Goal: Information Seeking & Learning: Find specific page/section

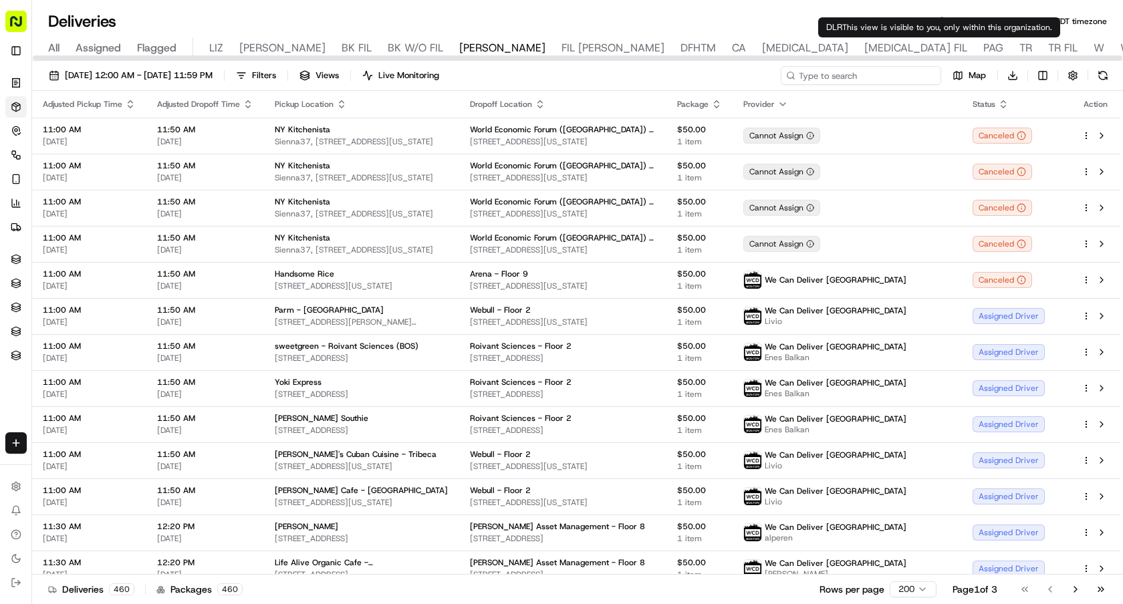
click at [911, 80] on input at bounding box center [861, 75] width 160 height 19
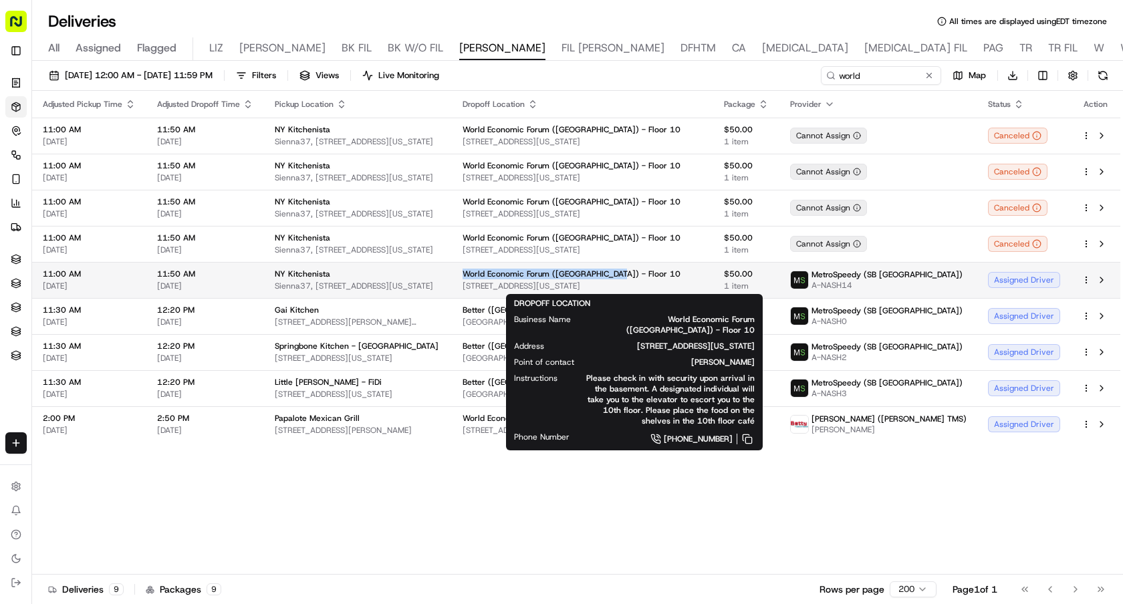
drag, startPoint x: 669, startPoint y: 272, endPoint x: 494, endPoint y: 272, distance: 175.2
click at [494, 272] on td "World Economic Forum (USA) - Floor 10 350 Madison Ave, New York, NY 10017, USA" at bounding box center [582, 280] width 261 height 36
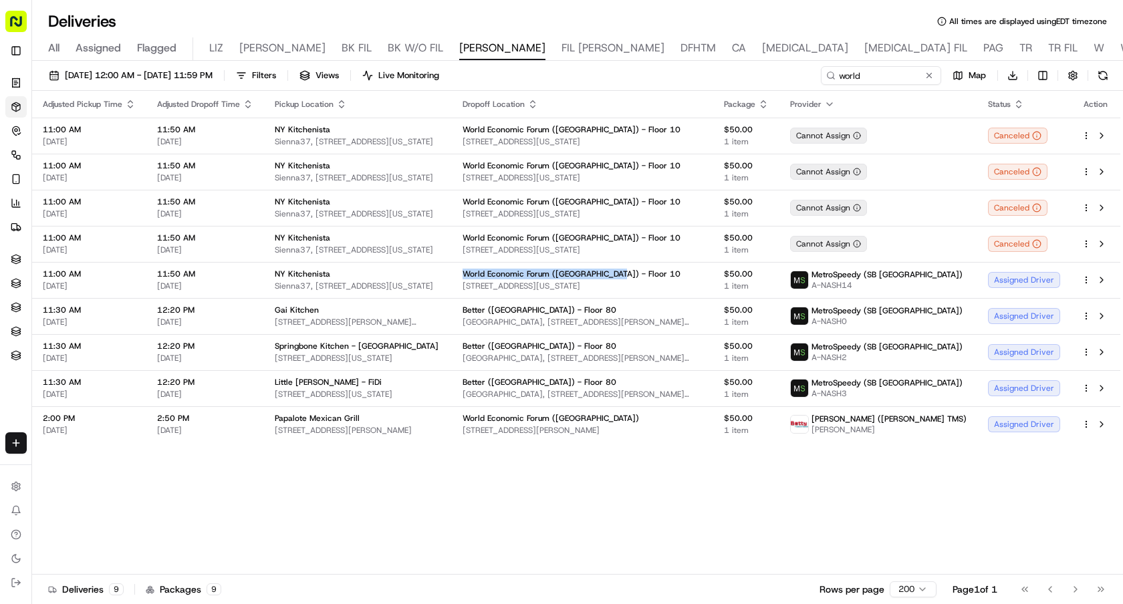
copy span "World Economic Forum (USA) - Floor 10"
drag, startPoint x: 874, startPoint y: 70, endPoint x: 688, endPoint y: 72, distance: 185.9
click at [691, 72] on div "09/19/2025 12:00 AM - 09/19/2025 11:59 PM Filters Views Live Monitoring world M…" at bounding box center [577, 78] width 1091 height 25
click at [822, 74] on input "world" at bounding box center [861, 75] width 160 height 19
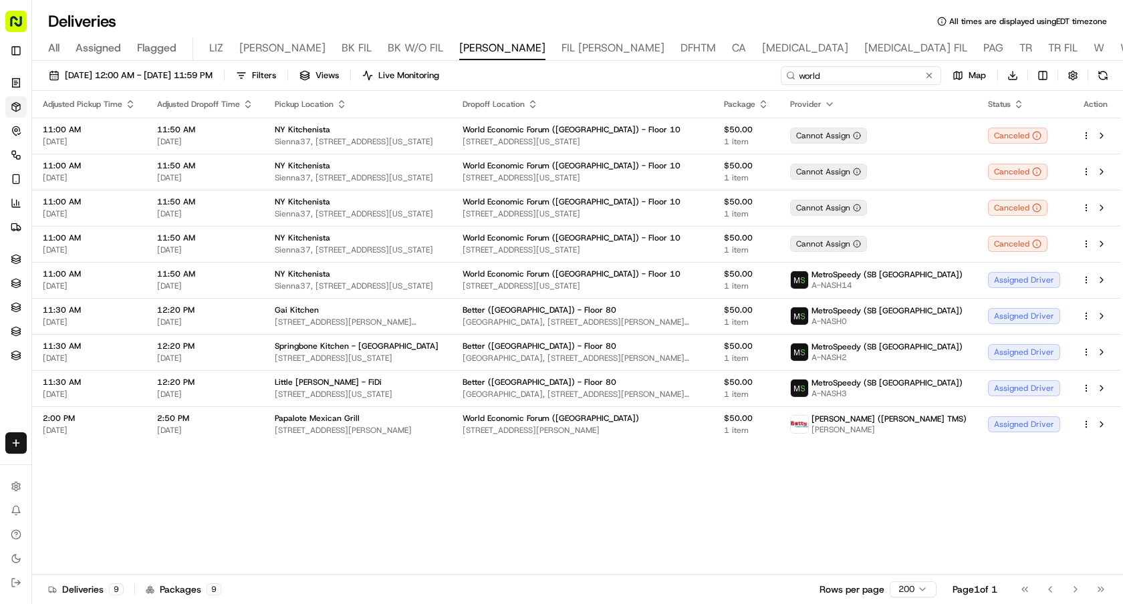
paste input "World Economic Forum ([GEOGRAPHIC_DATA]) - Floor 10"
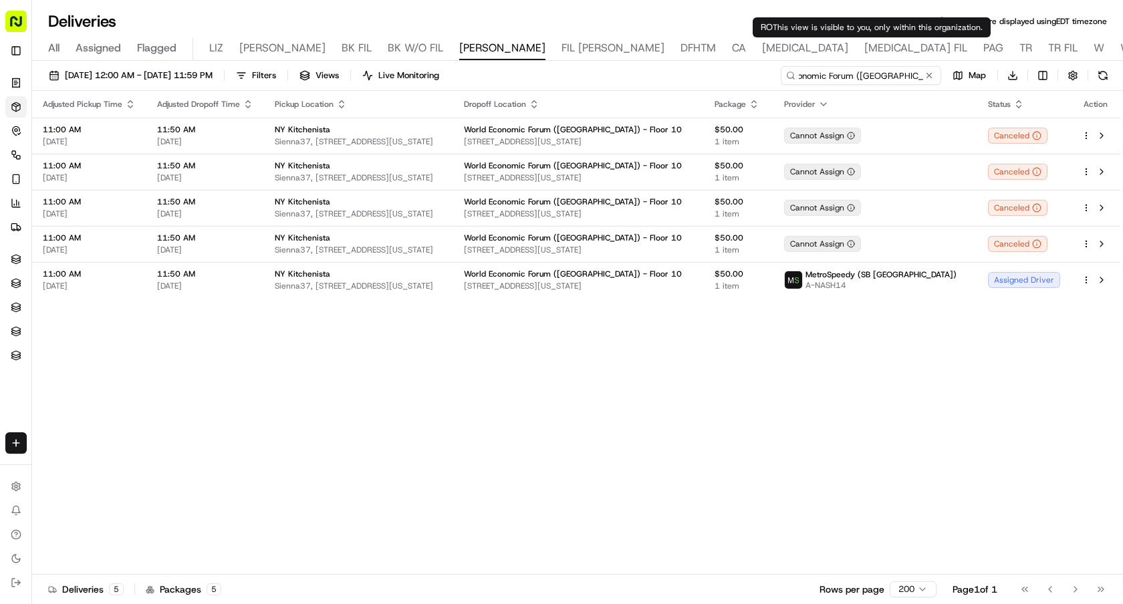
type input "World Economic Forum ([GEOGRAPHIC_DATA]) - Floor 10"
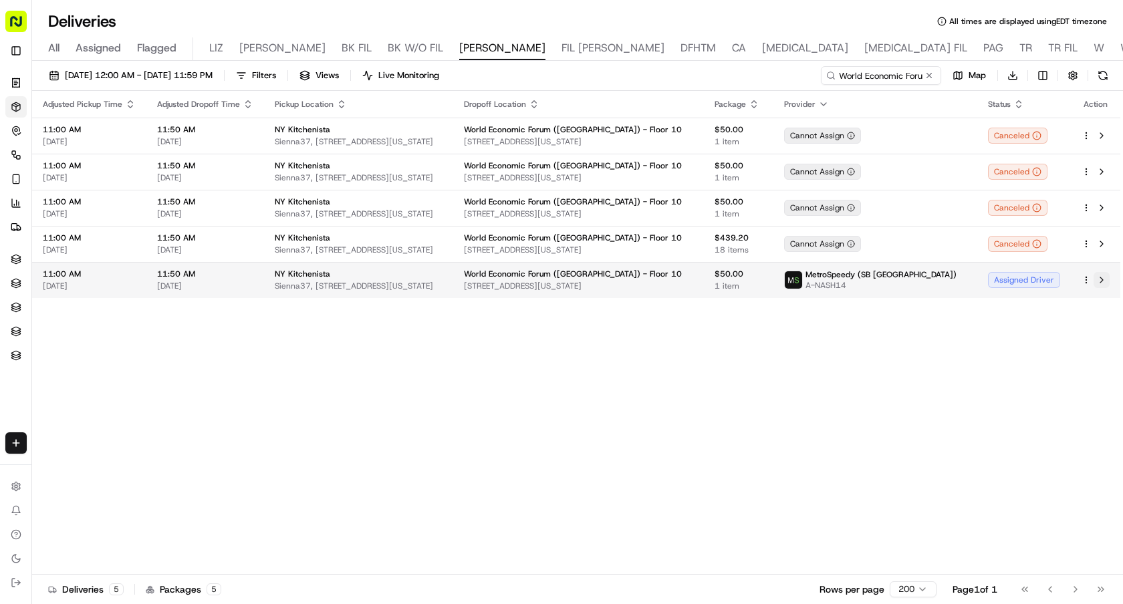
click at [1102, 281] on button at bounding box center [1102, 280] width 16 height 16
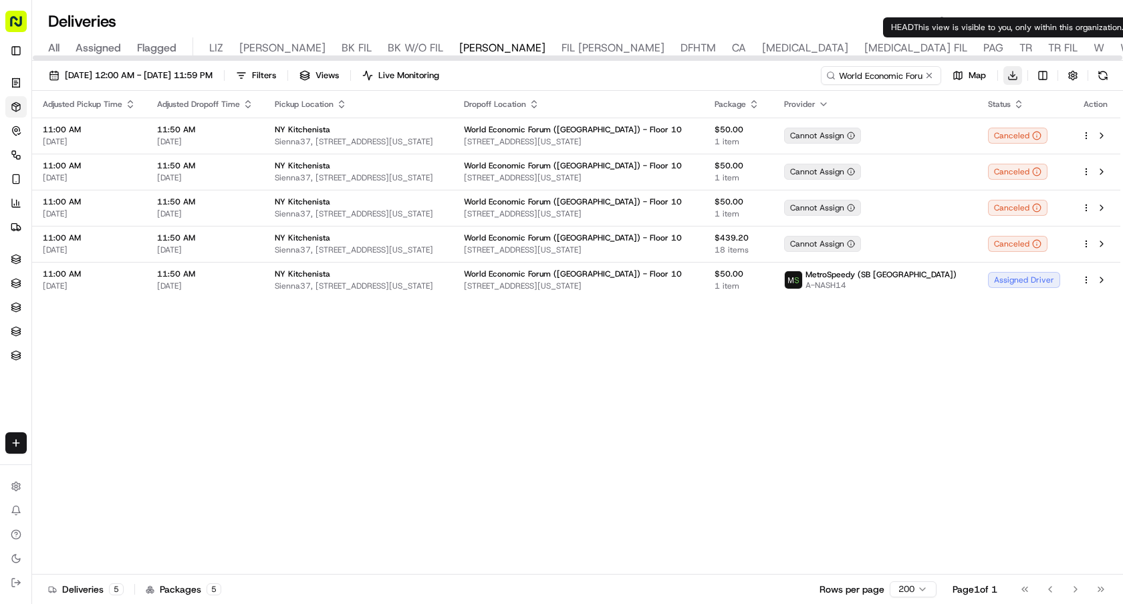
click at [1011, 74] on html "Sharebite e.park@sharebite.com Toggle Sidebar Orders Deliveries Control Orchest…" at bounding box center [561, 302] width 1123 height 604
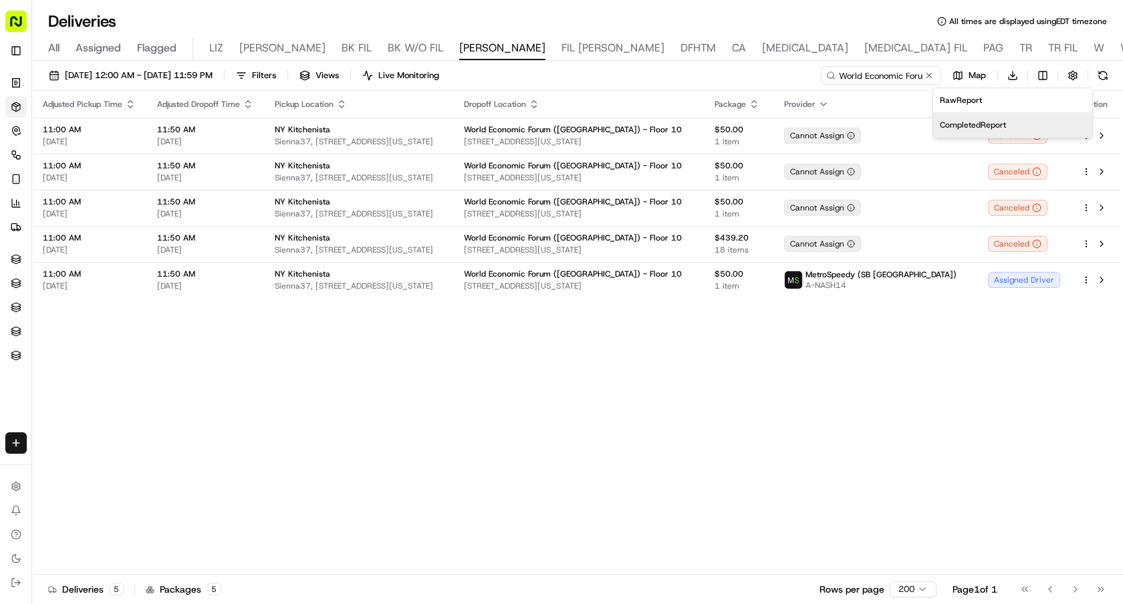
click at [996, 124] on span "Completed Report" at bounding box center [973, 125] width 66 height 11
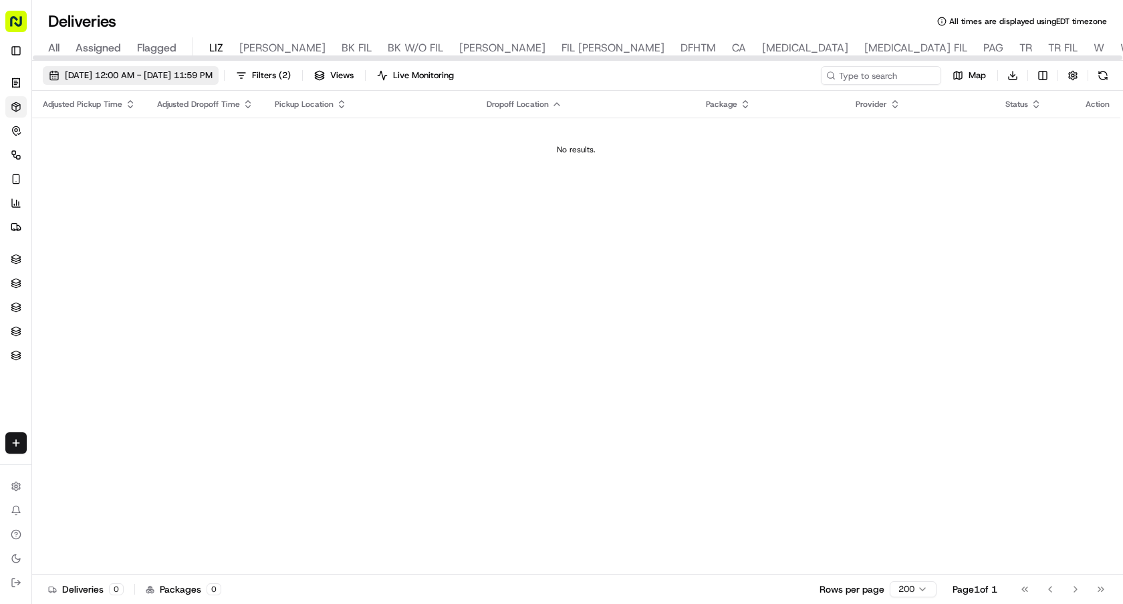
click at [213, 73] on span "09/20/2025 12:00 AM - 09/20/2025 11:59 PM" at bounding box center [139, 76] width 148 height 12
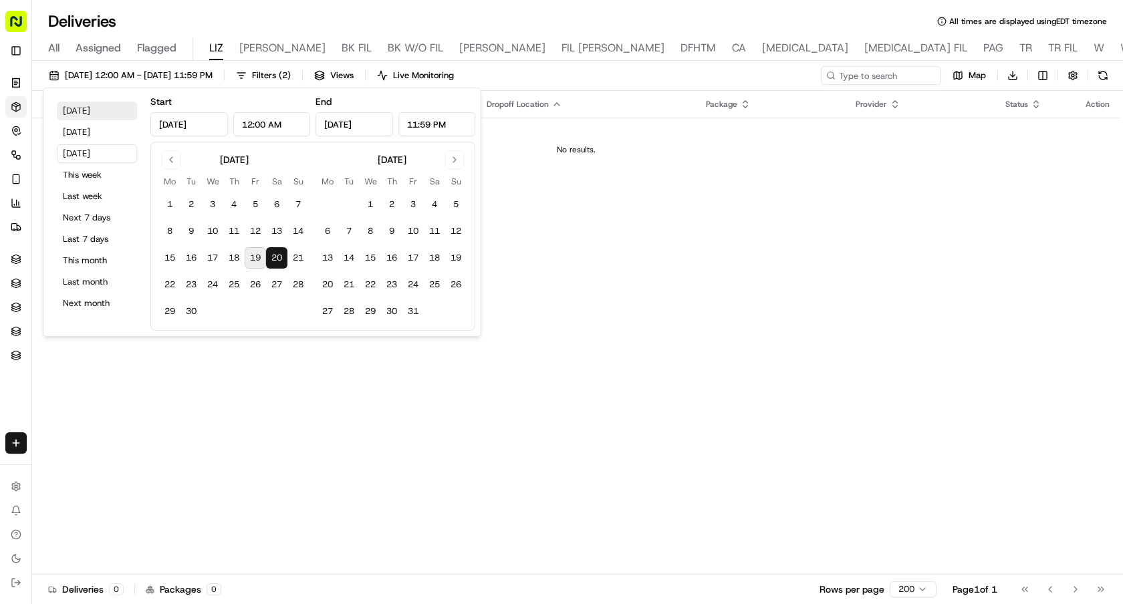
click at [100, 110] on button "Today" at bounding box center [97, 111] width 80 height 19
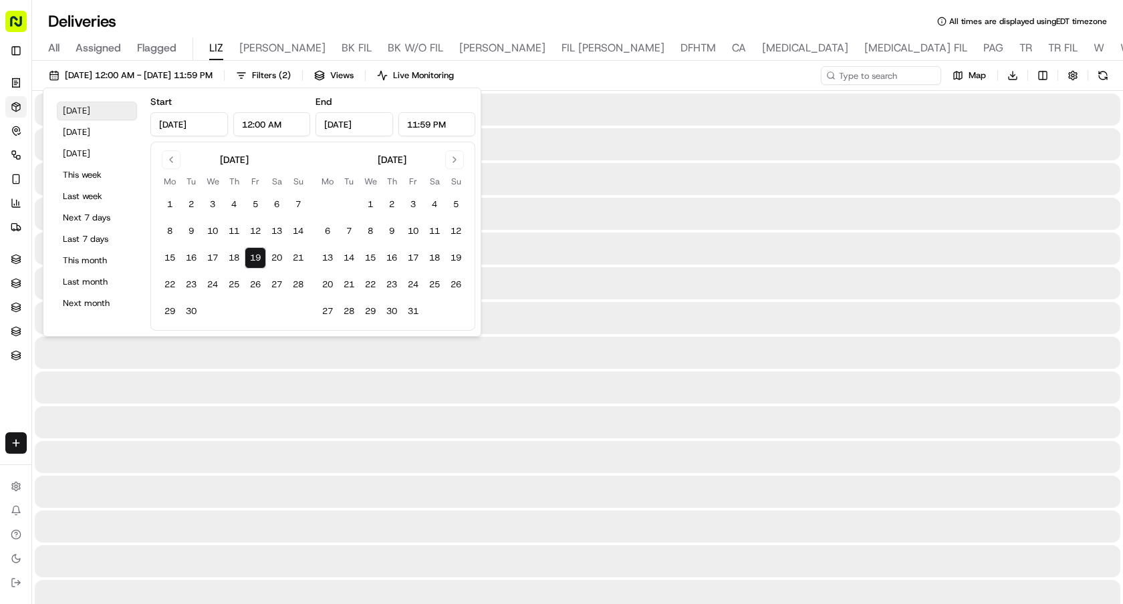
type input "Sep 19, 2025"
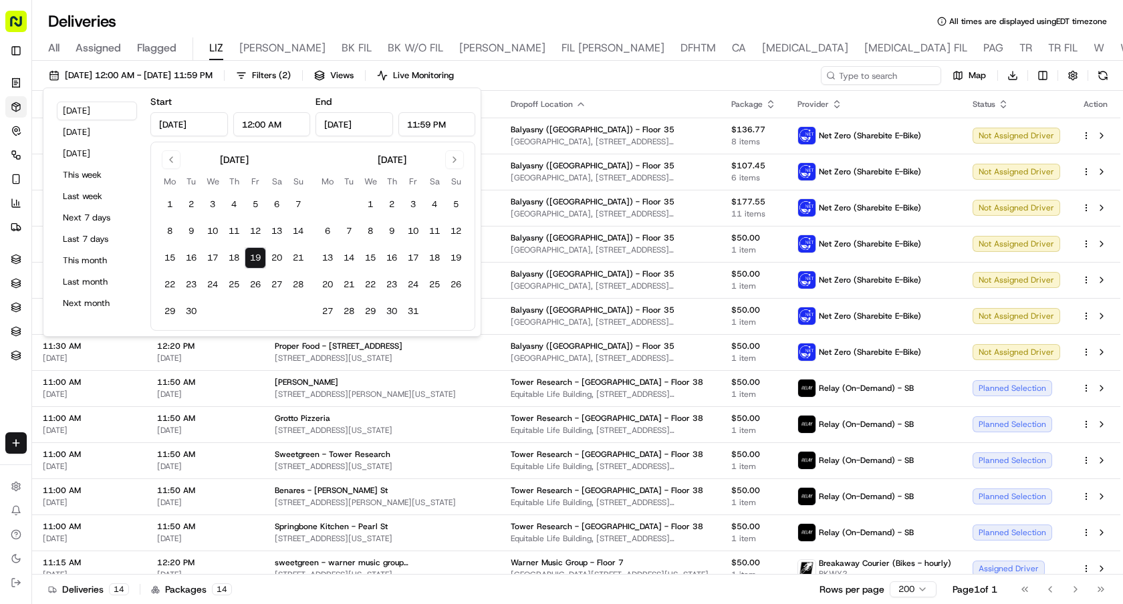
click at [606, 16] on div "Deliveries All times are displayed using EDT timezone" at bounding box center [577, 21] width 1091 height 21
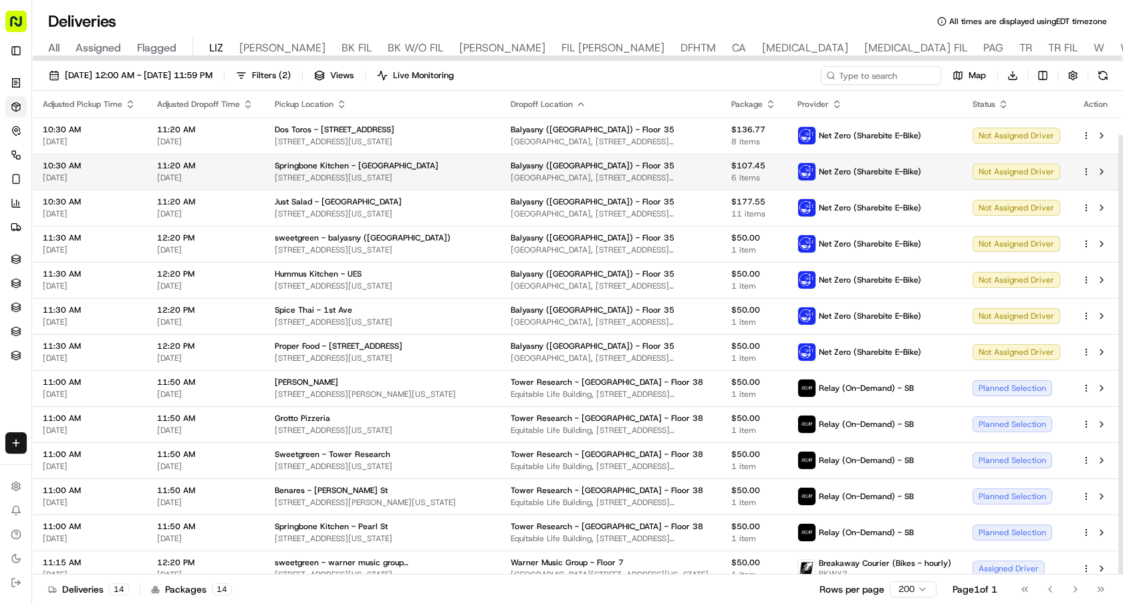
scroll to position [48, 0]
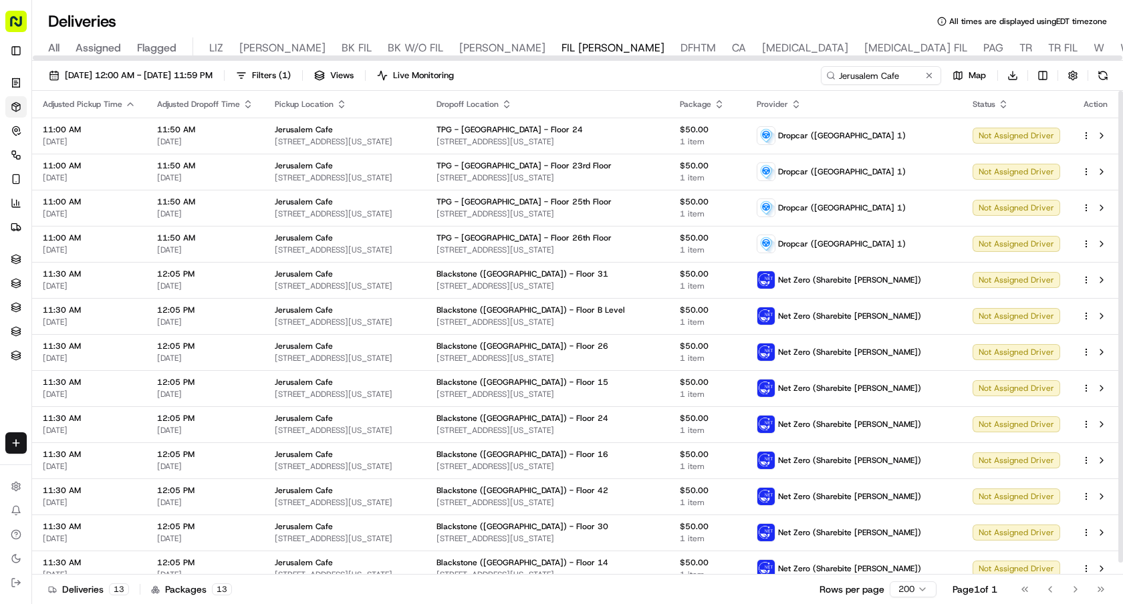
click at [512, 106] on icon "button" at bounding box center [506, 104] width 11 height 11
click at [604, 158] on button "Dropoff Location Name (A-Z)" at bounding box center [567, 158] width 136 height 16
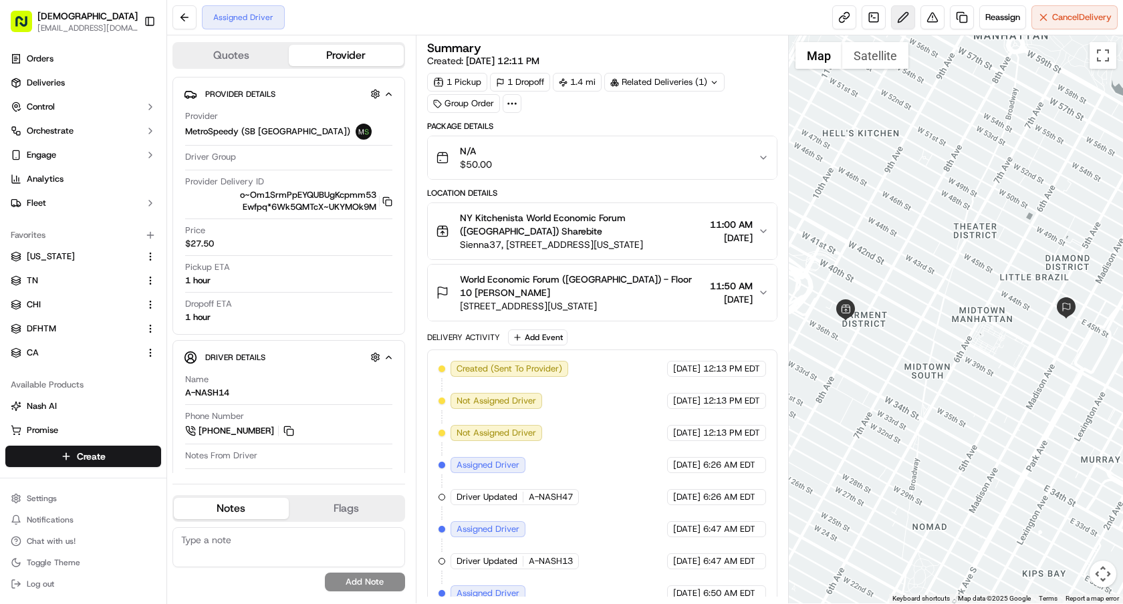
click at [892, 26] on button at bounding box center [903, 17] width 24 height 24
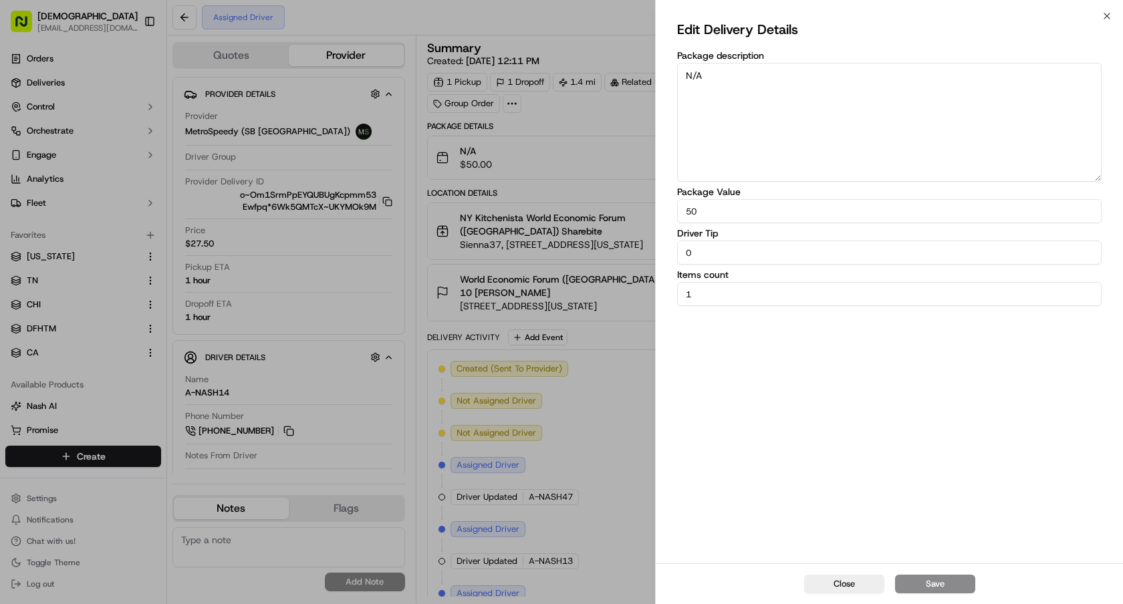
click at [820, 293] on input "1" at bounding box center [889, 294] width 425 height 24
type input "18"
drag, startPoint x: 762, startPoint y: 87, endPoint x: 526, endPoint y: 33, distance: 241.5
click at [529, 33] on body "Sharebite e.park@sharebite.com Toggle Sidebar Orders Deliveries Control Orchest…" at bounding box center [561, 302] width 1123 height 604
paste textarea "O. OF INDIVIDUAL ORDERS: 1"
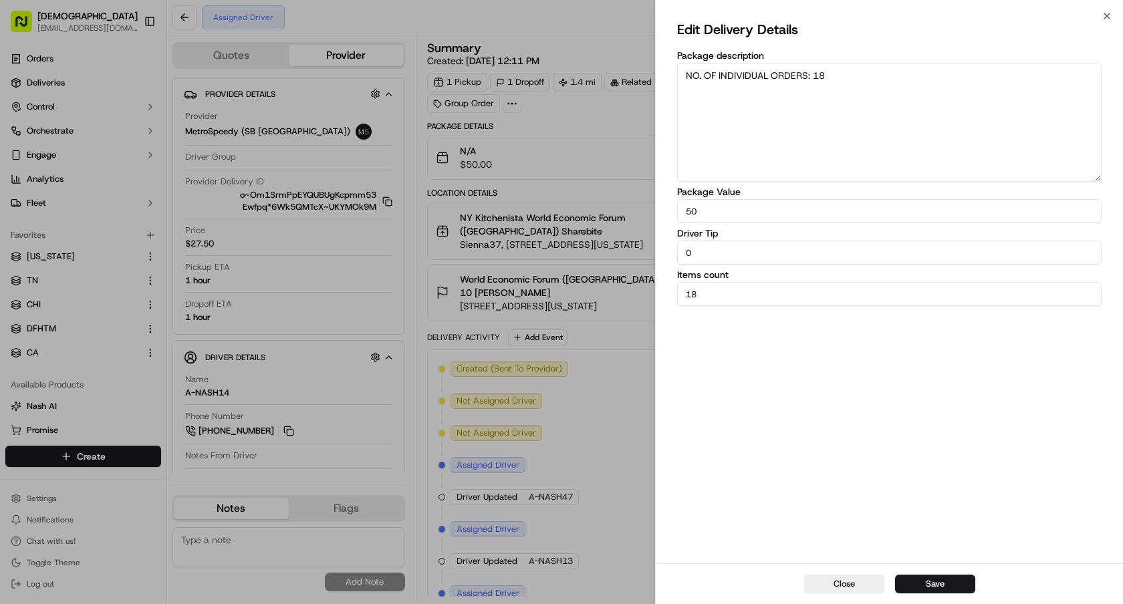
type textarea "NO. OF INDIVIDUAL ORDERS: 18"
drag, startPoint x: 769, startPoint y: 207, endPoint x: 594, endPoint y: 211, distance: 174.5
click at [594, 211] on body "Sharebite e.park@sharebite.com Toggle Sidebar Orders Deliveries Control Orchest…" at bounding box center [561, 302] width 1123 height 604
paste input "439.2"
type input "439.20"
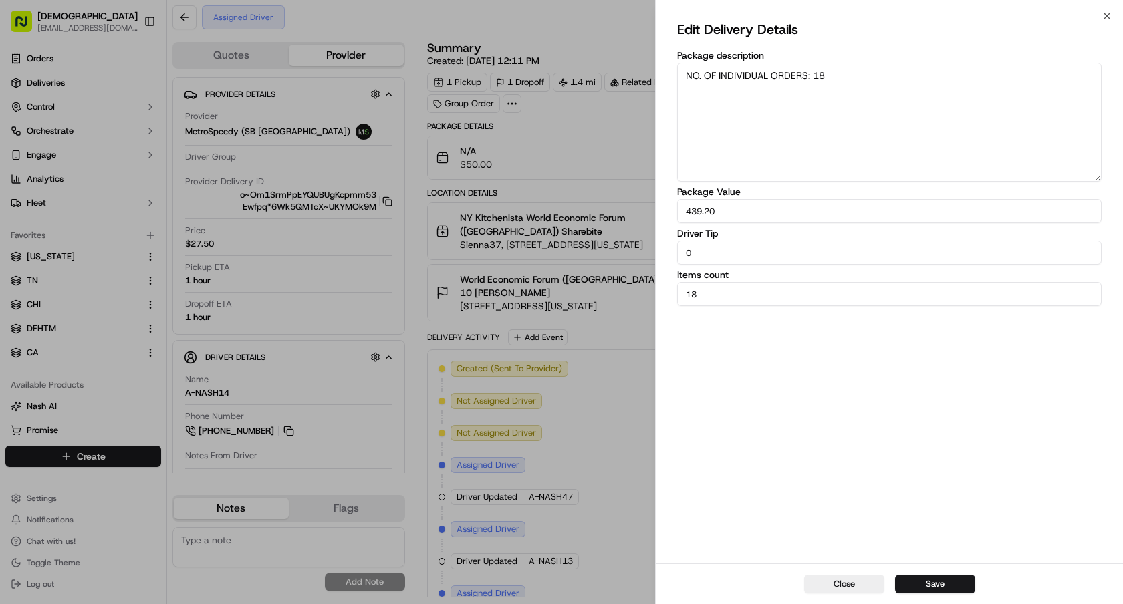
drag, startPoint x: 717, startPoint y: 251, endPoint x: 574, endPoint y: 251, distance: 142.4
click at [575, 251] on body "Sharebite e.park@sharebite.com Toggle Sidebar Orders Deliveries Control Orchest…" at bounding box center [561, 302] width 1123 height 604
type input "16.18"
click at [910, 586] on button "Save" at bounding box center [935, 584] width 80 height 19
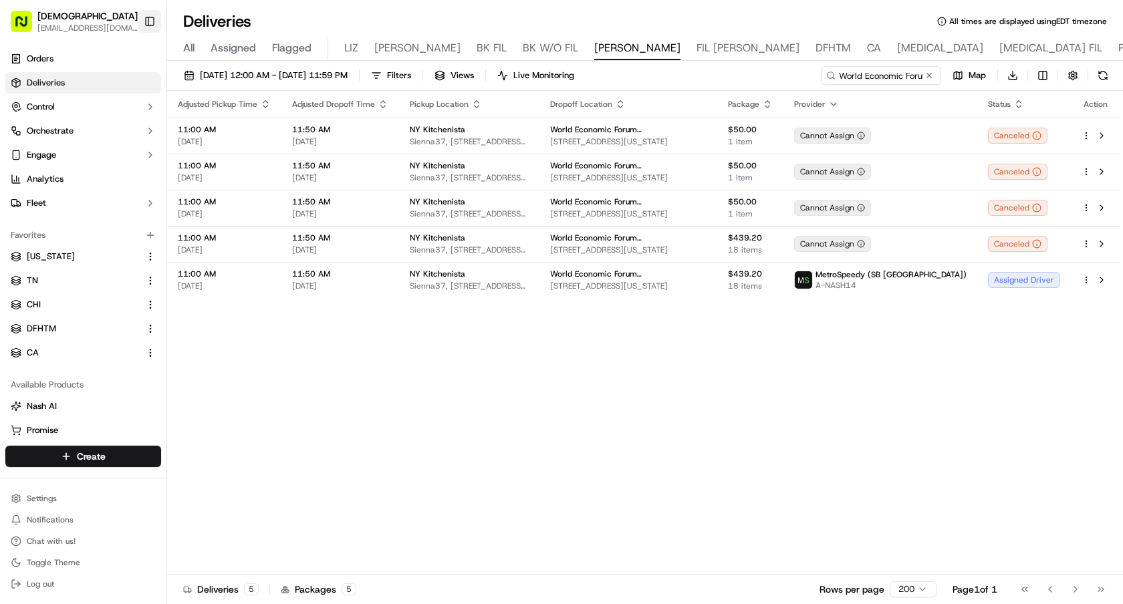
click at [149, 13] on button "Toggle Sidebar" at bounding box center [149, 21] width 23 height 23
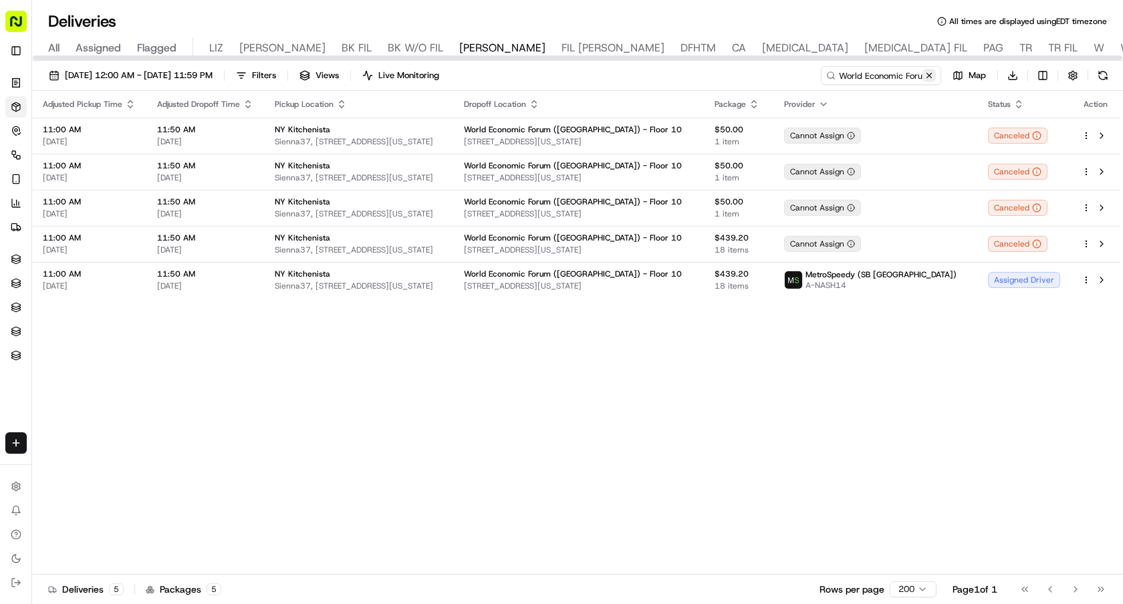
click at [926, 74] on button at bounding box center [929, 75] width 13 height 13
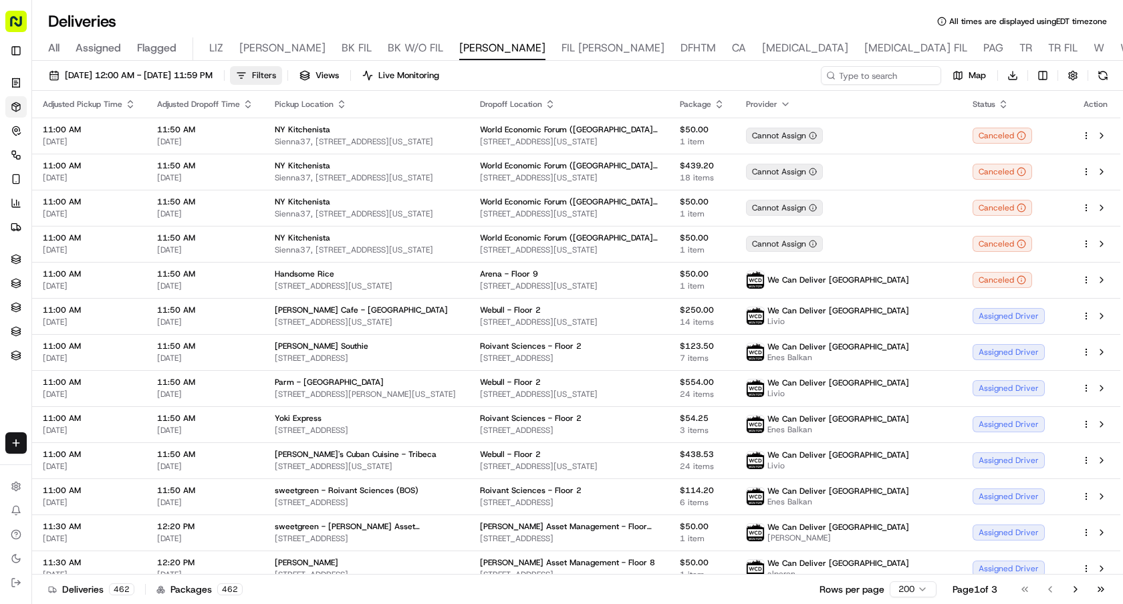
click at [282, 80] on button "Filters" at bounding box center [256, 75] width 52 height 19
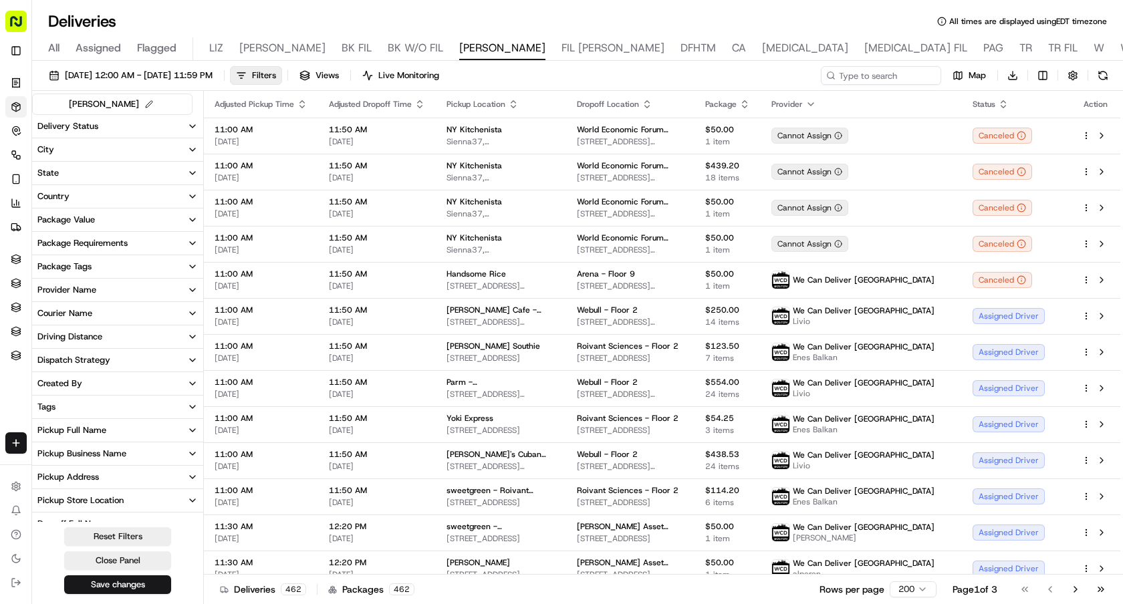
click at [72, 128] on div "Delivery Status" at bounding box center [67, 126] width 61 height 12
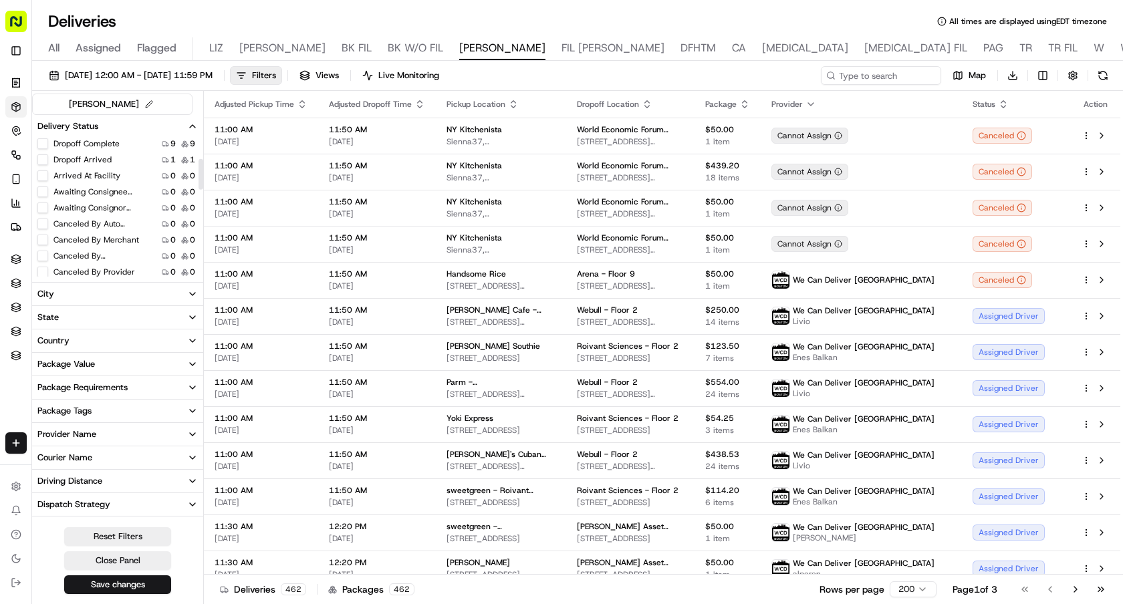
scroll to position [95, 0]
click at [276, 78] on span "Filters" at bounding box center [264, 76] width 24 height 12
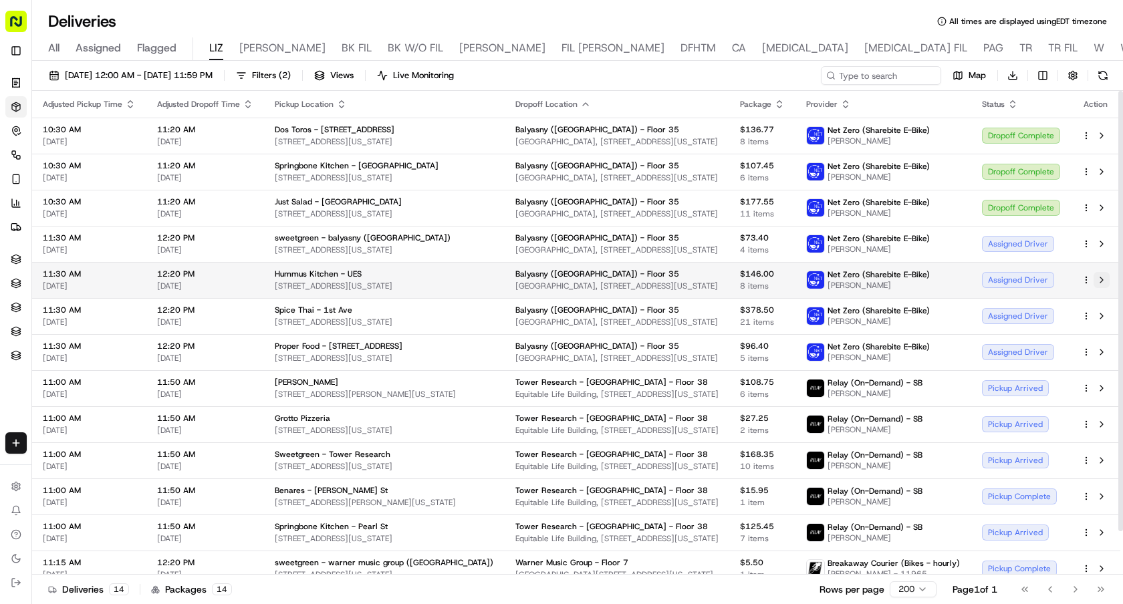
click at [1100, 276] on button at bounding box center [1102, 280] width 16 height 16
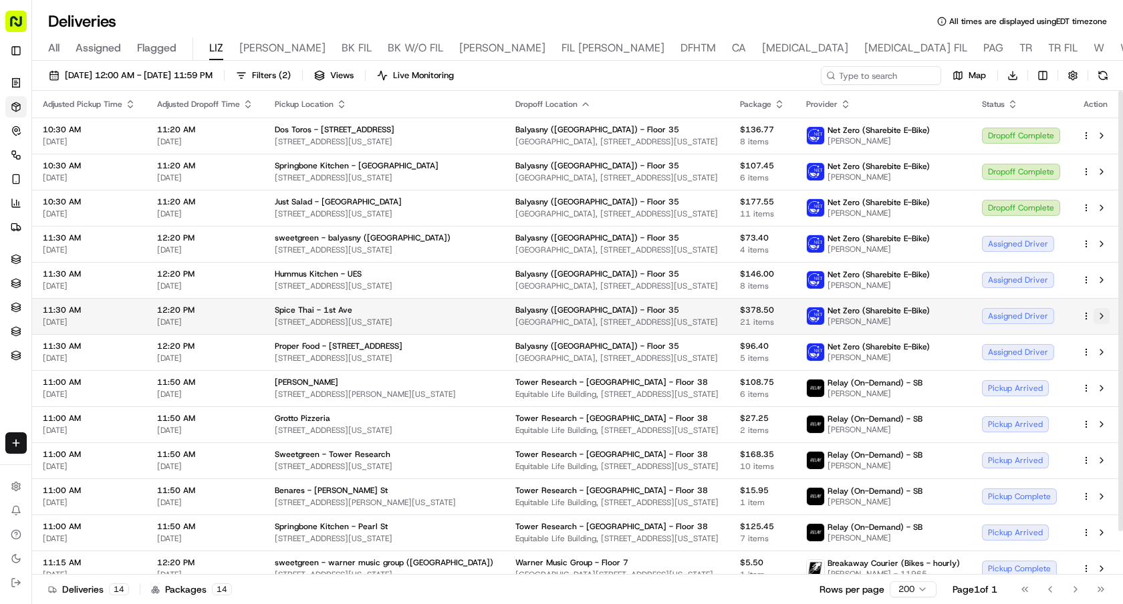
click at [1105, 313] on button at bounding box center [1102, 316] width 16 height 16
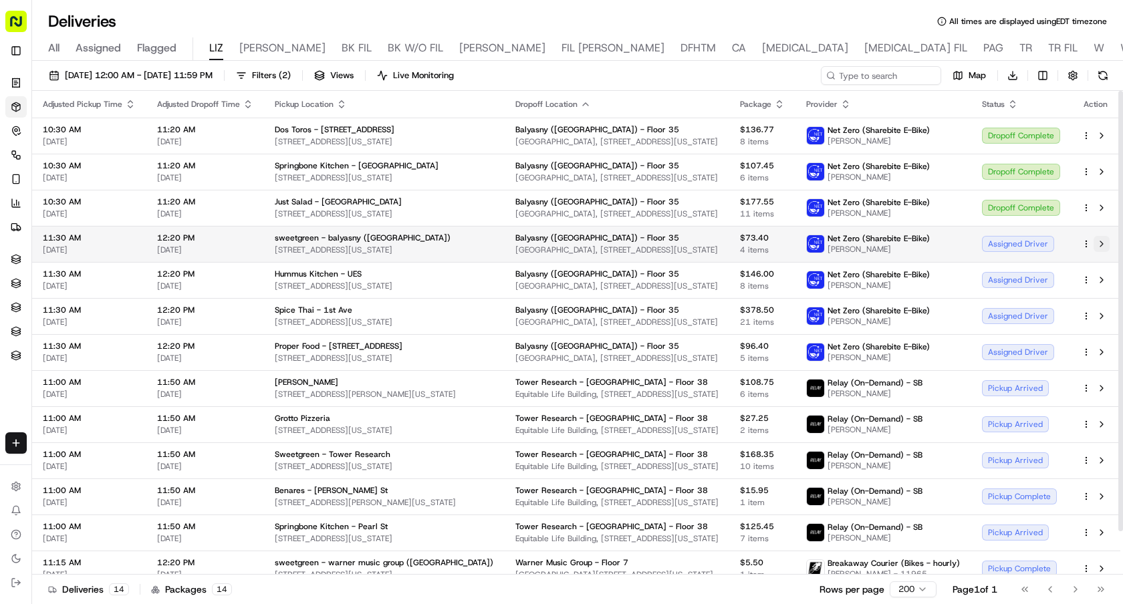
click at [1099, 237] on button at bounding box center [1102, 244] width 16 height 16
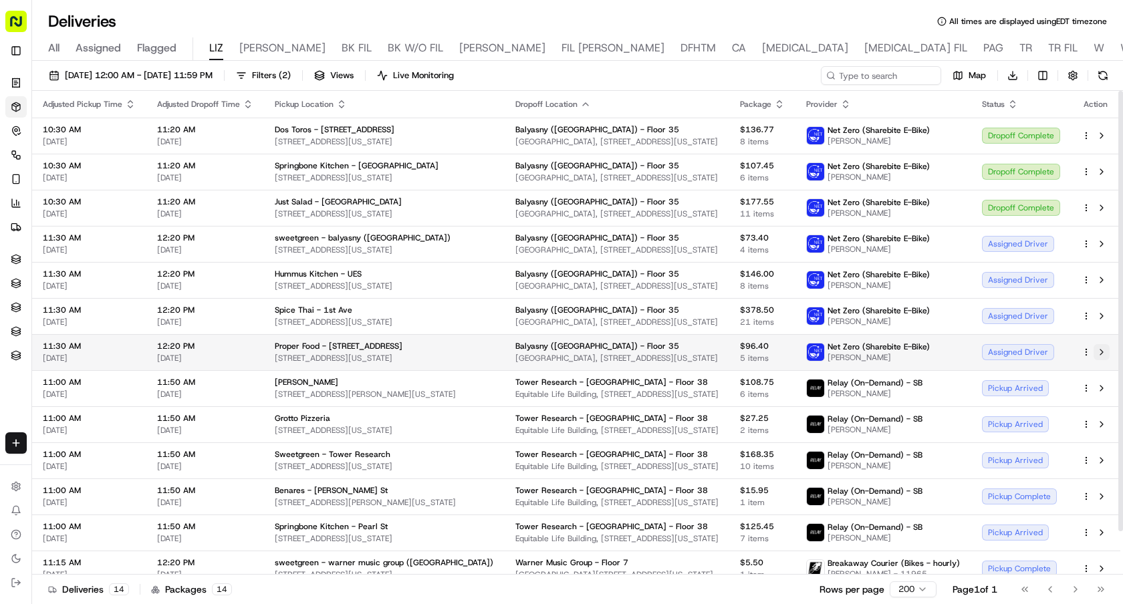
click at [1102, 349] on button at bounding box center [1102, 352] width 16 height 16
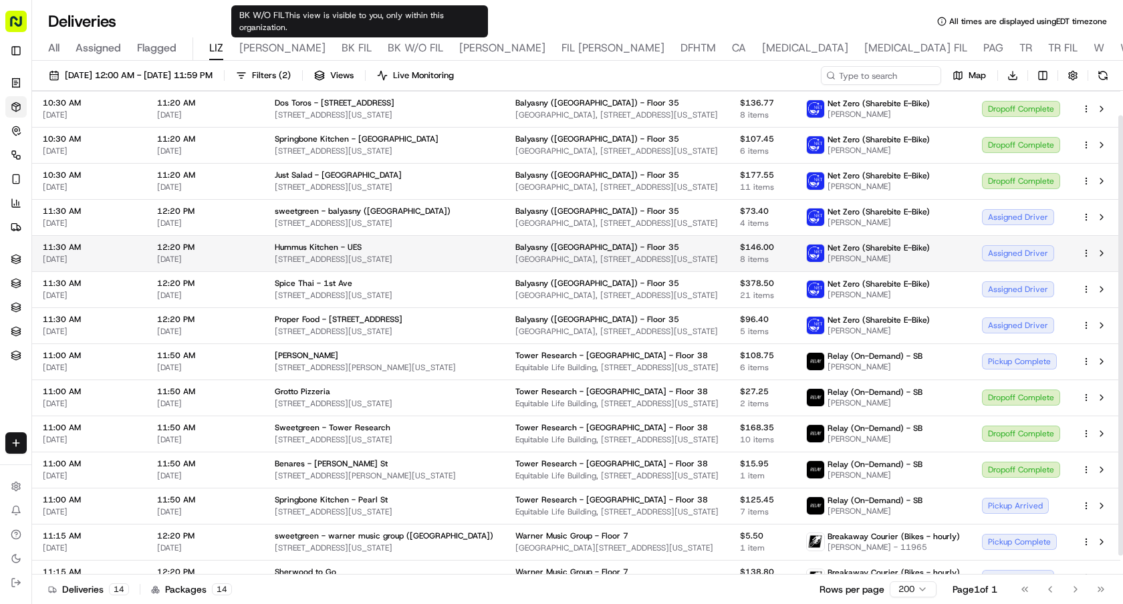
scroll to position [40, 0]
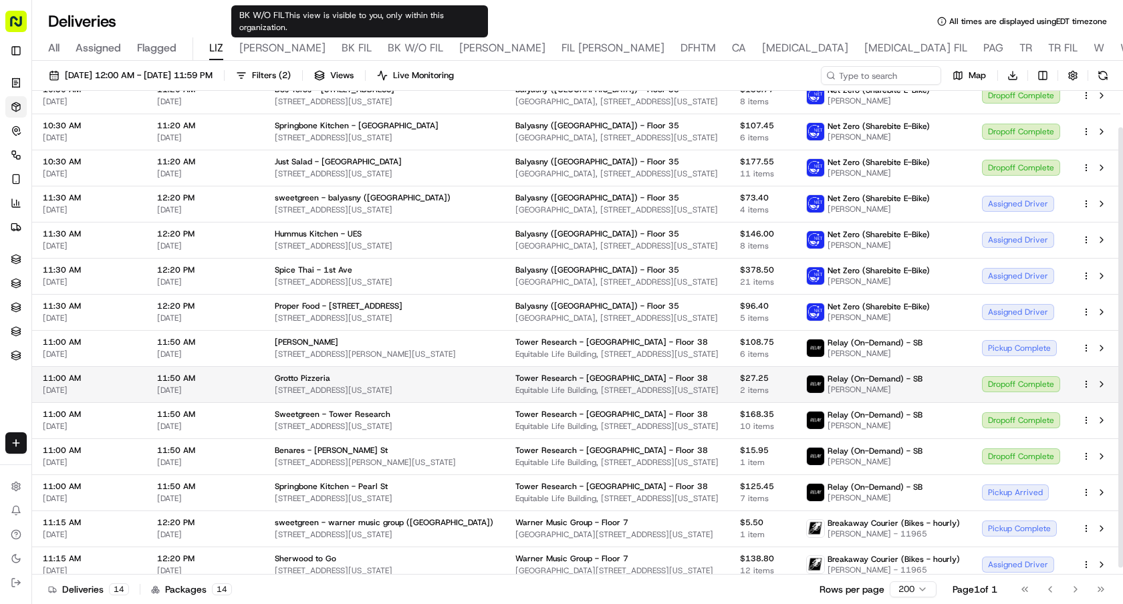
click at [1002, 381] on div "Dropoff Complete" at bounding box center [1021, 384] width 78 height 16
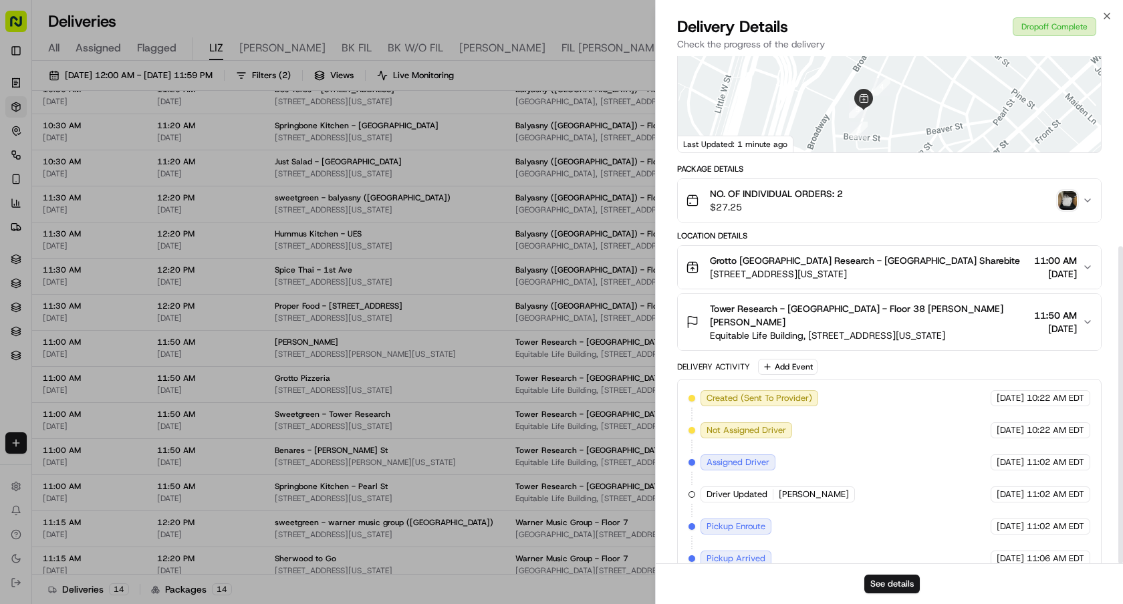
scroll to position [304, 0]
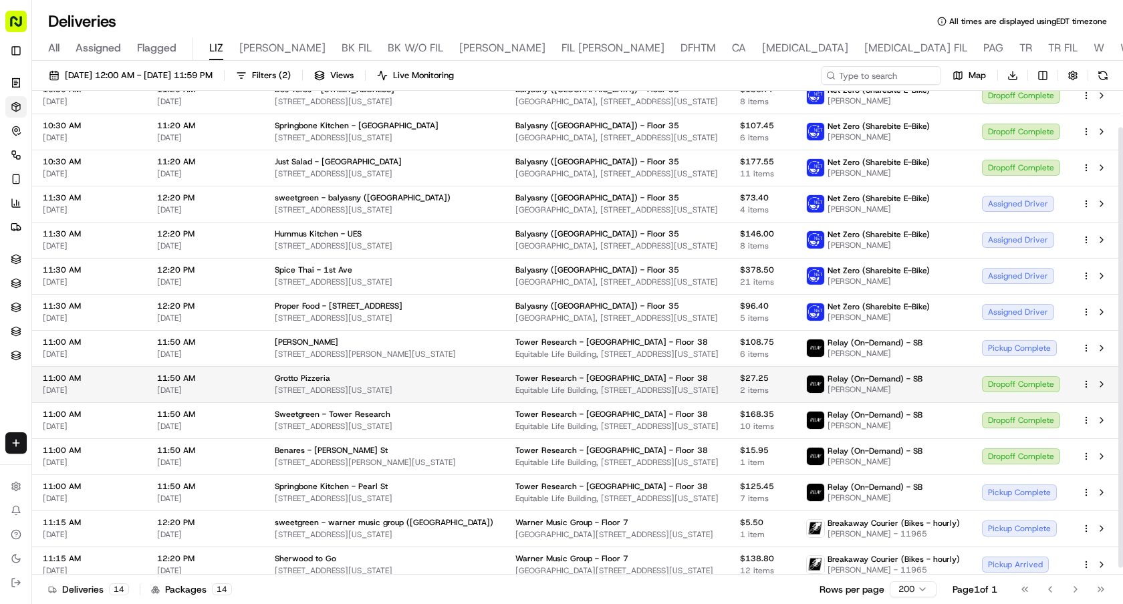
click at [1027, 384] on div "Dropoff Complete" at bounding box center [1021, 384] width 78 height 16
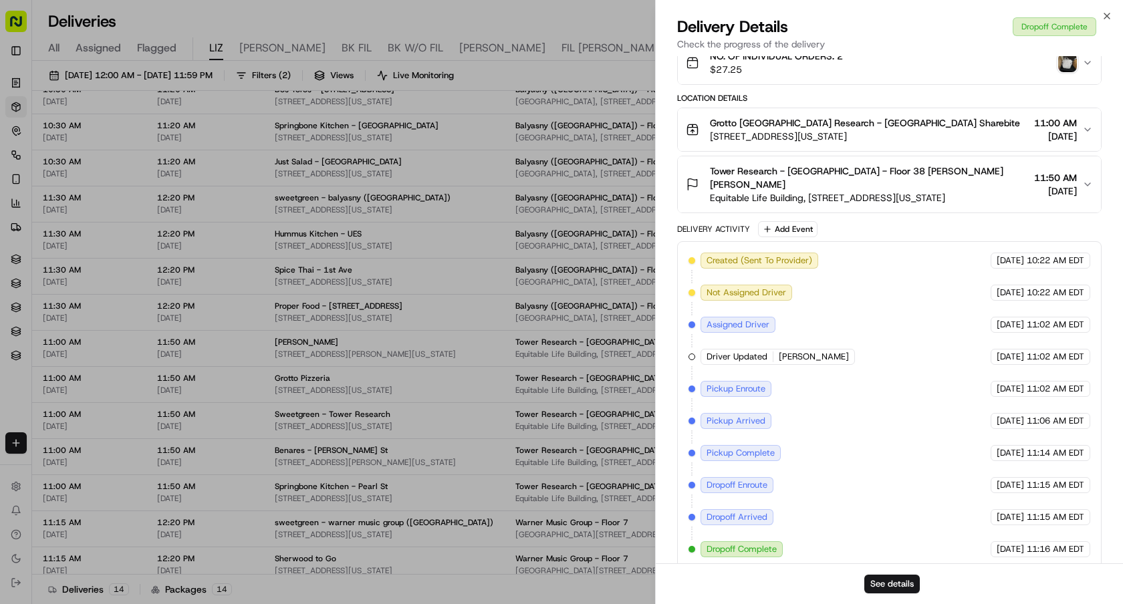
click at [1069, 62] on img "button" at bounding box center [1067, 62] width 19 height 19
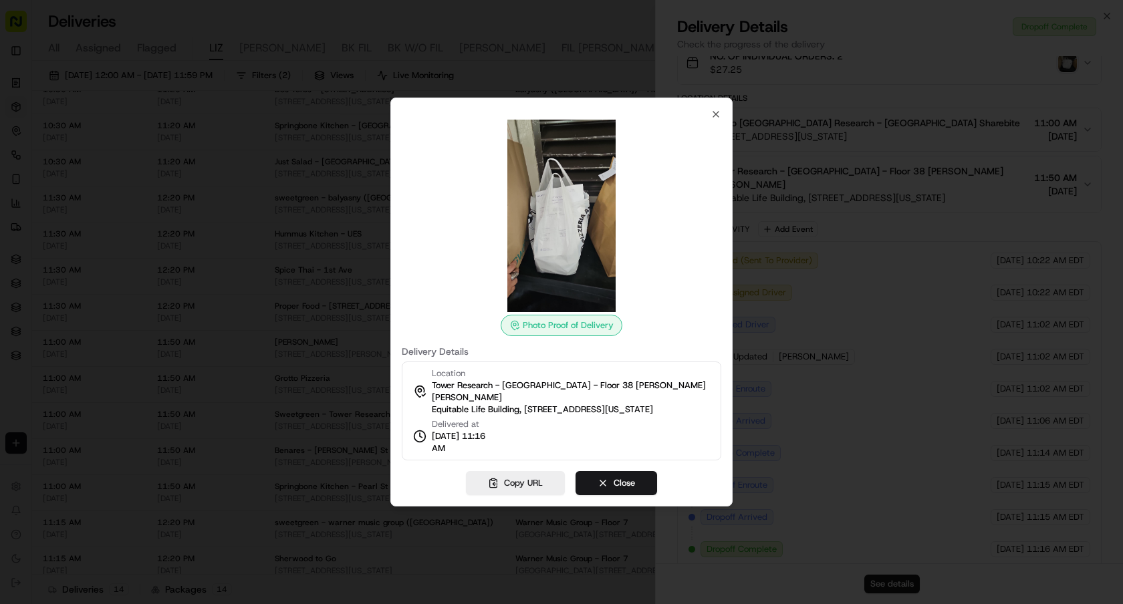
click at [333, 259] on div at bounding box center [561, 302] width 1123 height 604
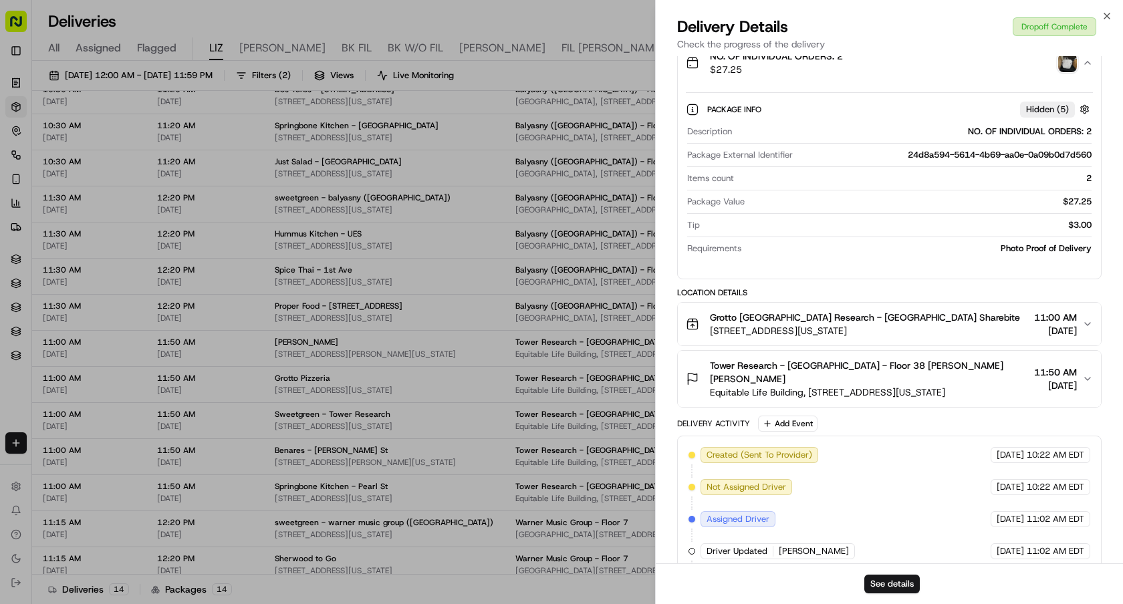
scroll to position [0, 0]
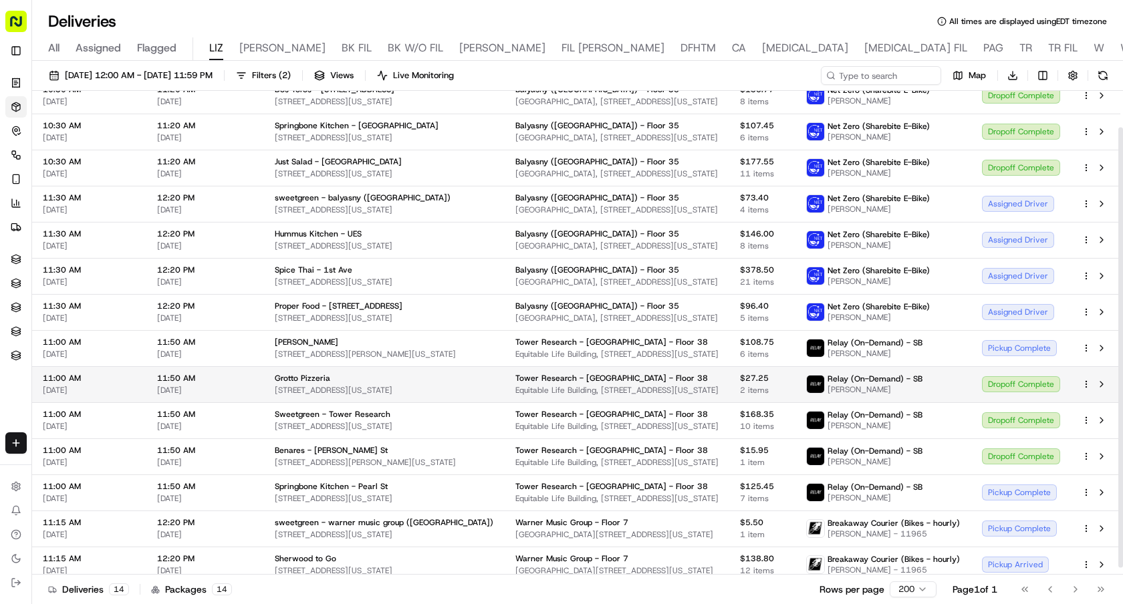
click at [996, 389] on div "Dropoff Complete" at bounding box center [1021, 384] width 78 height 16
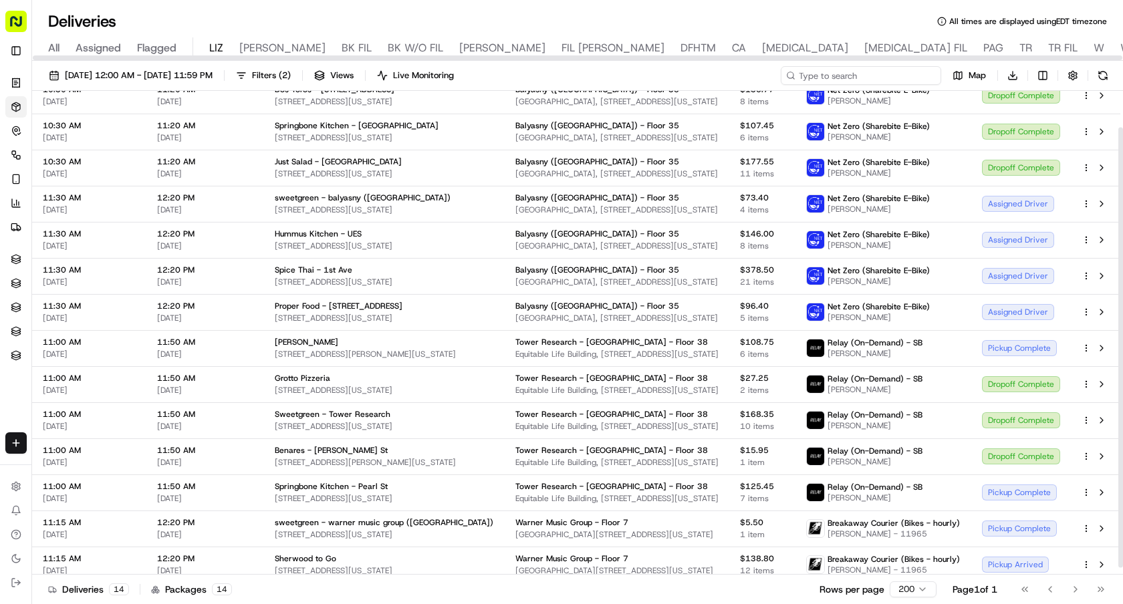
click at [879, 74] on input at bounding box center [861, 75] width 160 height 19
type input "tower"
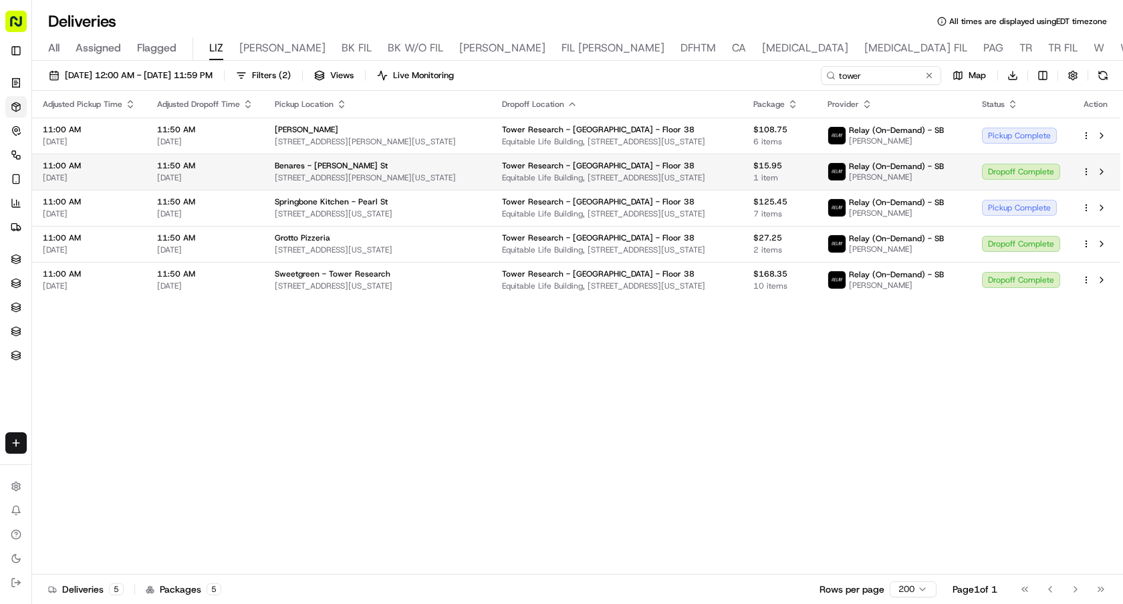
click at [996, 168] on div "Dropoff Complete" at bounding box center [1021, 172] width 78 height 16
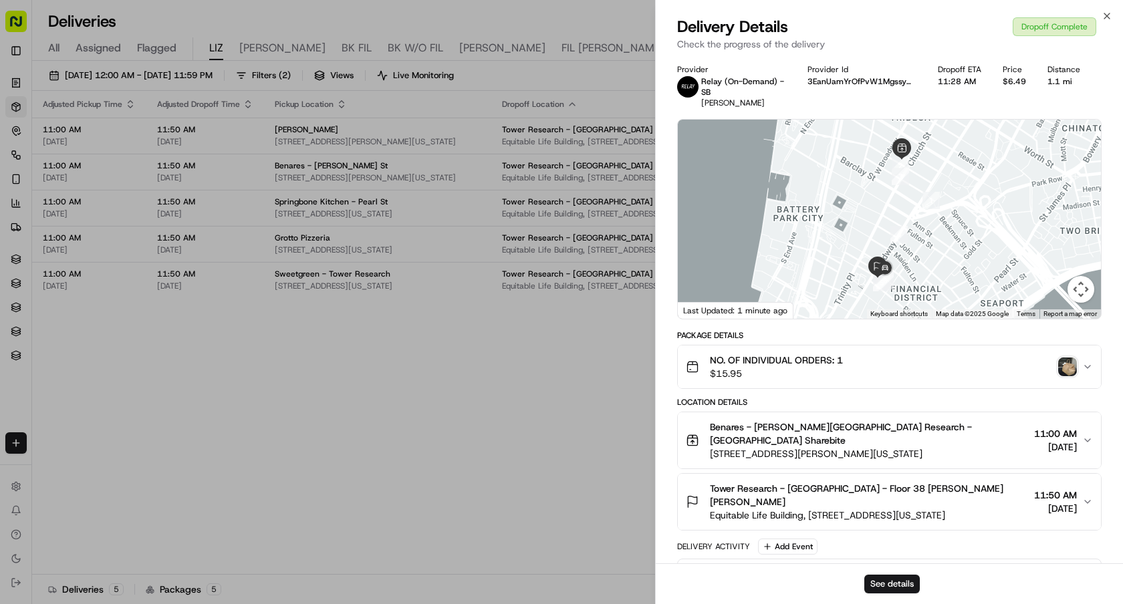
click at [1070, 370] on img "button" at bounding box center [1067, 367] width 19 height 19
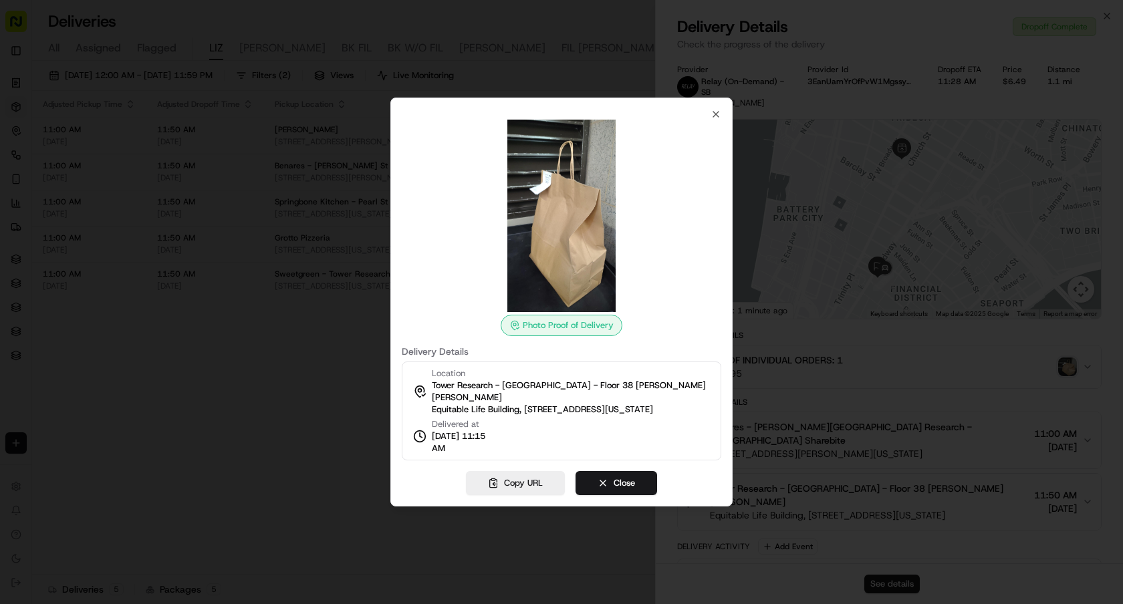
click at [256, 434] on div at bounding box center [561, 302] width 1123 height 604
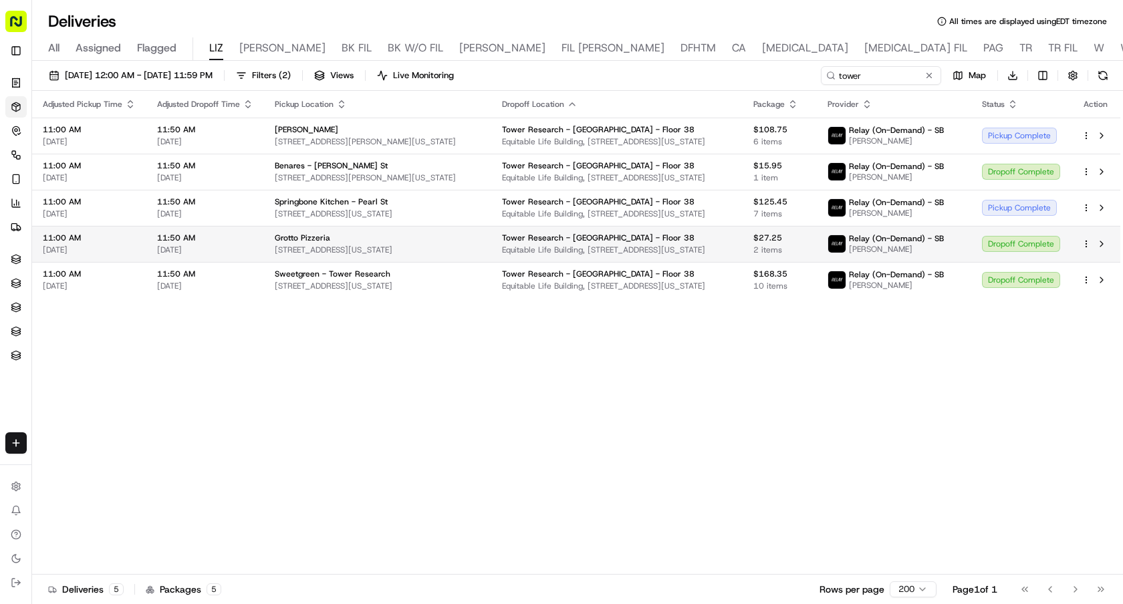
click at [998, 242] on div "Dropoff Complete" at bounding box center [1021, 244] width 78 height 16
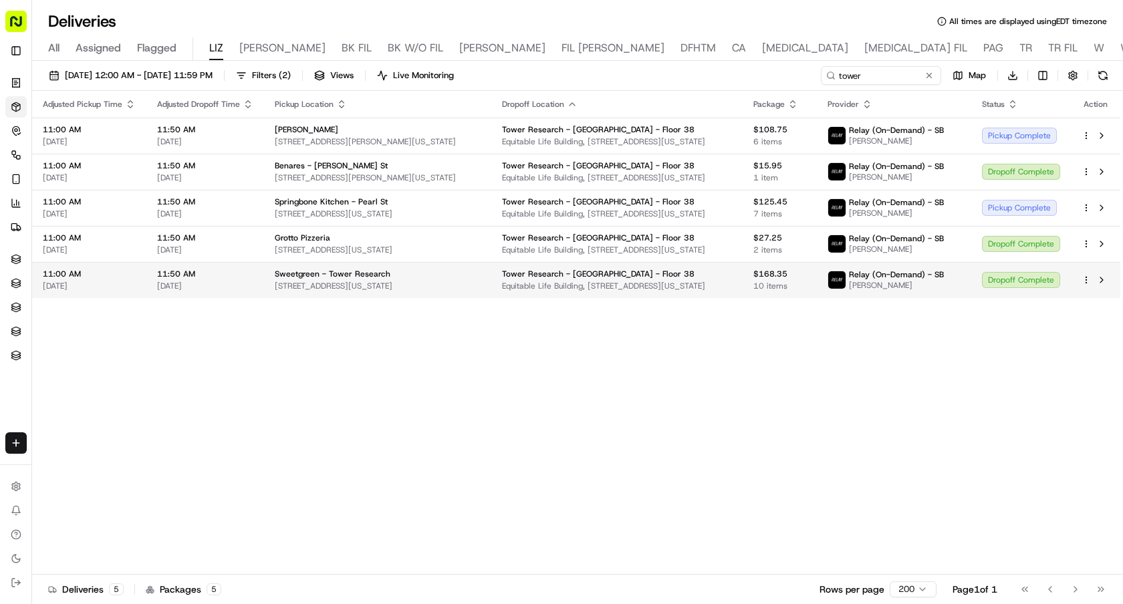
click at [1006, 286] on div "Dropoff Complete" at bounding box center [1021, 280] width 78 height 16
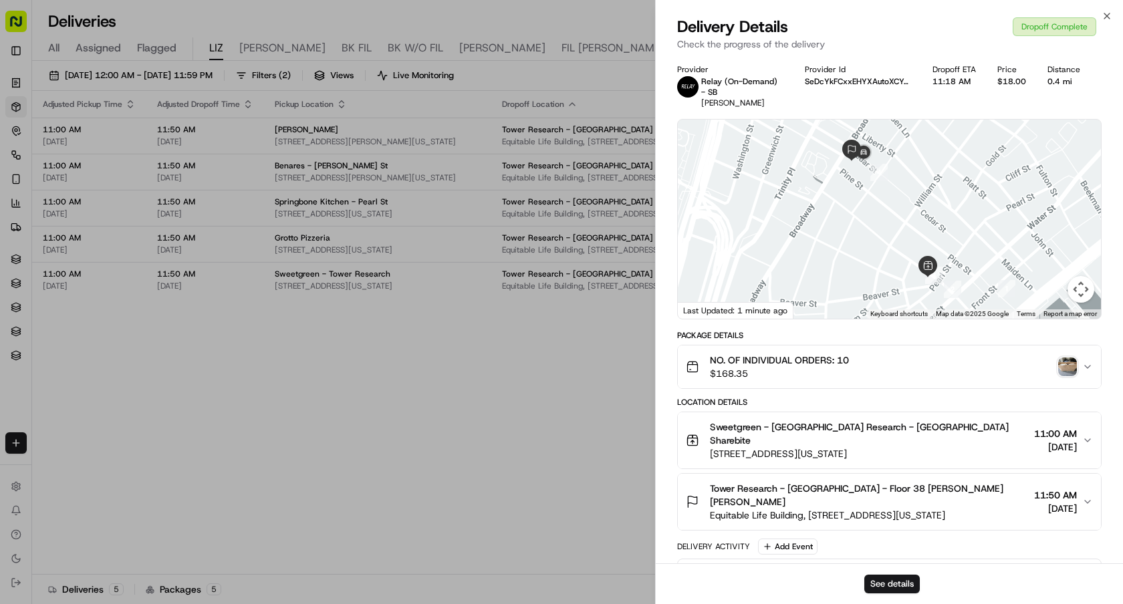
click at [1066, 373] on img "button" at bounding box center [1067, 367] width 19 height 19
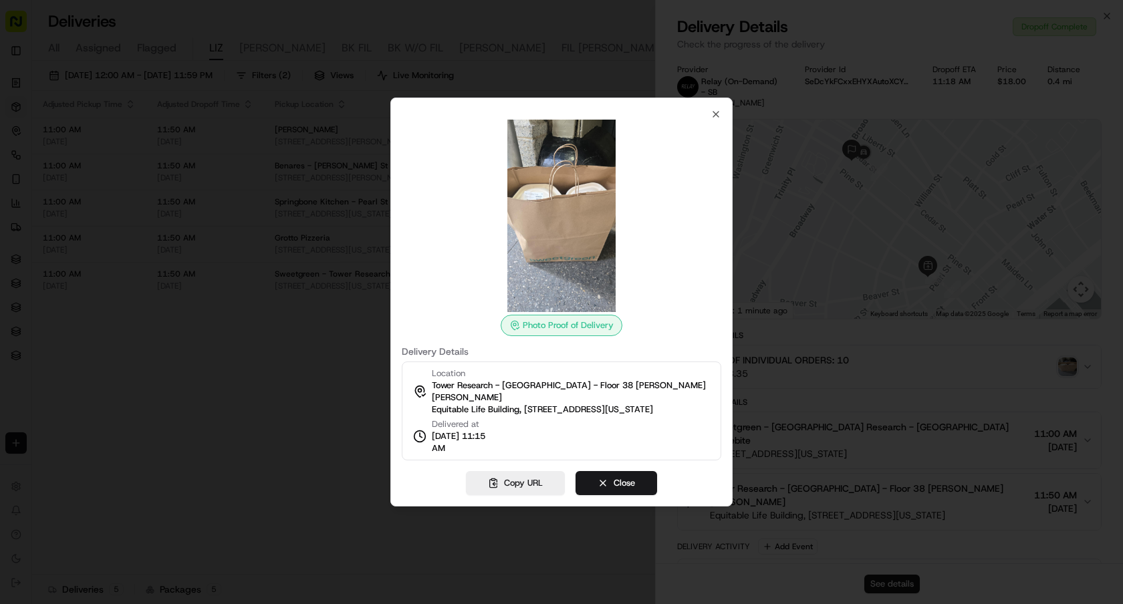
click at [319, 407] on div at bounding box center [561, 302] width 1123 height 604
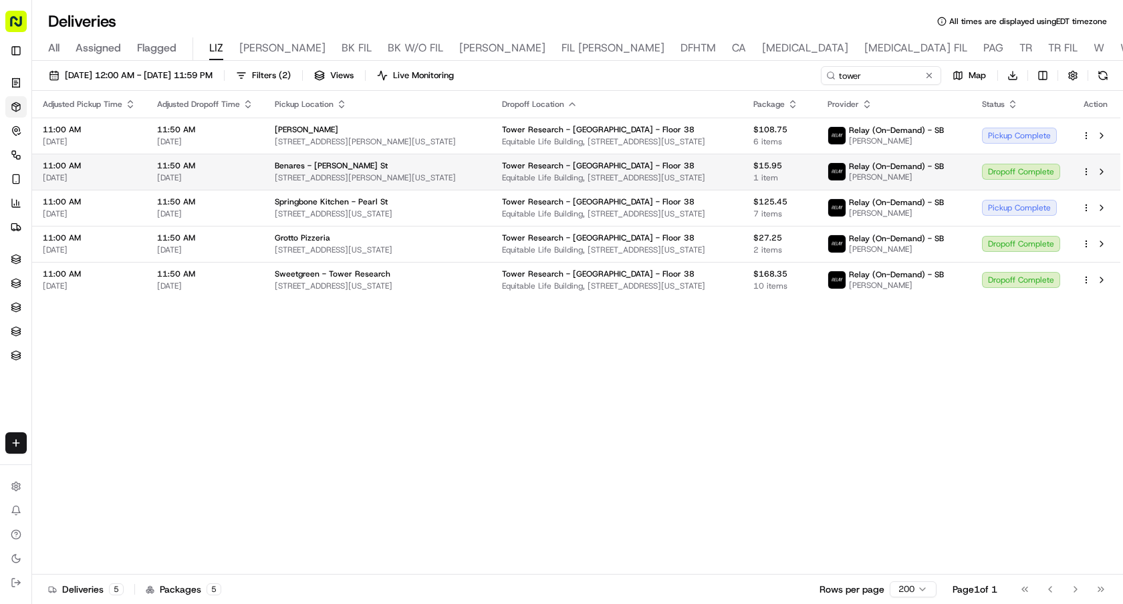
click at [1009, 166] on div "Dropoff Complete" at bounding box center [1021, 172] width 78 height 16
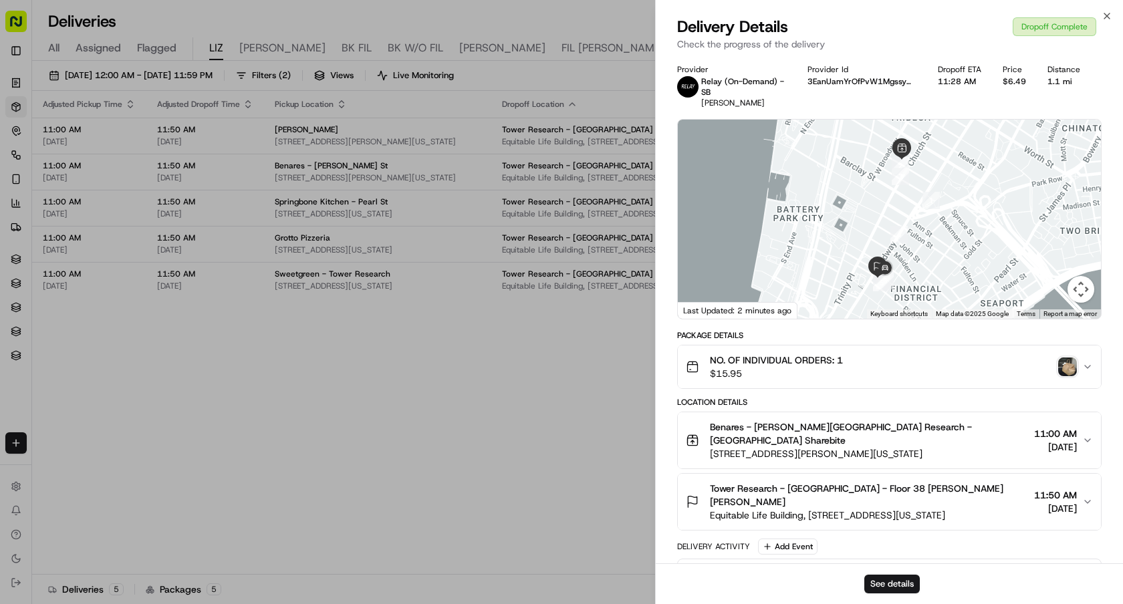
click at [1076, 362] on img "button" at bounding box center [1067, 367] width 19 height 19
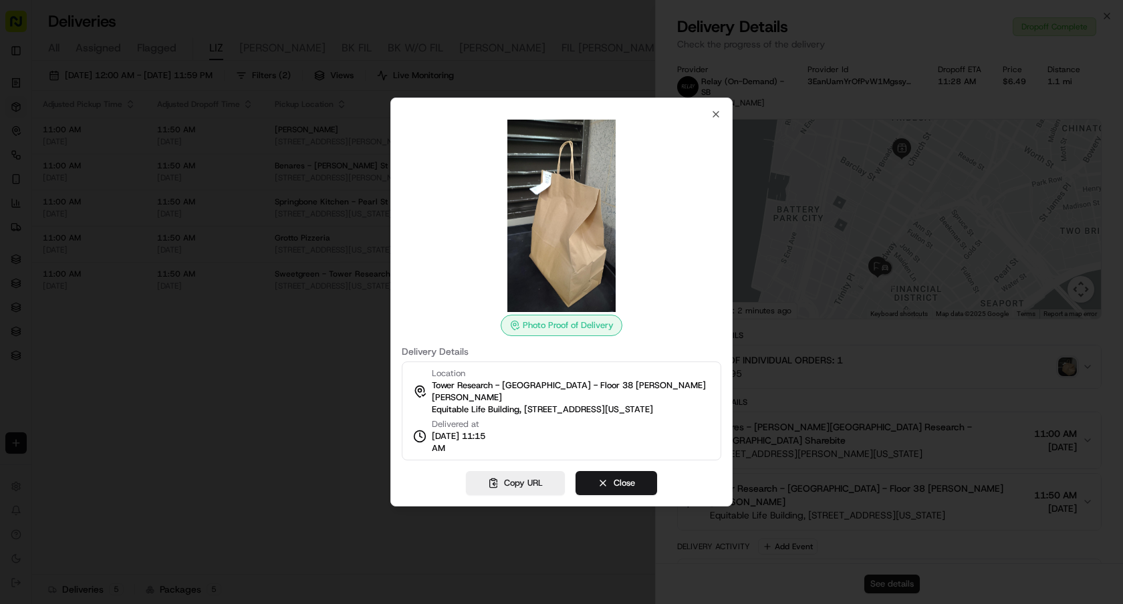
click at [271, 314] on div at bounding box center [561, 302] width 1123 height 604
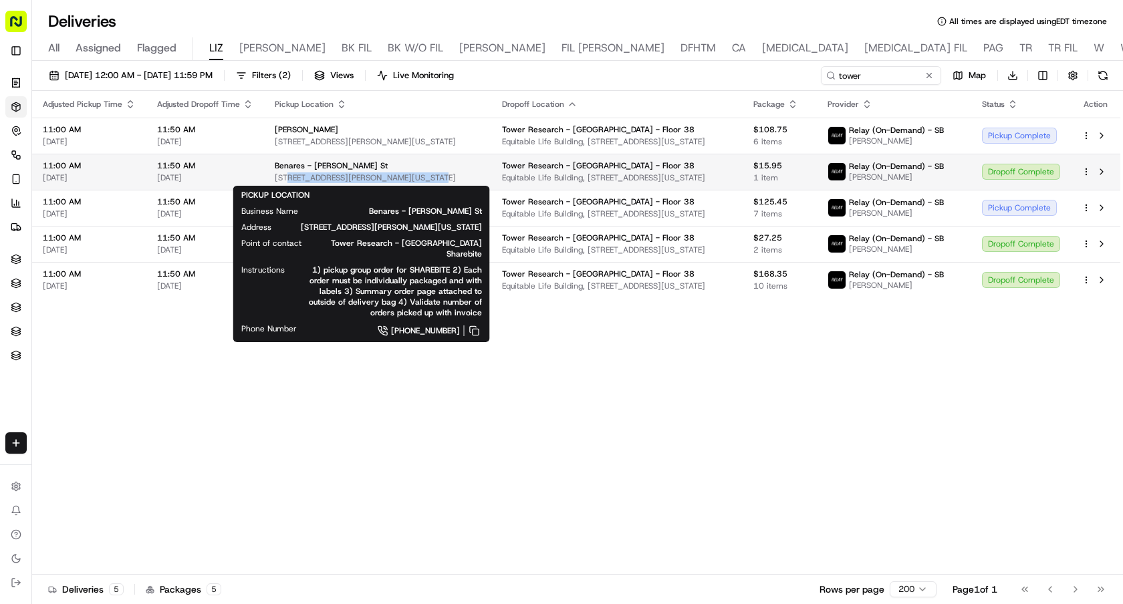
drag, startPoint x: 427, startPoint y: 174, endPoint x: 285, endPoint y: 177, distance: 141.1
click at [285, 177] on span "45 Murray St, New York, NY 10007, USA" at bounding box center [378, 177] width 206 height 11
drag, startPoint x: 270, startPoint y: 177, endPoint x: 325, endPoint y: 177, distance: 54.8
click at [325, 177] on td "Benares - Murray St 45 Murray St, New York, NY 10007, USA" at bounding box center [377, 172] width 227 height 36
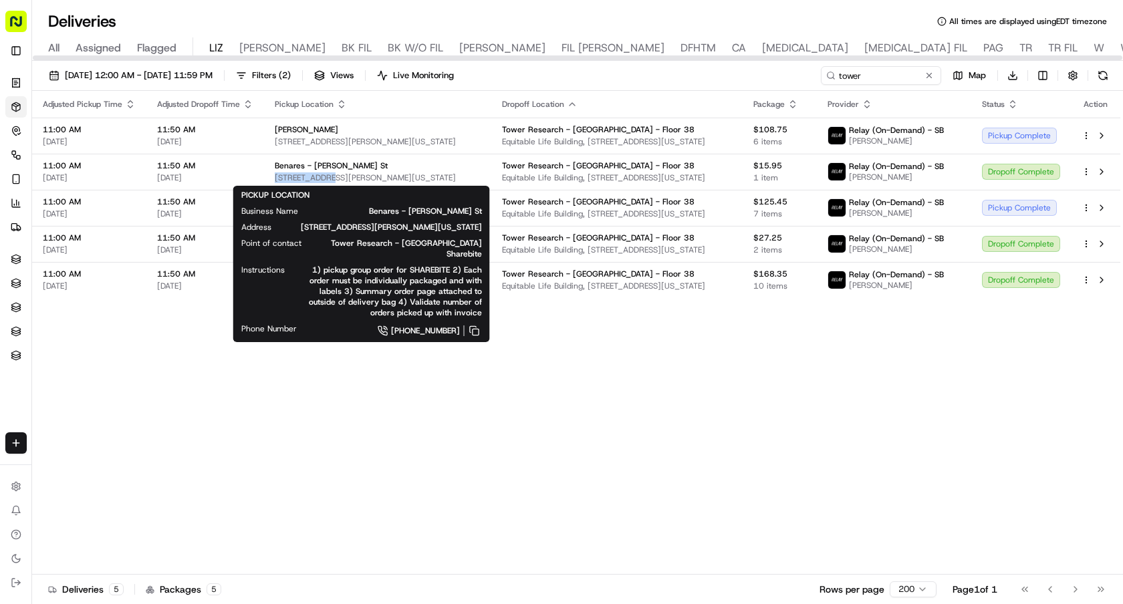
copy span "45 Murray St,"
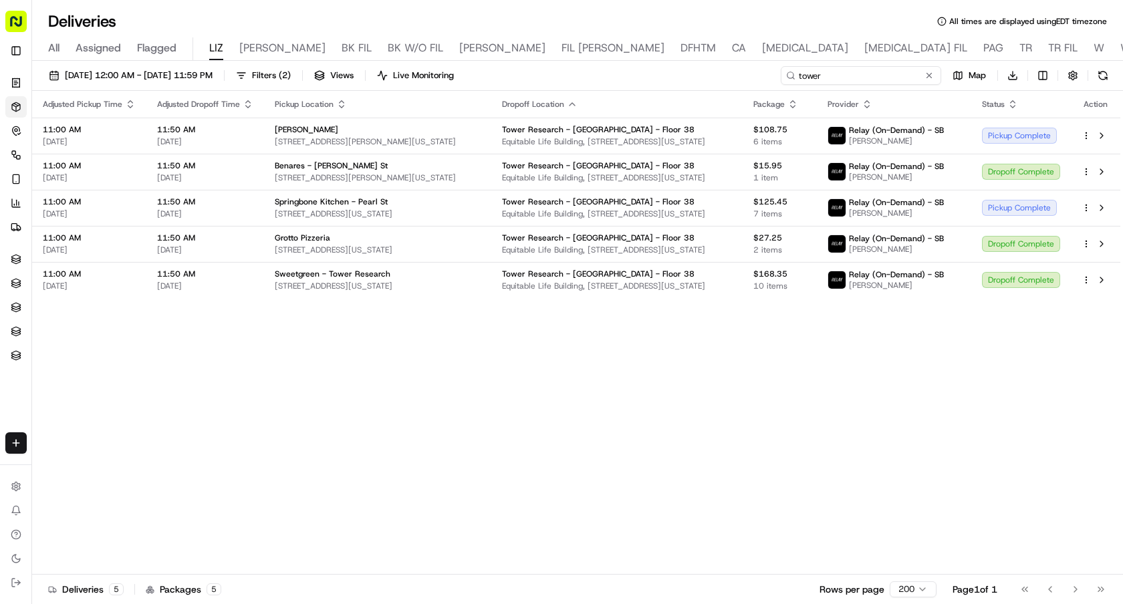
click at [886, 74] on input "tower" at bounding box center [861, 75] width 160 height 19
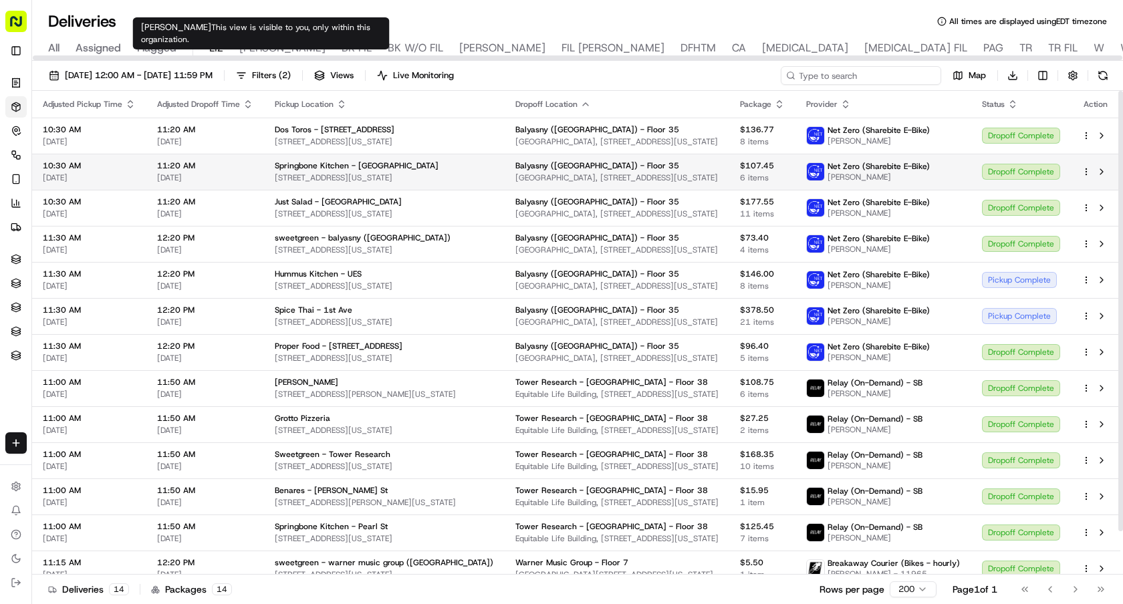
scroll to position [48, 0]
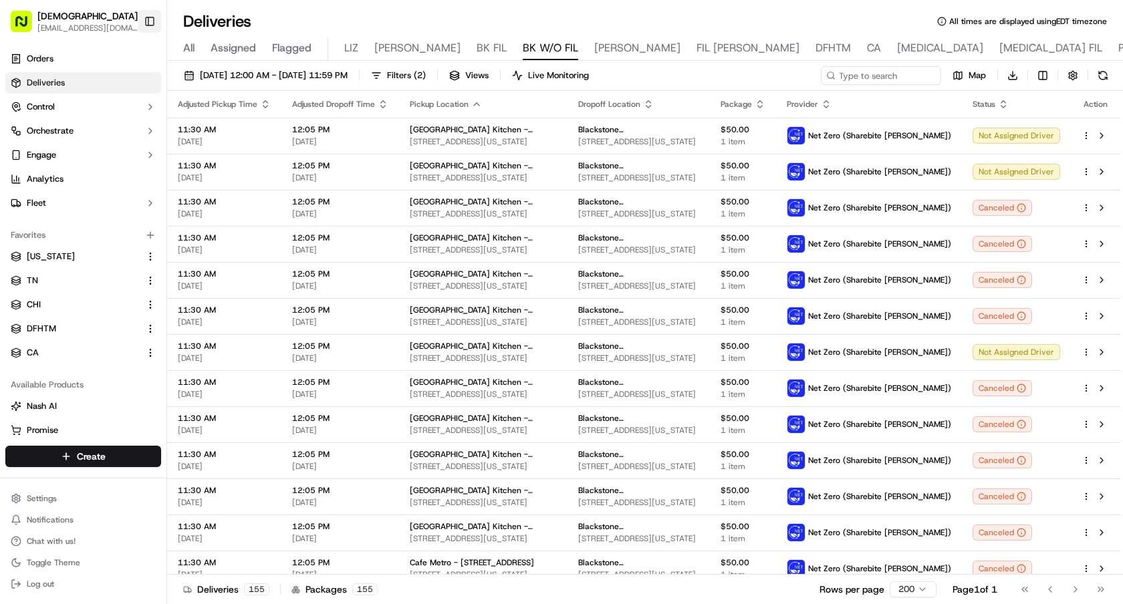
click at [140, 18] on button "Toggle Sidebar" at bounding box center [149, 21] width 23 height 23
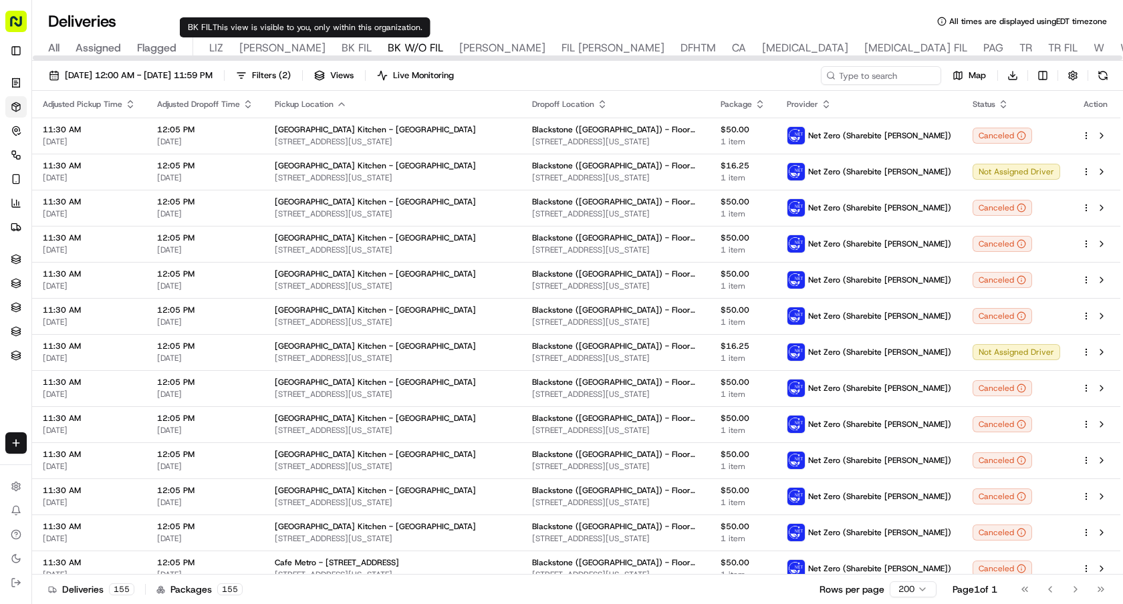
click at [342, 48] on span "BK FIL" at bounding box center [357, 48] width 30 height 16
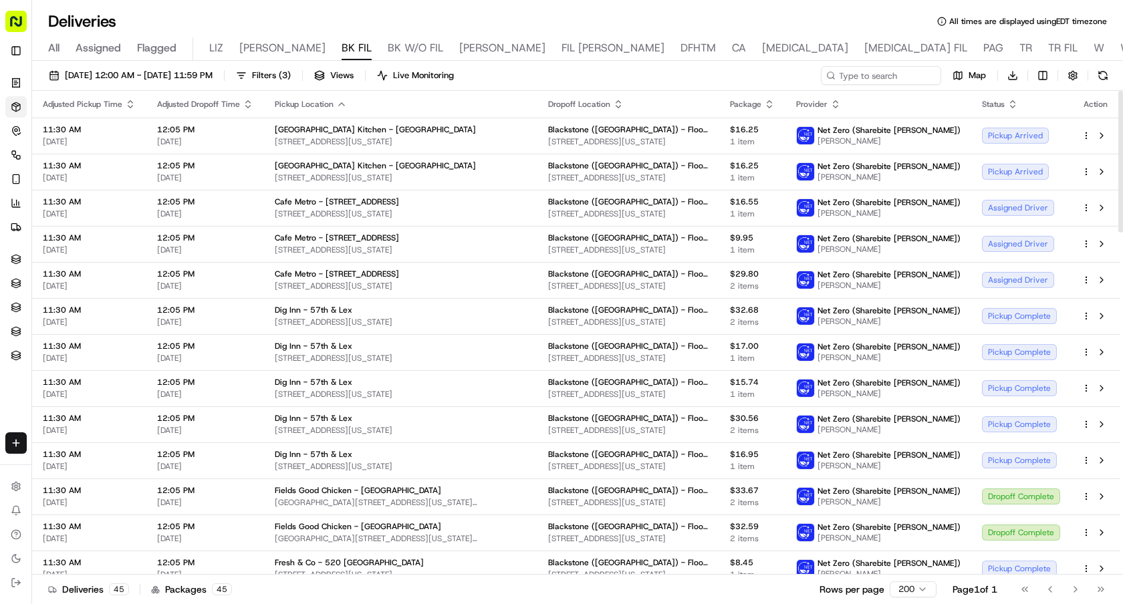
click at [1008, 96] on th "Status" at bounding box center [1021, 104] width 100 height 27
click at [1012, 101] on icon "button" at bounding box center [1013, 104] width 11 height 11
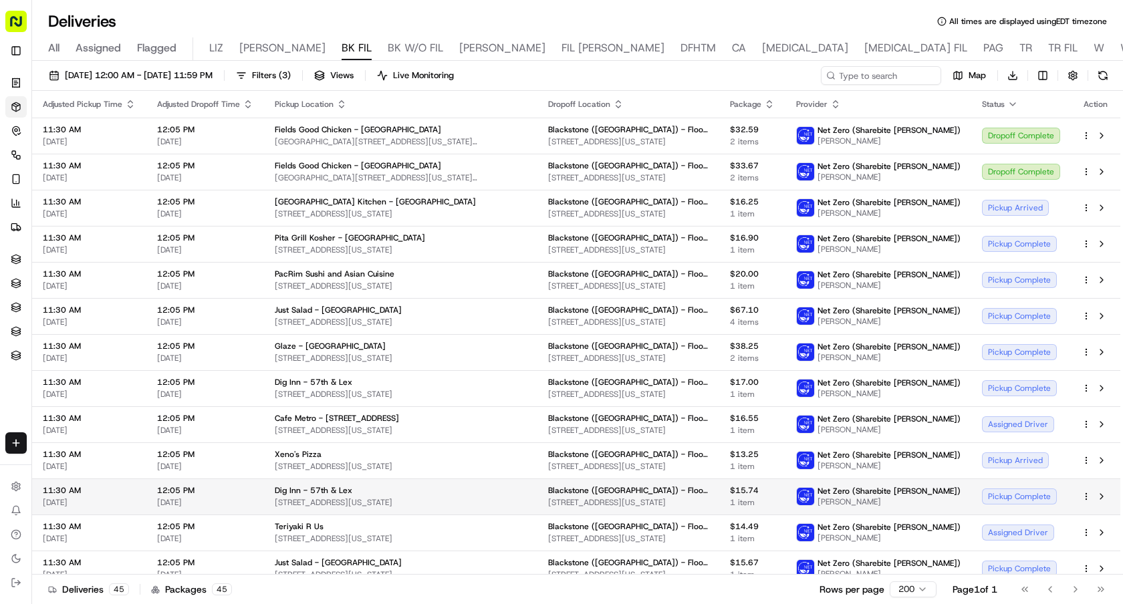
scroll to position [99, 0]
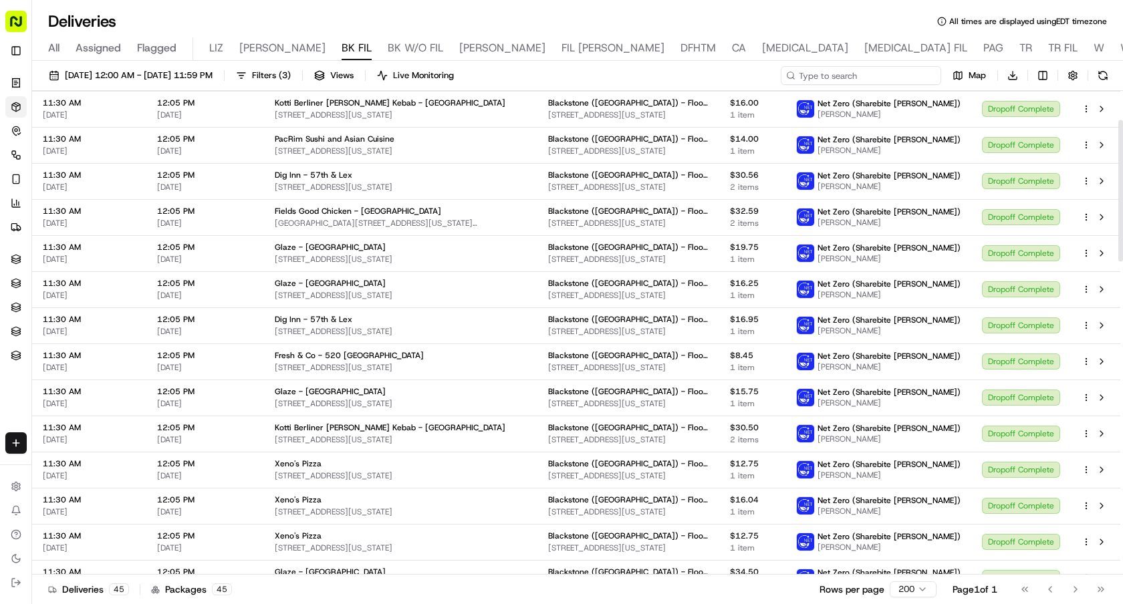
click at [907, 80] on input at bounding box center [861, 75] width 160 height 19
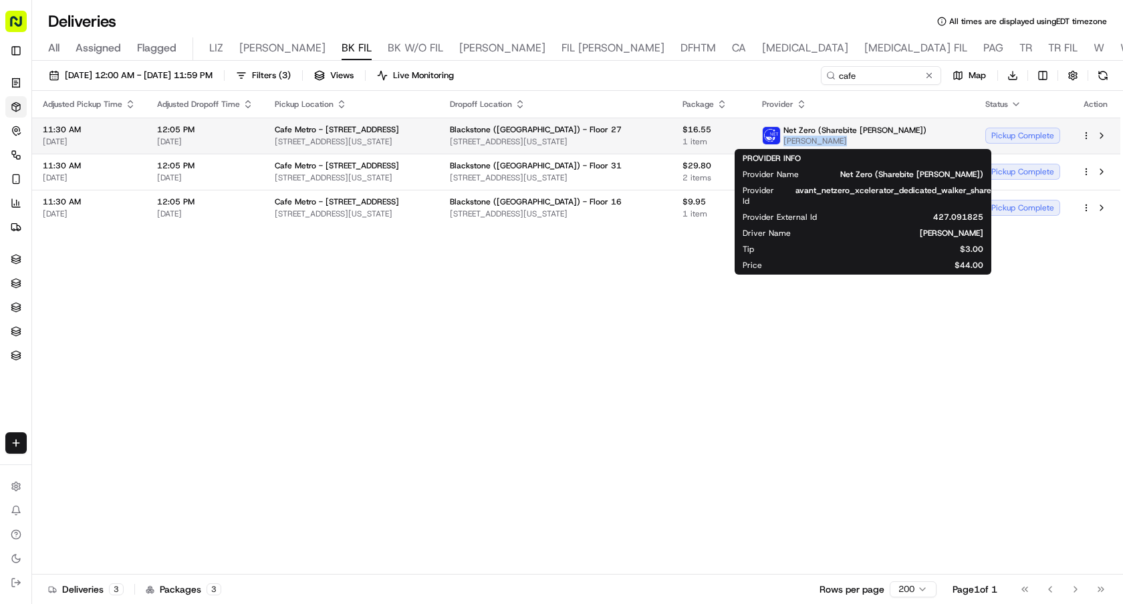
drag, startPoint x: 896, startPoint y: 143, endPoint x: 824, endPoint y: 142, distance: 72.2
click at [824, 142] on span "[PERSON_NAME]" at bounding box center [855, 141] width 143 height 11
copy span "[PERSON_NAME]"
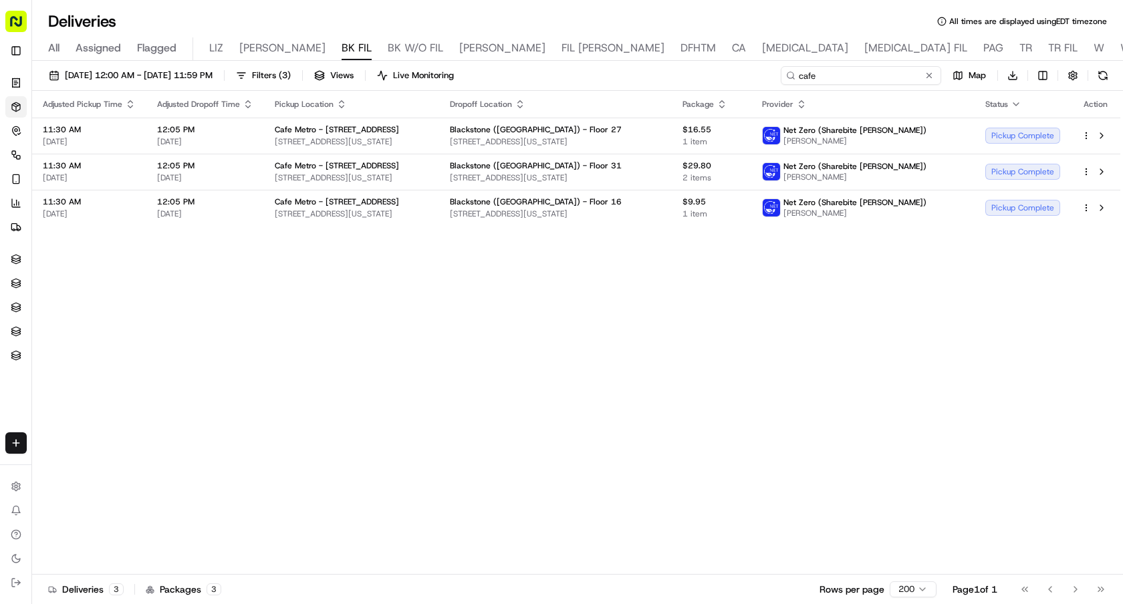
drag, startPoint x: 886, startPoint y: 75, endPoint x: 743, endPoint y: 75, distance: 142.4
click at [743, 75] on div "[DATE] 12:00 AM - [DATE] 11:59 PM Filters ( 3 ) Views Live Monitoring cafe Map …" at bounding box center [577, 78] width 1091 height 25
paste input "[PERSON_NAME]"
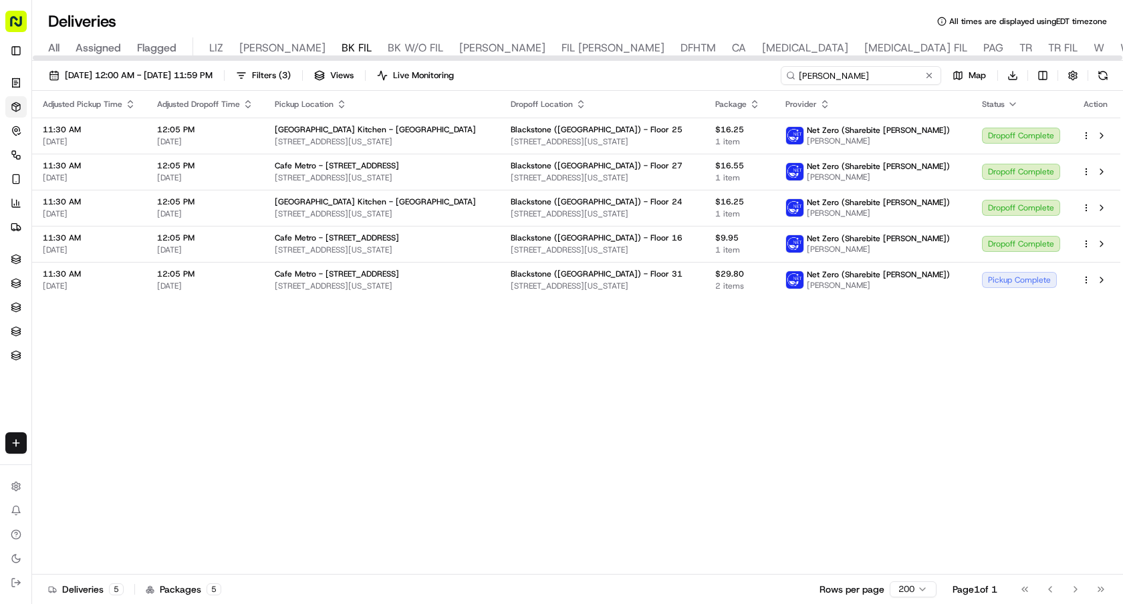
drag, startPoint x: 864, startPoint y: 74, endPoint x: 644, endPoint y: 74, distance: 220.0
click at [644, 74] on div "[DATE] 12:00 AM - [DATE] 11:59 PM Filters ( 3 ) Views Live Monitoring [PERSON_N…" at bounding box center [577, 78] width 1091 height 25
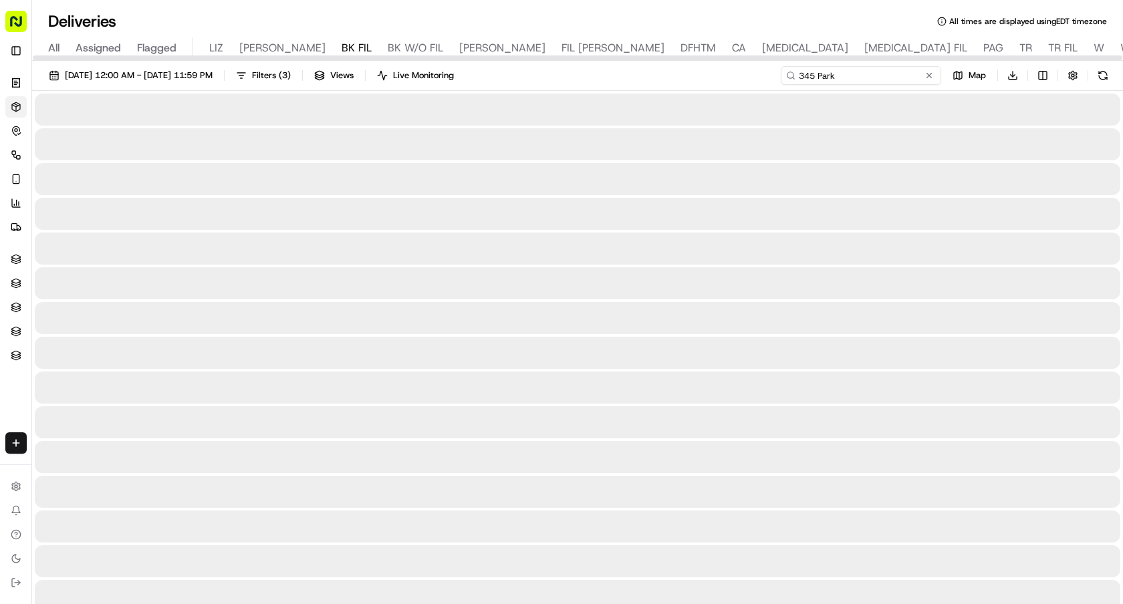
type input "345 Park"
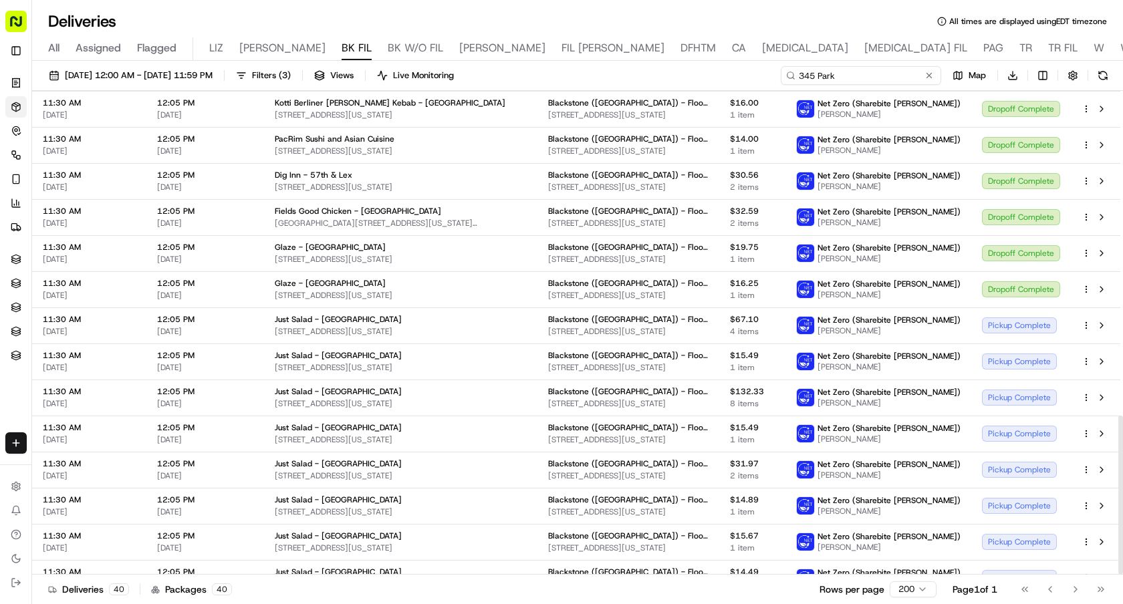
scroll to position [987, 0]
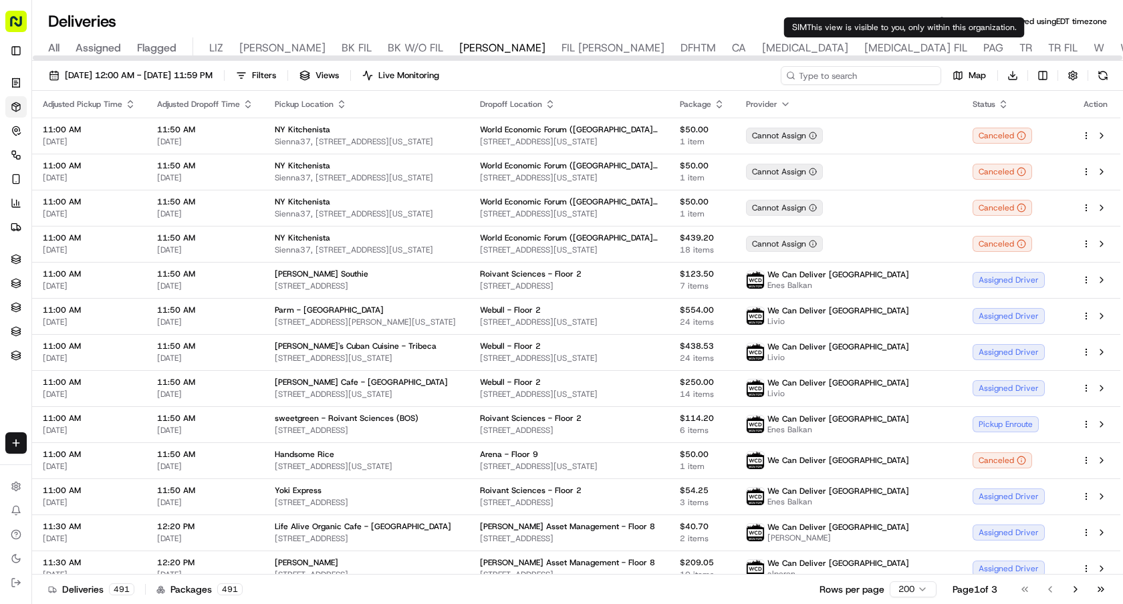
click at [870, 81] on input at bounding box center [861, 75] width 160 height 19
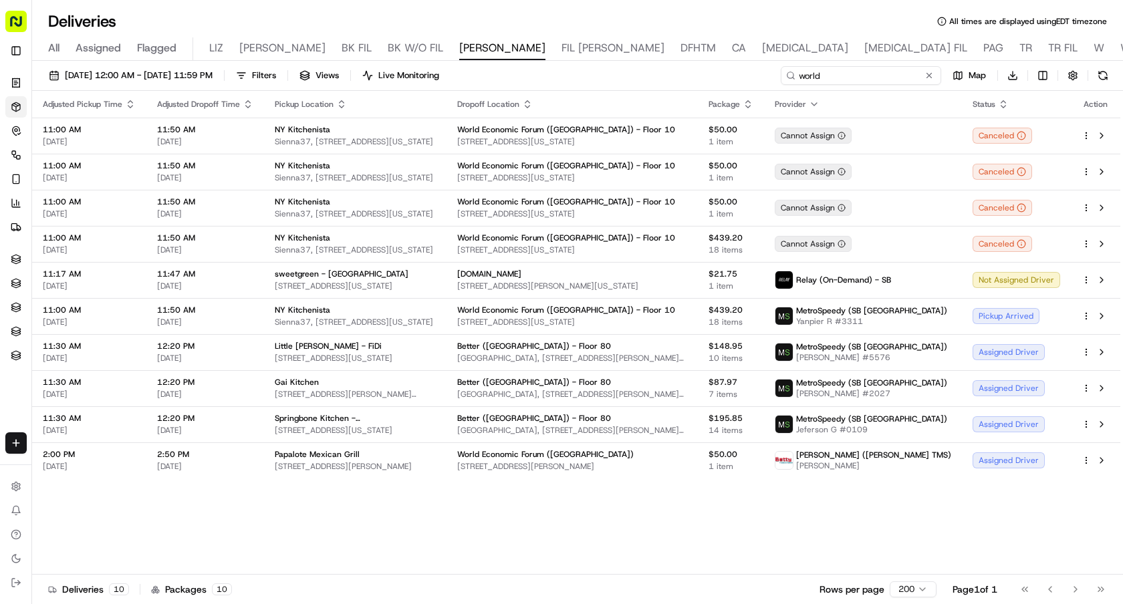
type input "world"
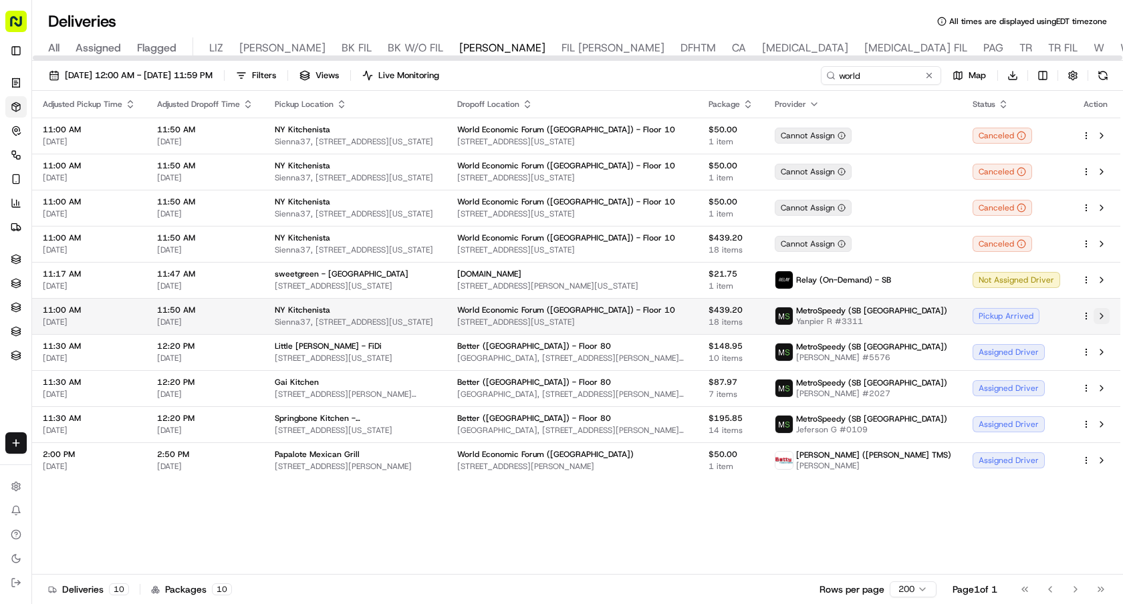
click at [1104, 316] on button at bounding box center [1102, 316] width 16 height 16
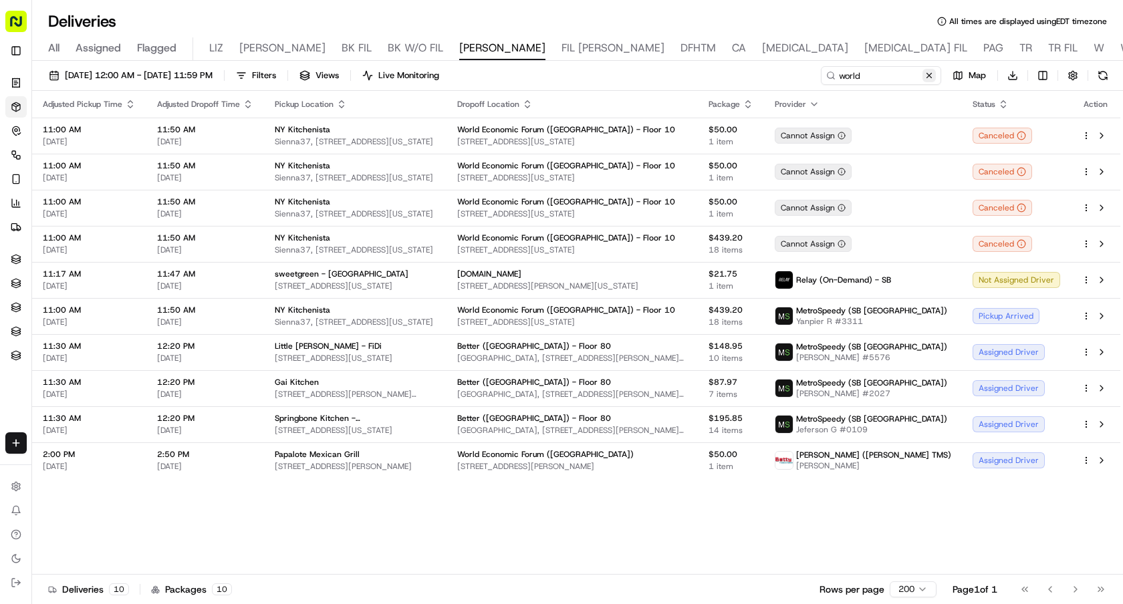
click at [928, 74] on button at bounding box center [929, 75] width 13 height 13
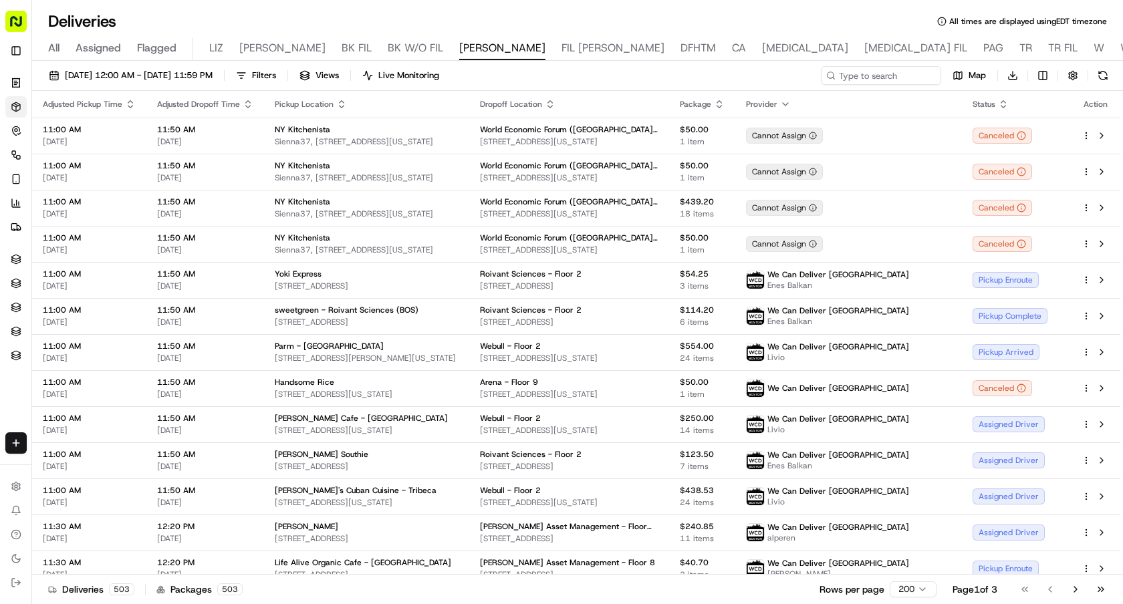
click at [907, 64] on div "09/19/2025 12:00 AM - 09/19/2025 11:59 PM Filters Views Live Monitoring Map Dow…" at bounding box center [577, 334] width 1091 height 546
click at [900, 79] on input at bounding box center [861, 75] width 160 height 19
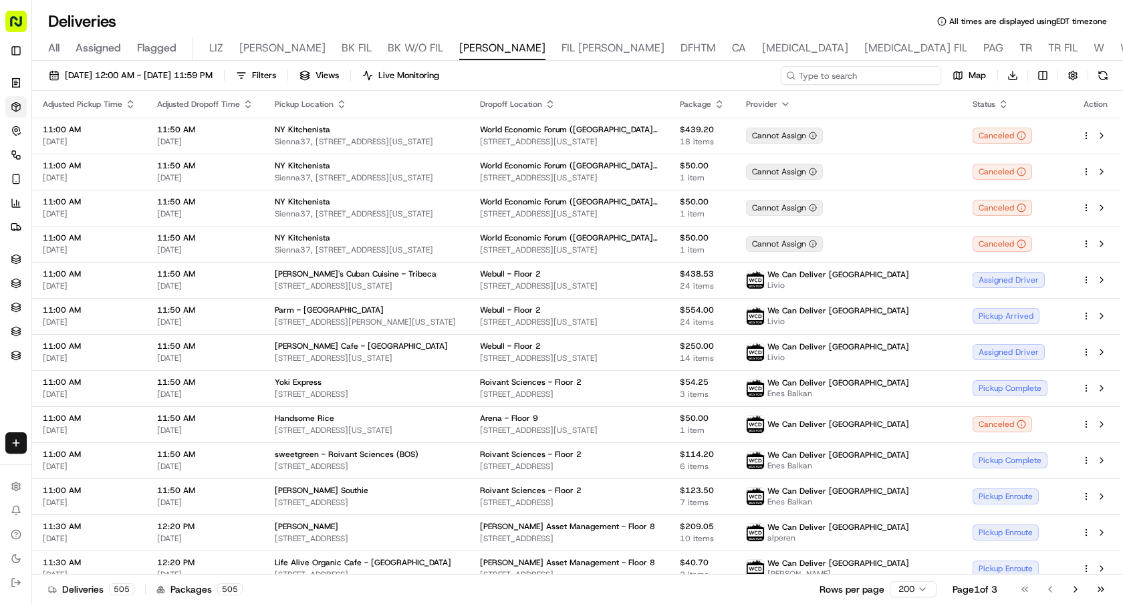
paste input "45 Murray St,"
click at [900, 78] on input "45 Murray St," at bounding box center [861, 75] width 160 height 19
paste input "45 Murray St,"
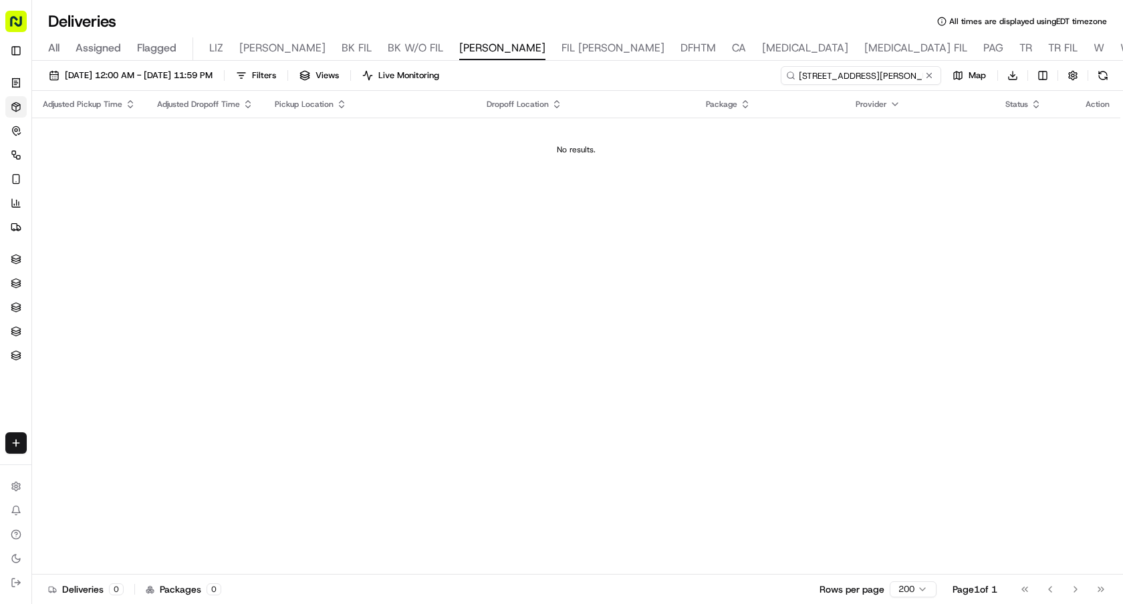
drag, startPoint x: 922, startPoint y: 74, endPoint x: 634, endPoint y: 74, distance: 287.5
click at [634, 74] on div "09/19/2025 12:00 AM - 09/19/2025 11:59 PM Filters Views Live Monitoring 45 Murr…" at bounding box center [577, 78] width 1091 height 25
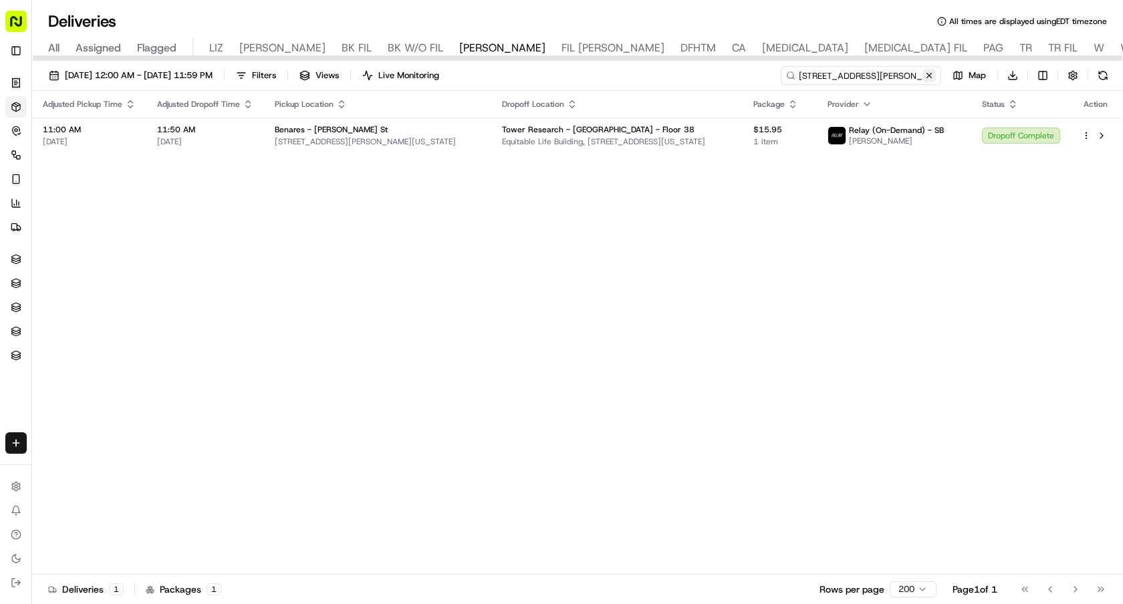
type input "45 Murray St"
click at [934, 76] on button at bounding box center [929, 75] width 13 height 13
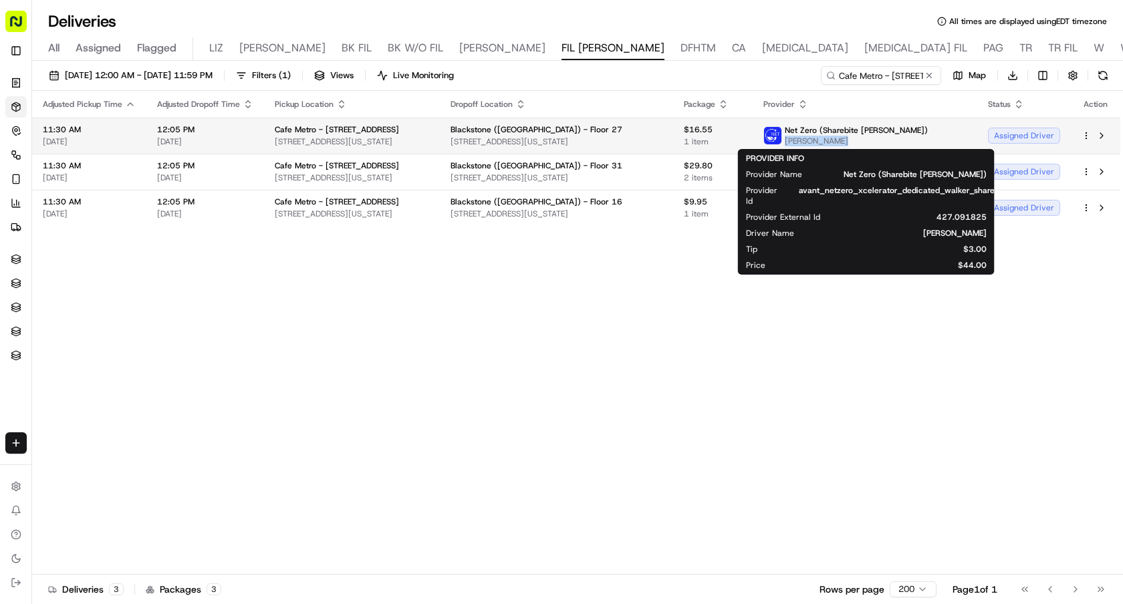
drag, startPoint x: 889, startPoint y: 140, endPoint x: 826, endPoint y: 140, distance: 63.5
click at [826, 140] on span "[PERSON_NAME]" at bounding box center [856, 141] width 143 height 11
copy span "[PERSON_NAME]"
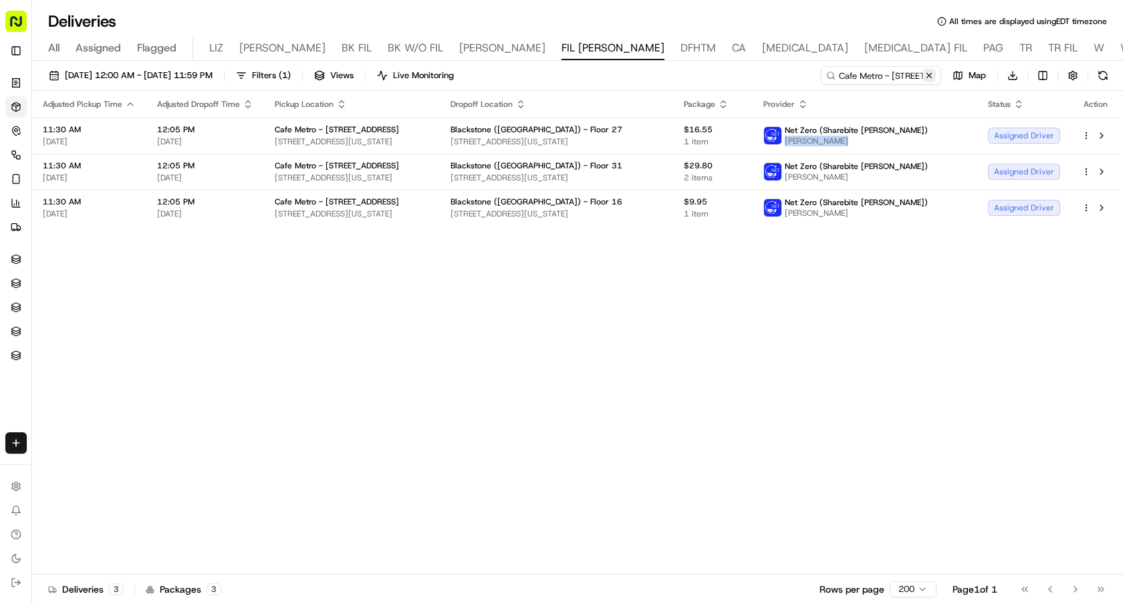
click at [932, 75] on button at bounding box center [929, 75] width 13 height 13
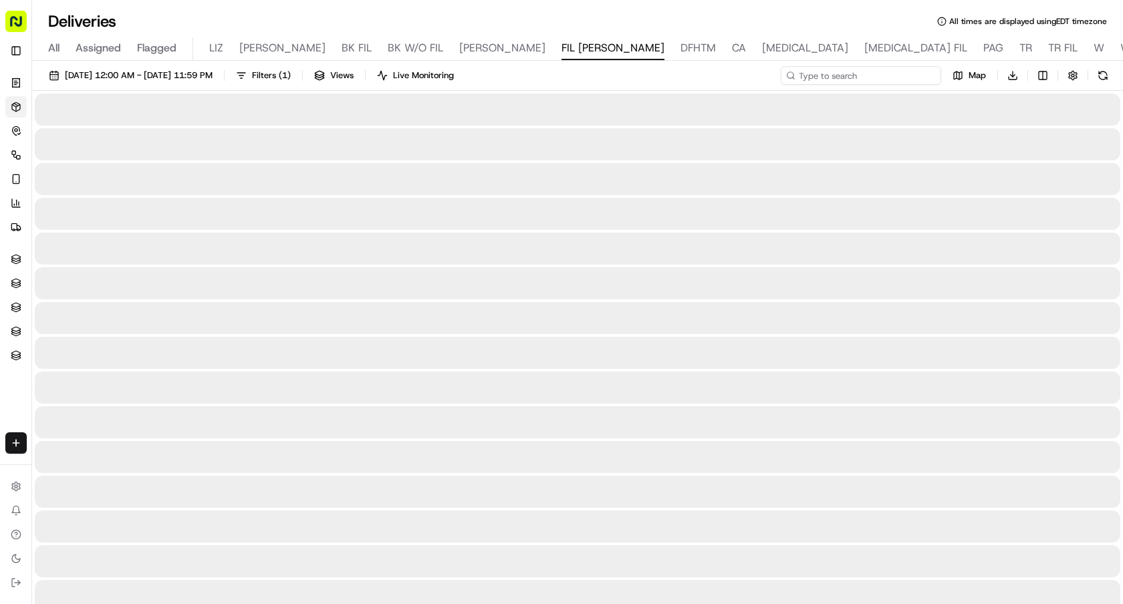
click at [878, 75] on input at bounding box center [861, 75] width 160 height 19
paste input "[PERSON_NAME]"
type input "[PERSON_NAME]"
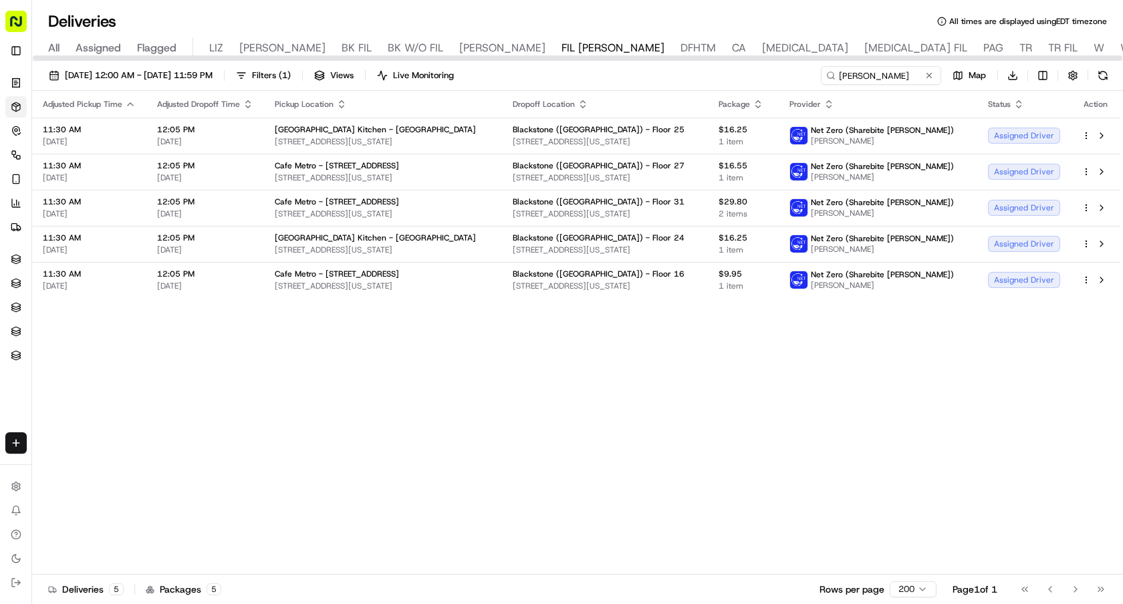
click at [337, 104] on icon "button" at bounding box center [341, 104] width 11 height 11
click at [354, 155] on button "Pickup Location Name (A-Z)" at bounding box center [340, 158] width 134 height 16
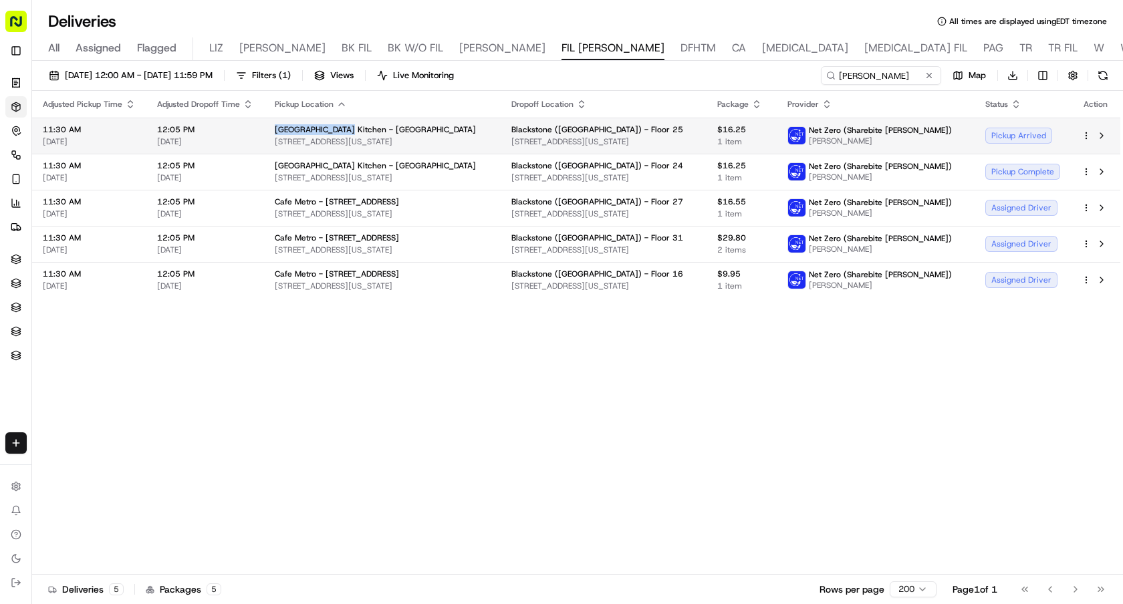
drag, startPoint x: 269, startPoint y: 130, endPoint x: 338, endPoint y: 130, distance: 68.2
click at [338, 130] on td "[GEOGRAPHIC_DATA] Kitchen - [GEOGRAPHIC_DATA][STREET_ADDRESS][US_STATE]" at bounding box center [382, 136] width 237 height 36
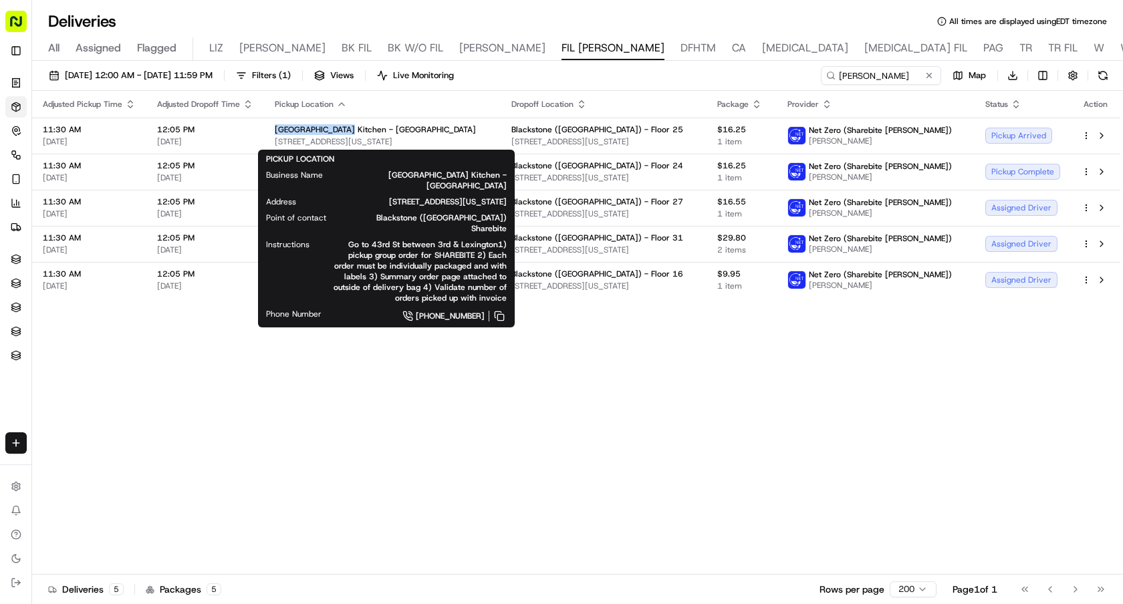
copy span "Blue Park Kitchen"
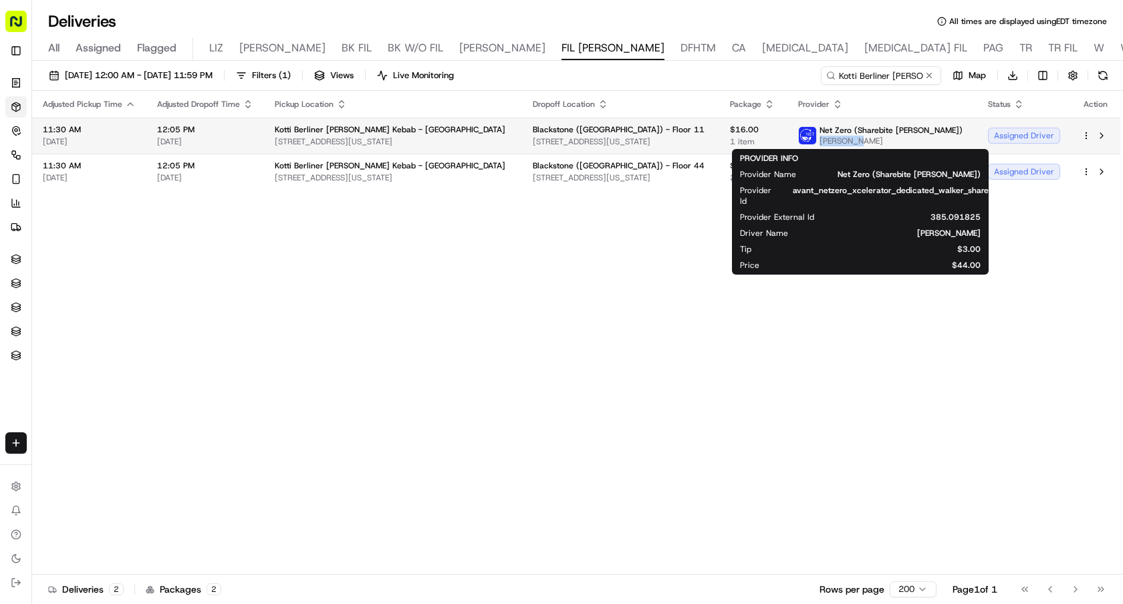
drag, startPoint x: 860, startPoint y: 141, endPoint x: 822, endPoint y: 142, distance: 38.1
click at [822, 142] on span "[PERSON_NAME]" at bounding box center [891, 141] width 143 height 11
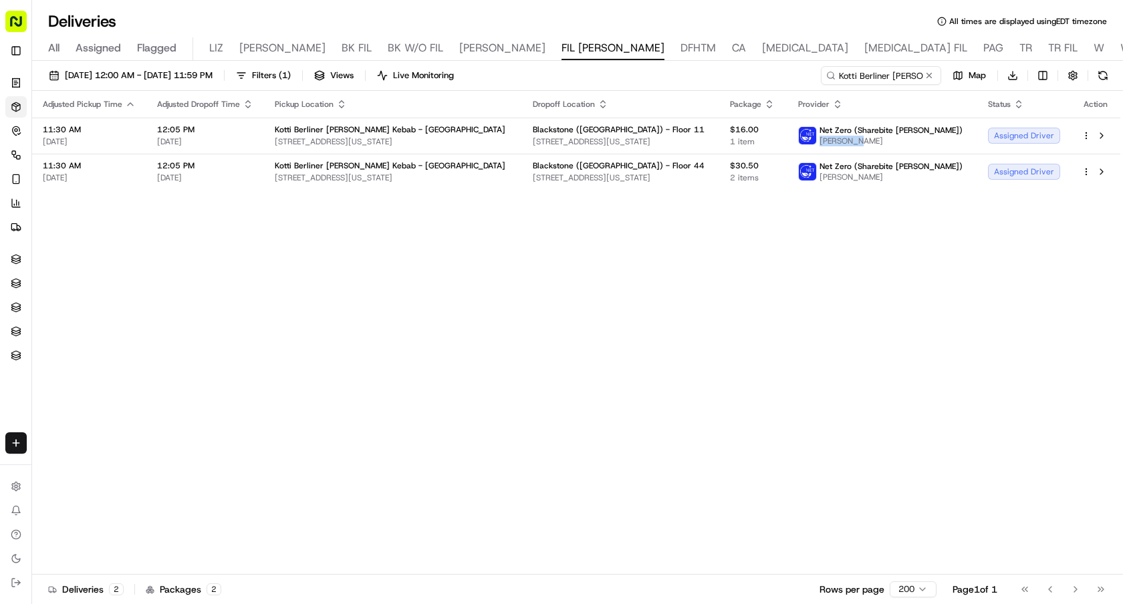
copy span "[PERSON_NAME]"
click at [932, 73] on button at bounding box center [929, 75] width 13 height 13
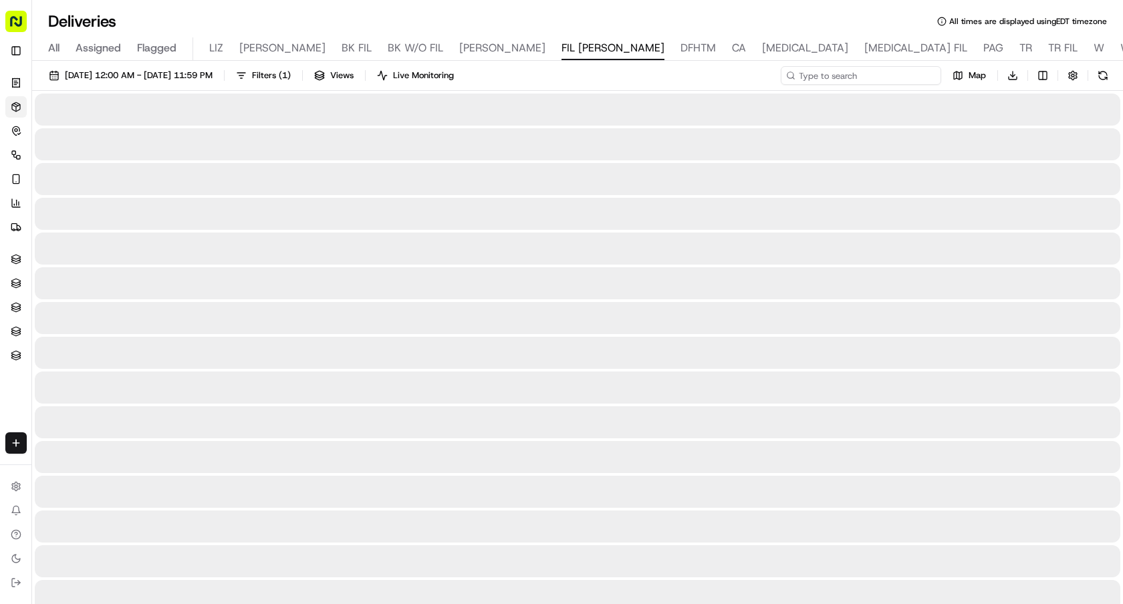
click at [888, 78] on input at bounding box center [861, 75] width 160 height 19
paste input "[PERSON_NAME]"
type input "[PERSON_NAME]"
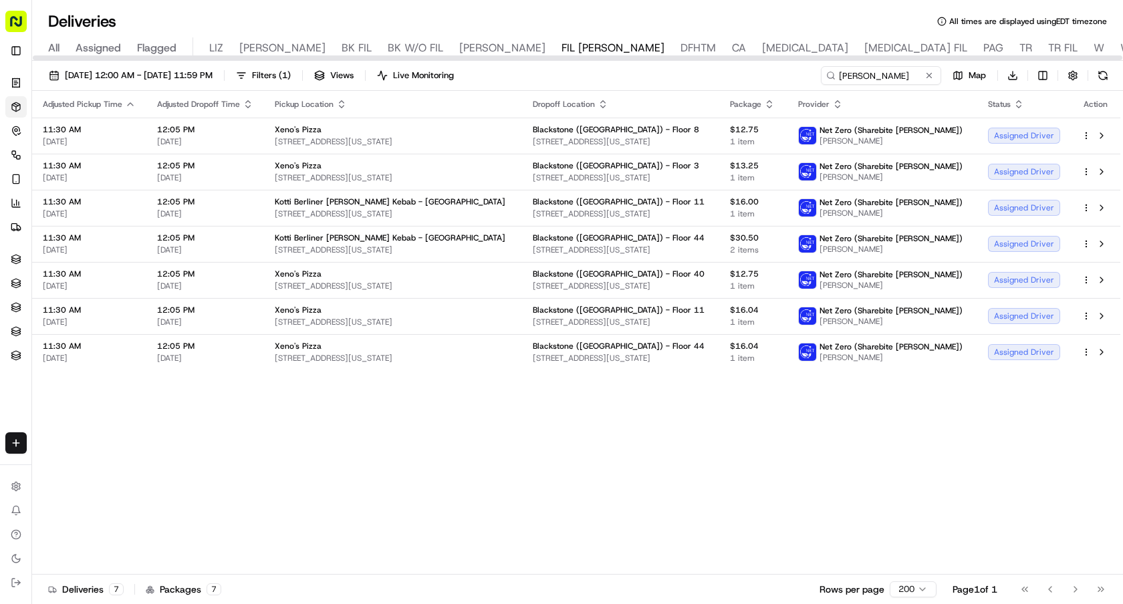
click at [341, 106] on icon "button" at bounding box center [342, 107] width 5 height 2
click at [366, 177] on button "Pickup Location Name (Z-A)" at bounding box center [340, 177] width 134 height 16
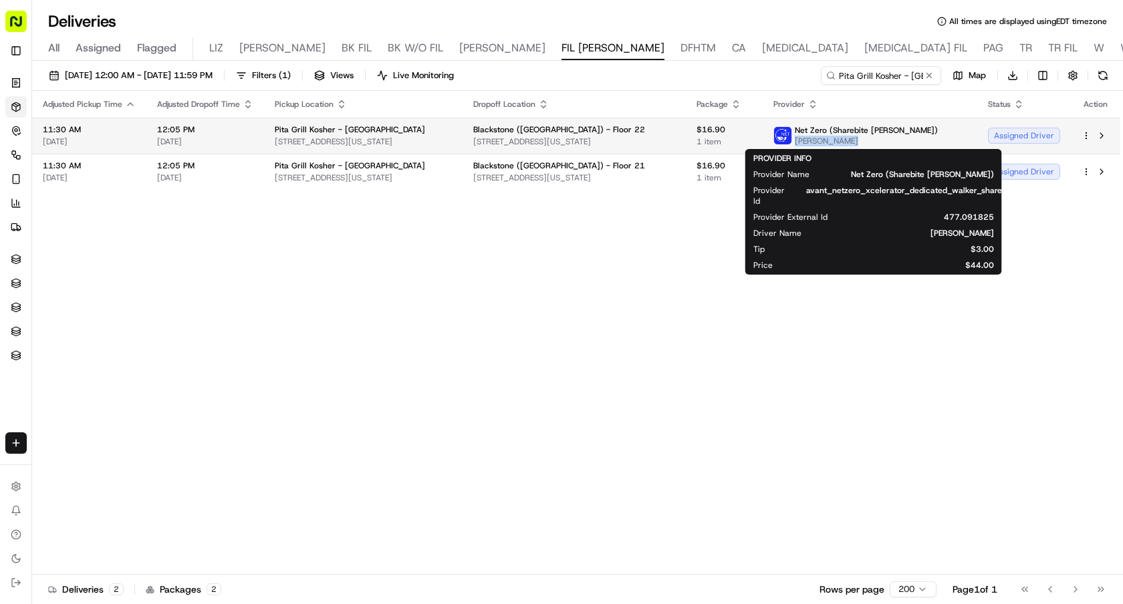
drag, startPoint x: 881, startPoint y: 144, endPoint x: 834, endPoint y: 144, distance: 47.5
click at [834, 144] on span "[PERSON_NAME]" at bounding box center [866, 141] width 143 height 11
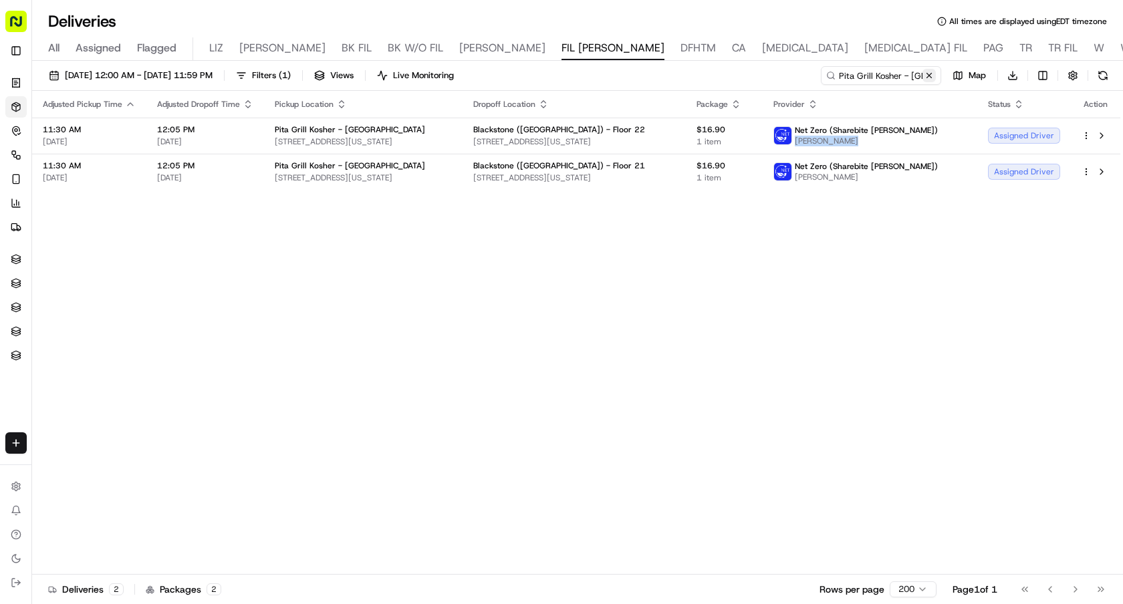
copy span "[PERSON_NAME]"
click at [933, 76] on button at bounding box center [929, 75] width 13 height 13
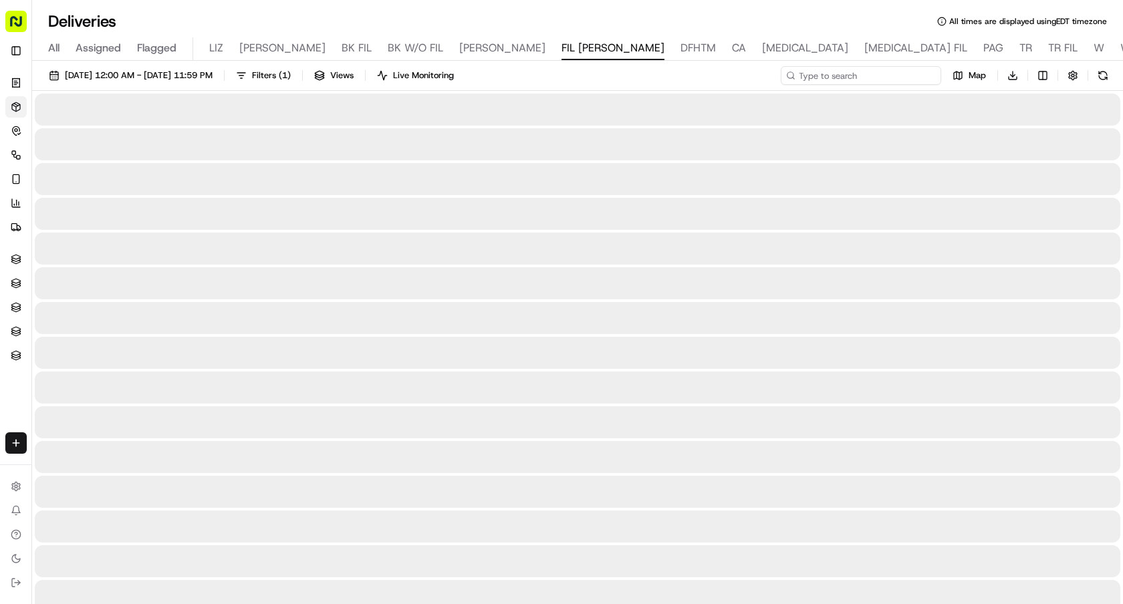
click at [893, 76] on input at bounding box center [861, 75] width 160 height 19
paste input "Charlie Ortiz"
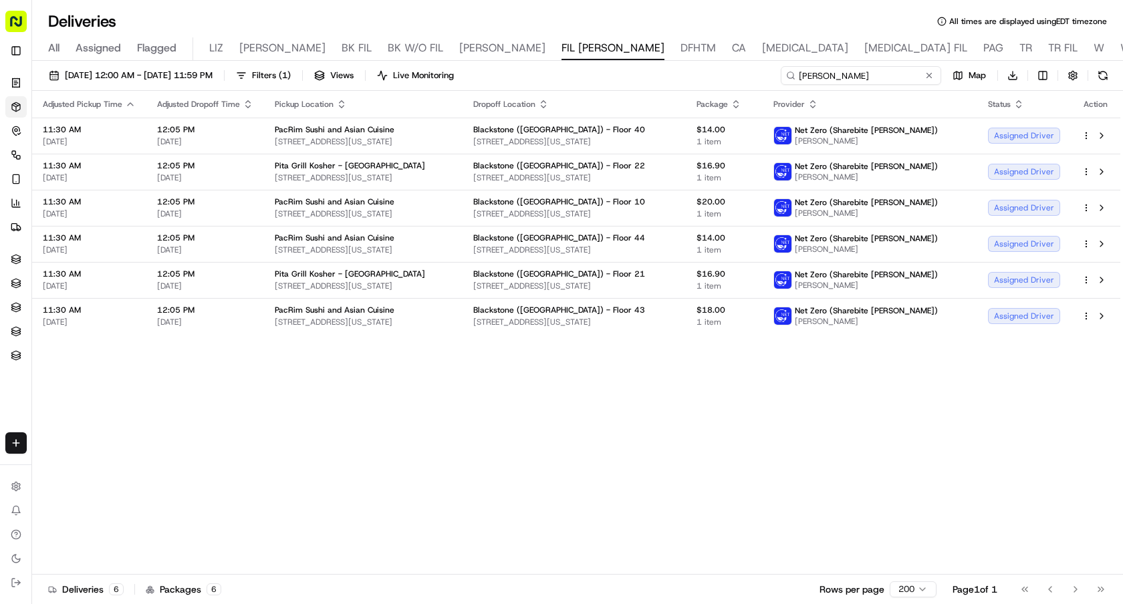
type input "Charlie Ortiz"
click at [339, 106] on icon "button" at bounding box center [341, 104] width 11 height 11
click at [356, 158] on button "Pickup Location Name (A-Z)" at bounding box center [340, 158] width 134 height 16
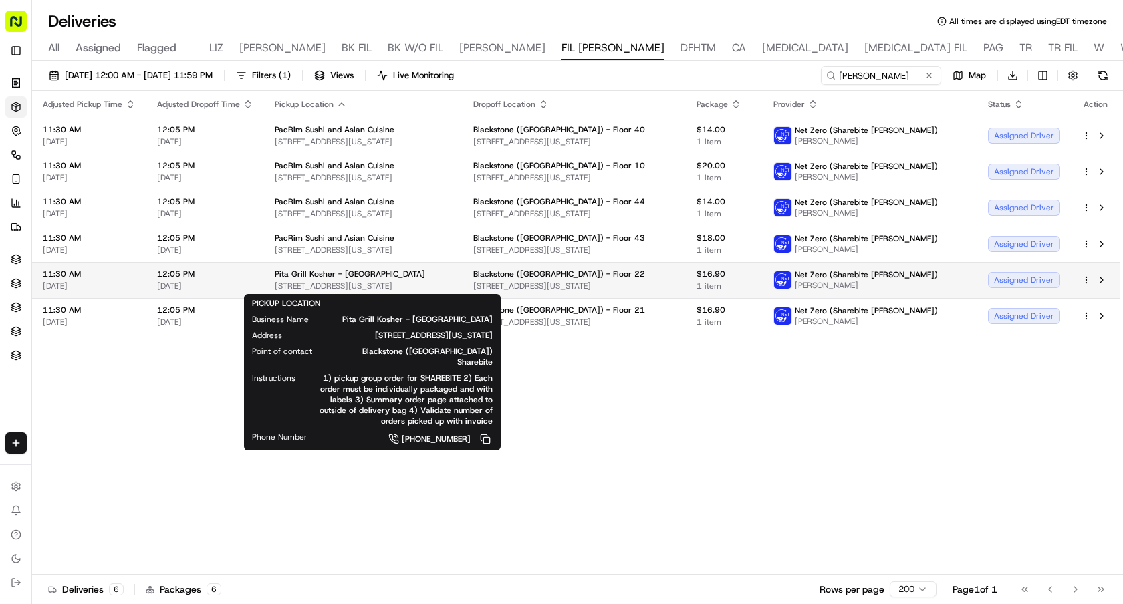
drag, startPoint x: 437, startPoint y: 287, endPoint x: 273, endPoint y: 287, distance: 163.1
click at [275, 287] on span "1083 2nd Ave, New York, NY 10022, USA" at bounding box center [363, 286] width 177 height 11
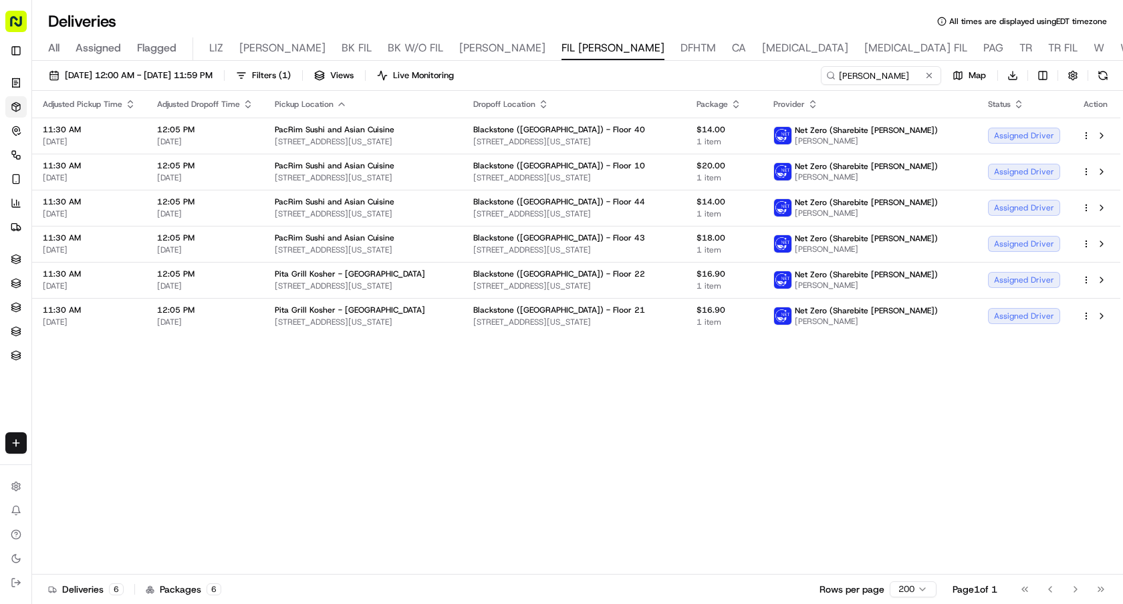
copy span "1083 2nd Ave, New York, NY 10022, USA"
click at [719, 393] on div "Adjusted Pickup Time Adjusted Dropoff Time Pickup Location Dropoff Location Pac…" at bounding box center [576, 333] width 1088 height 484
click at [336, 102] on icon "button" at bounding box center [341, 104] width 11 height 11
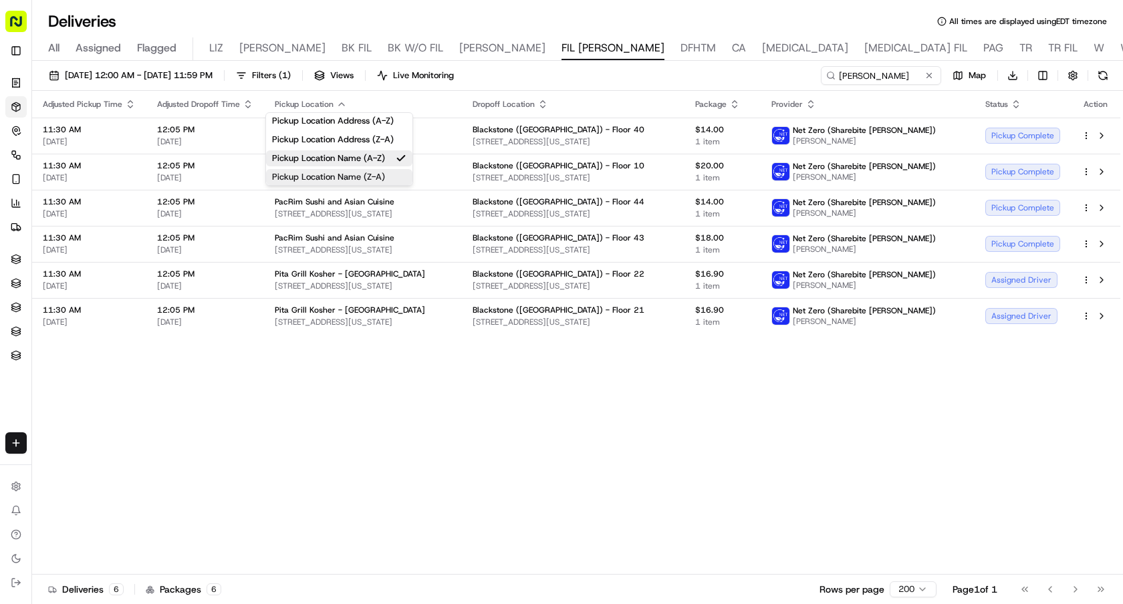
click at [362, 179] on button "Pickup Location Name (Z-A)" at bounding box center [339, 177] width 146 height 16
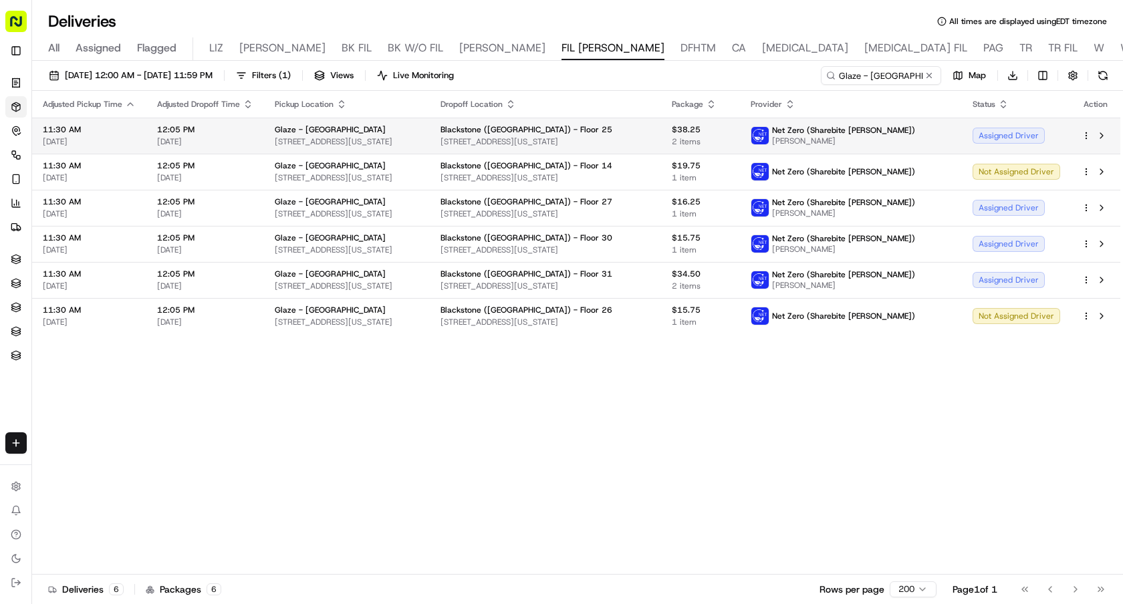
drag, startPoint x: 887, startPoint y: 141, endPoint x: 825, endPoint y: 141, distance: 62.2
click at [825, 141] on div "Net Zero (Sharebite [PERSON_NAME]) [PERSON_NAME]" at bounding box center [833, 135] width 164 height 21
copy span "[PERSON_NAME]"
click at [927, 80] on button at bounding box center [929, 75] width 13 height 13
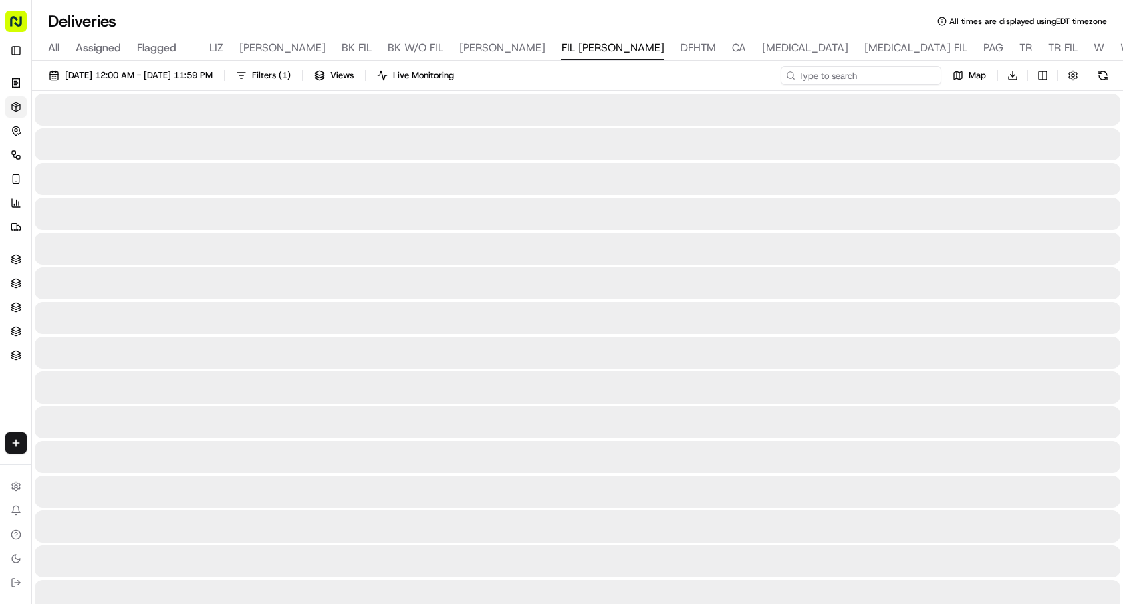
click at [900, 76] on input at bounding box center [861, 75] width 160 height 19
paste input "Joseph Fleming"
type input "Joseph Fleming"
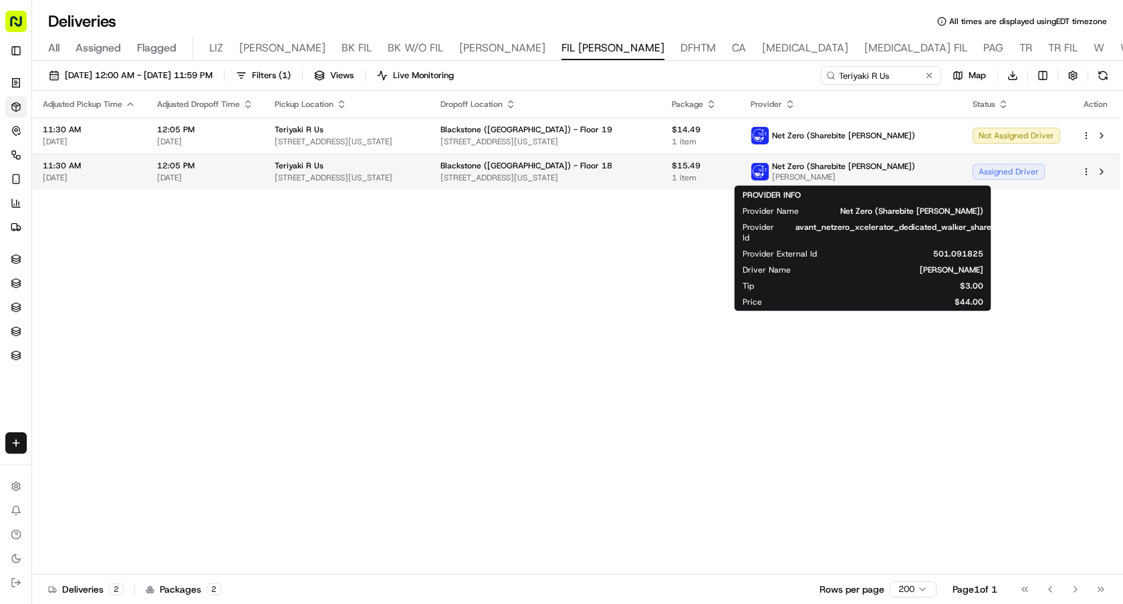
drag, startPoint x: 0, startPoint y: 0, endPoint x: 824, endPoint y: 176, distance: 842.9
click at [824, 176] on span "[PERSON_NAME]" at bounding box center [843, 177] width 143 height 11
copy span "[PERSON_NAME]"
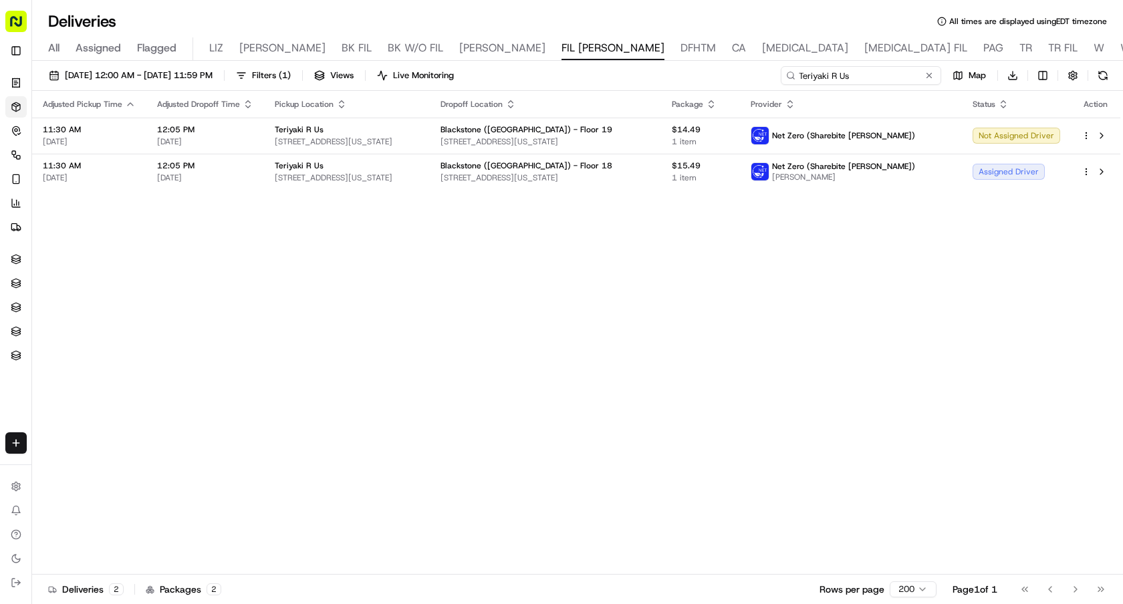
drag, startPoint x: 868, startPoint y: 79, endPoint x: 748, endPoint y: 79, distance: 120.3
click at [748, 79] on div "[DATE] 12:00 AM - [DATE] 11:59 PM Filters ( 1 ) Views Live Monitoring Teriyaki …" at bounding box center [577, 78] width 1091 height 25
paste input "[PERSON_NAME]"
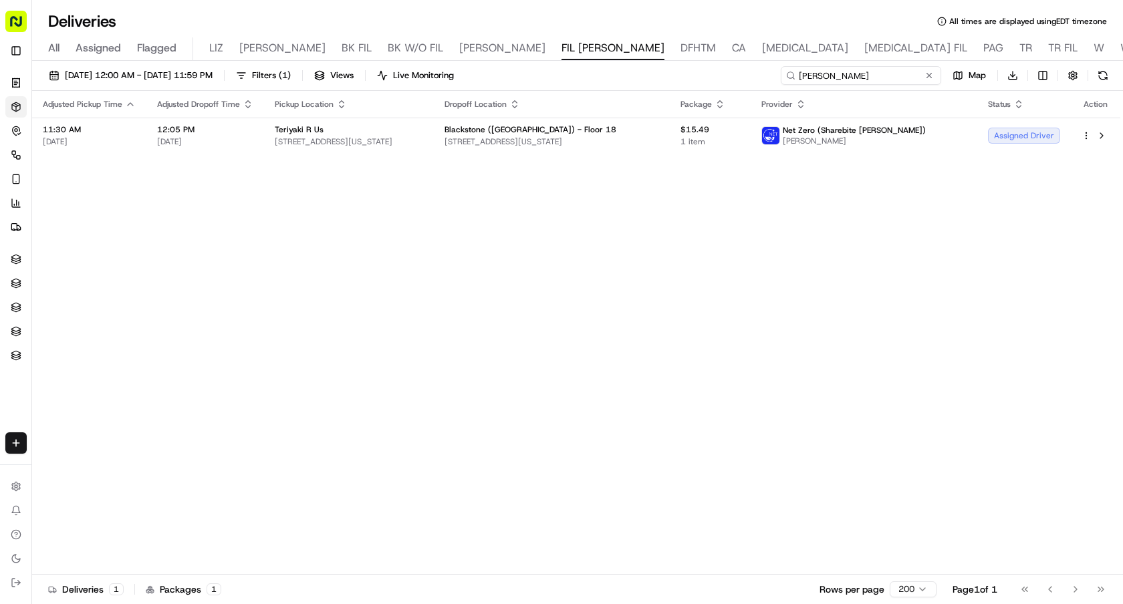
type input "[PERSON_NAME]"
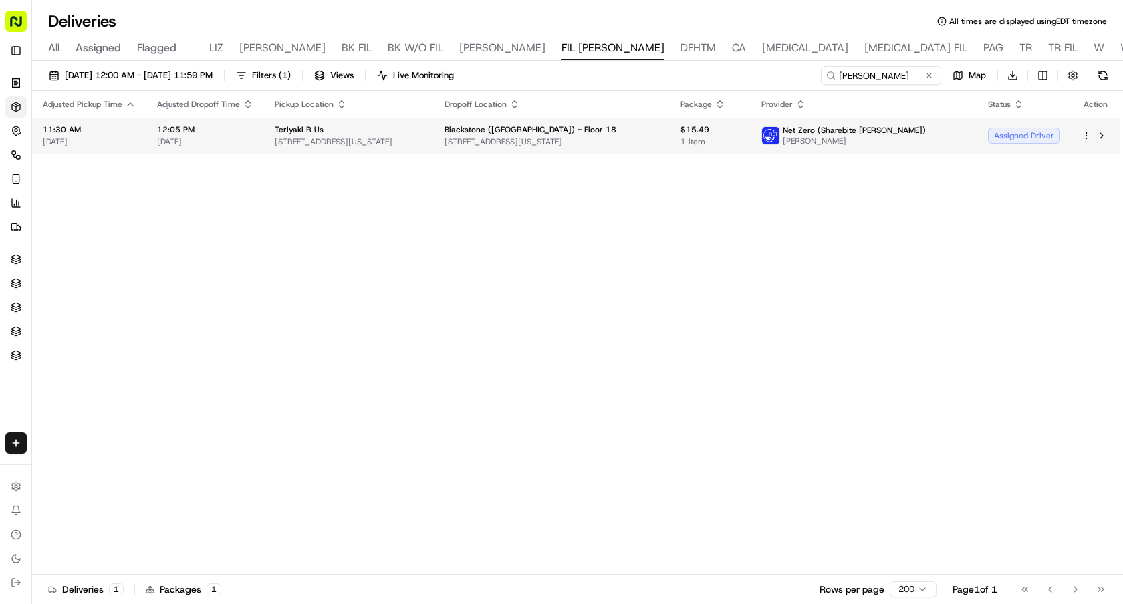
drag, startPoint x: 450, startPoint y: 146, endPoint x: 265, endPoint y: 146, distance: 184.5
click at [265, 146] on td "Teriyaki R Us [STREET_ADDRESS][US_STATE]" at bounding box center [349, 136] width 170 height 36
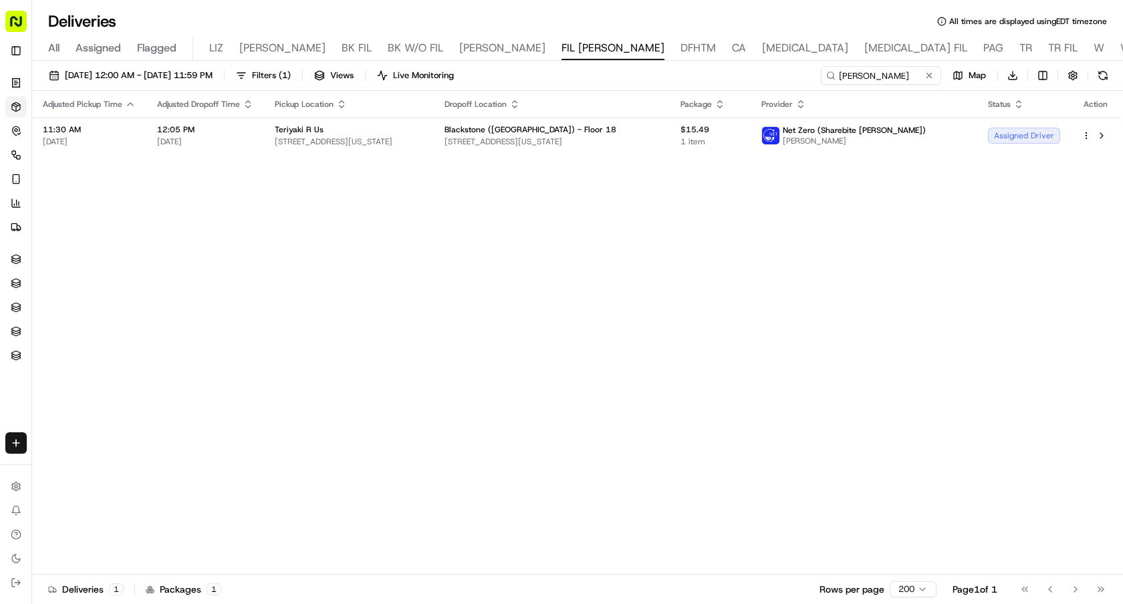
copy span "[STREET_ADDRESS][US_STATE]"
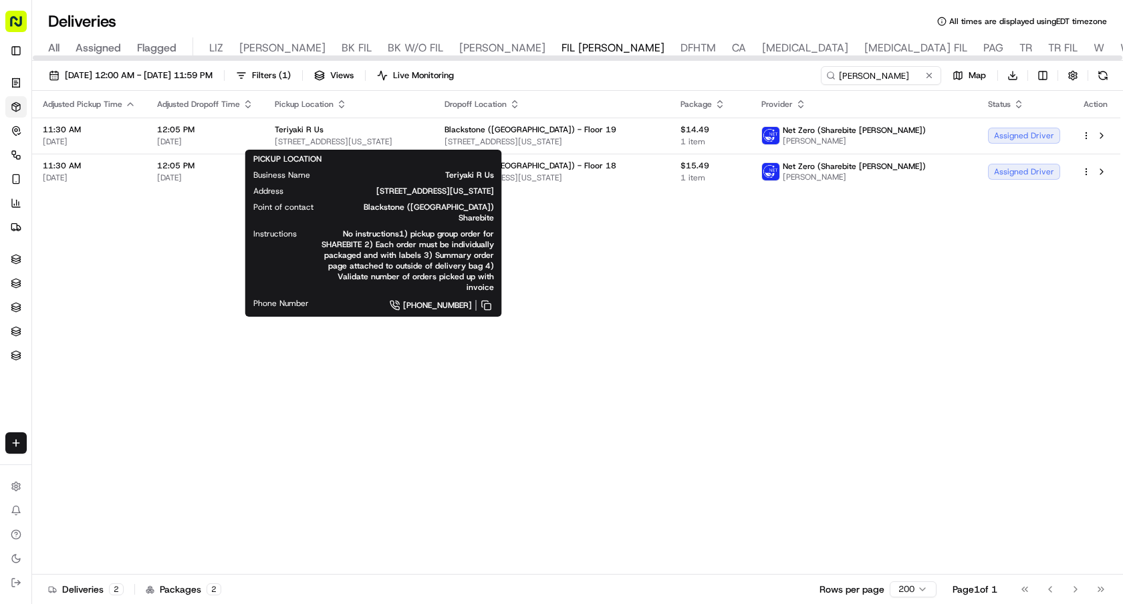
click at [808, 329] on div "Adjusted Pickup Time Adjusted Dropoff Time Pickup Location Dropoff Location Pac…" at bounding box center [576, 333] width 1088 height 484
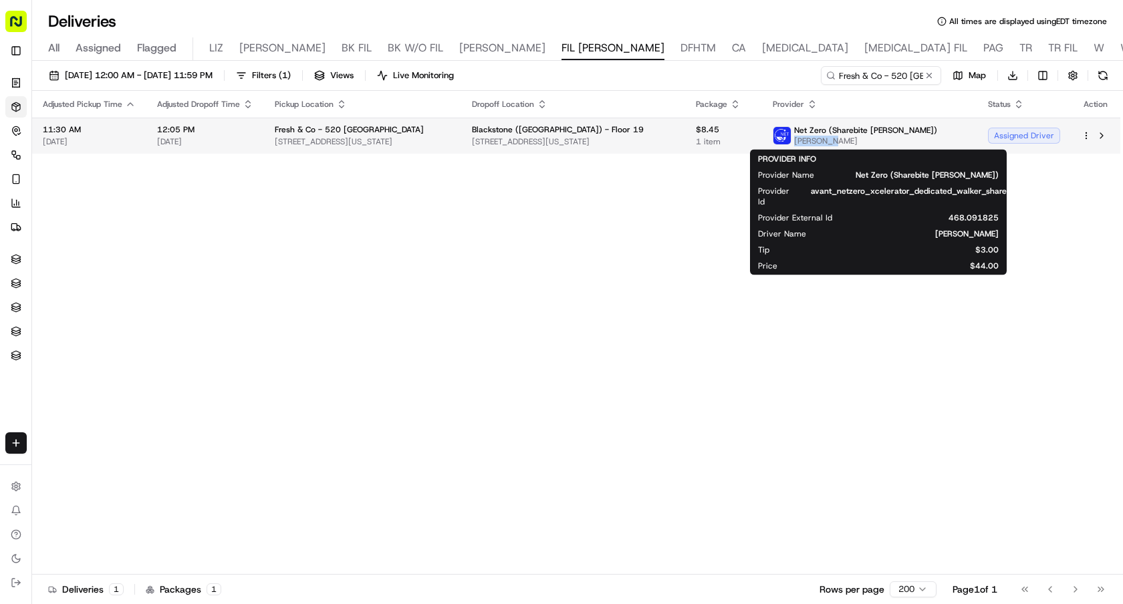
drag, startPoint x: 894, startPoint y: 141, endPoint x: 839, endPoint y: 142, distance: 54.8
click at [839, 142] on span "[PERSON_NAME]" at bounding box center [865, 141] width 143 height 11
copy span "[PERSON_NAME]"
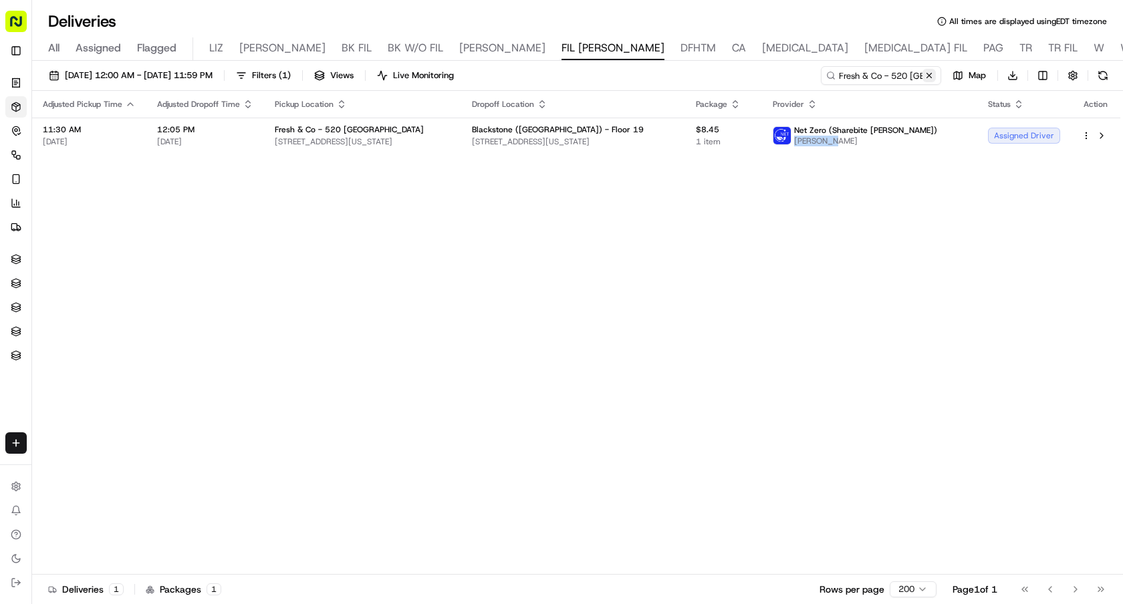
click at [932, 69] on button at bounding box center [929, 75] width 13 height 13
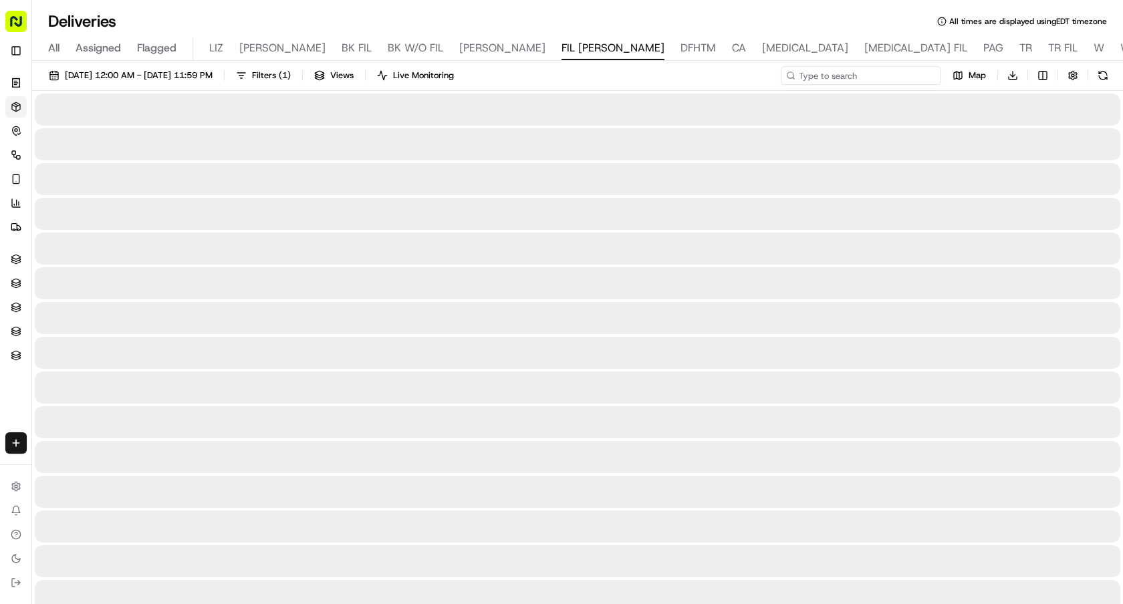
click at [887, 73] on input at bounding box center [861, 75] width 160 height 19
paste input "[PERSON_NAME]"
type input "[PERSON_NAME]"
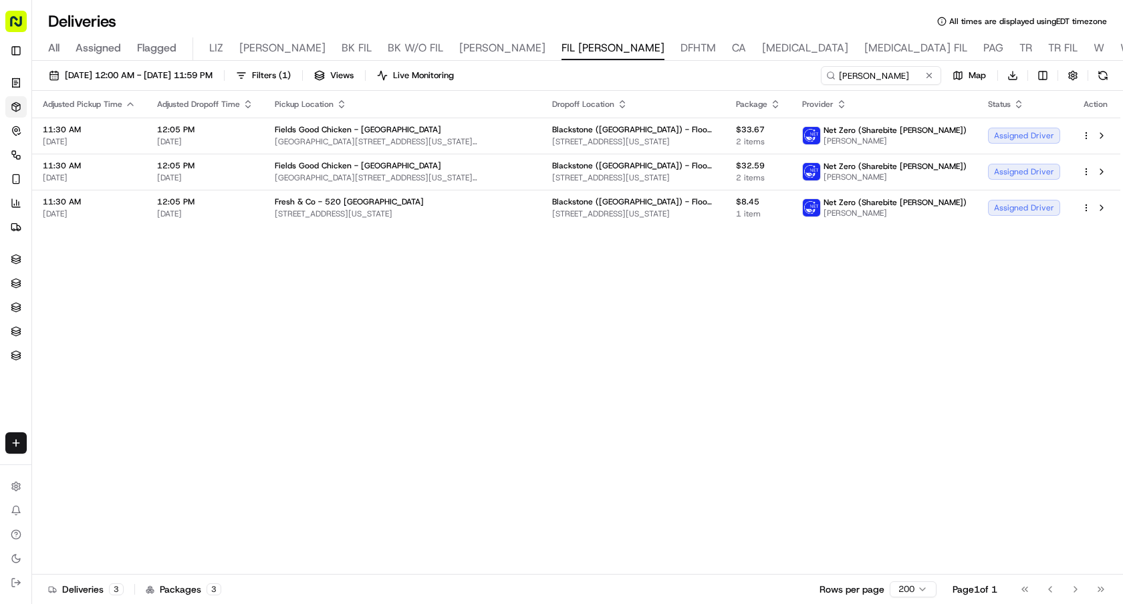
click at [340, 106] on icon "button" at bounding box center [342, 107] width 5 height 2
click at [370, 154] on button "Pickup Location Name (A-Z)" at bounding box center [340, 158] width 134 height 16
click at [339, 104] on icon "button" at bounding box center [341, 104] width 11 height 11
click at [370, 172] on button "Pickup Location Name (Z-A)" at bounding box center [339, 177] width 146 height 16
click at [338, 101] on icon "button" at bounding box center [341, 104] width 11 height 11
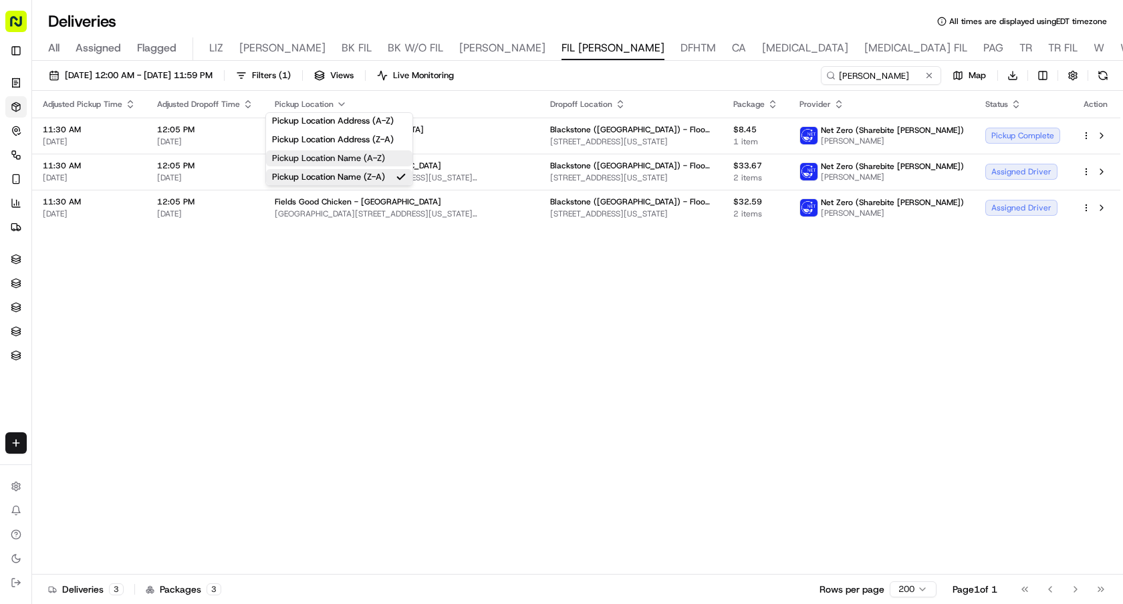
click at [376, 159] on button "Pickup Location Name (A-Z)" at bounding box center [339, 158] width 146 height 16
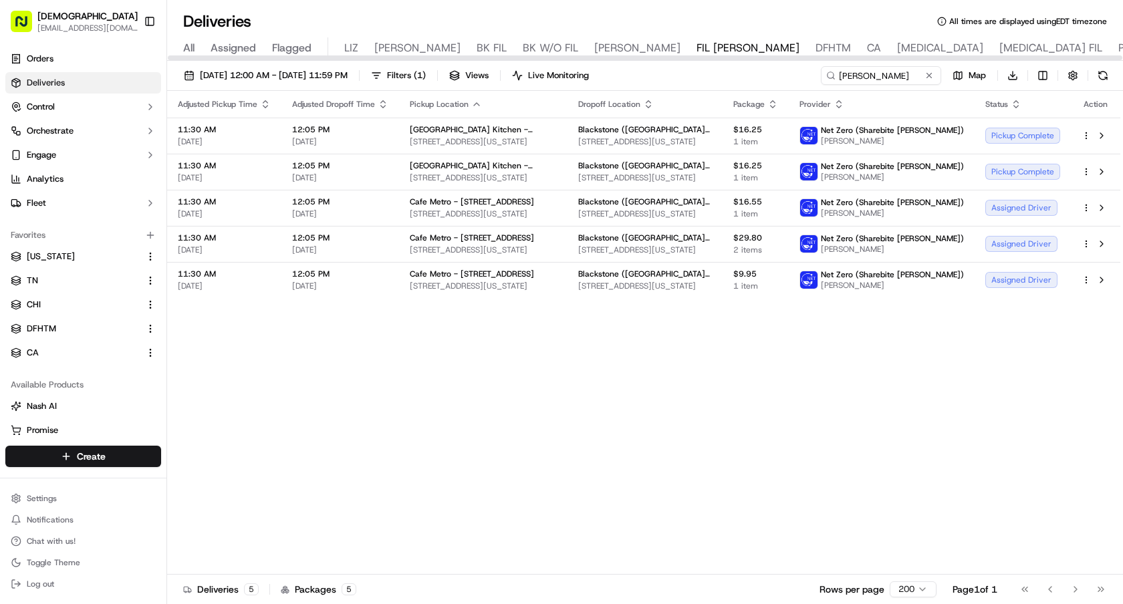
click at [382, 102] on icon "button" at bounding box center [383, 101] width 5 height 2
click at [478, 102] on icon "button" at bounding box center [476, 104] width 11 height 11
click at [487, 174] on button "Pickup Location Name (Z-A)" at bounding box center [475, 177] width 134 height 16
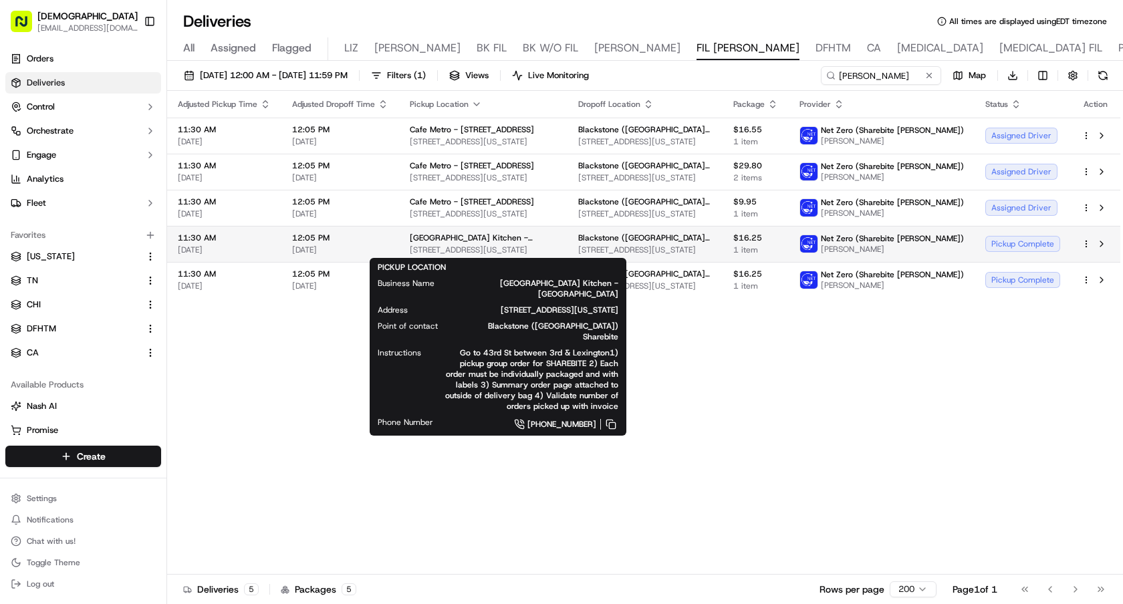
drag, startPoint x: 569, startPoint y: 251, endPoint x: 409, endPoint y: 253, distance: 160.5
click at [410, 253] on span "[STREET_ADDRESS][US_STATE]" at bounding box center [483, 250] width 147 height 11
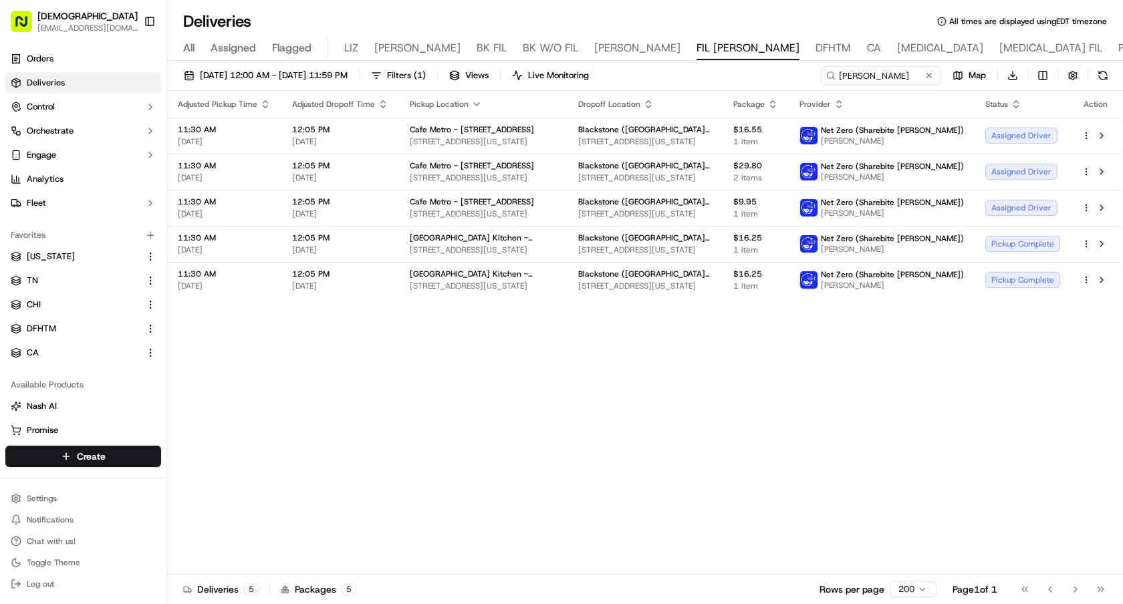
copy span "[STREET_ADDRESS][US_STATE]"
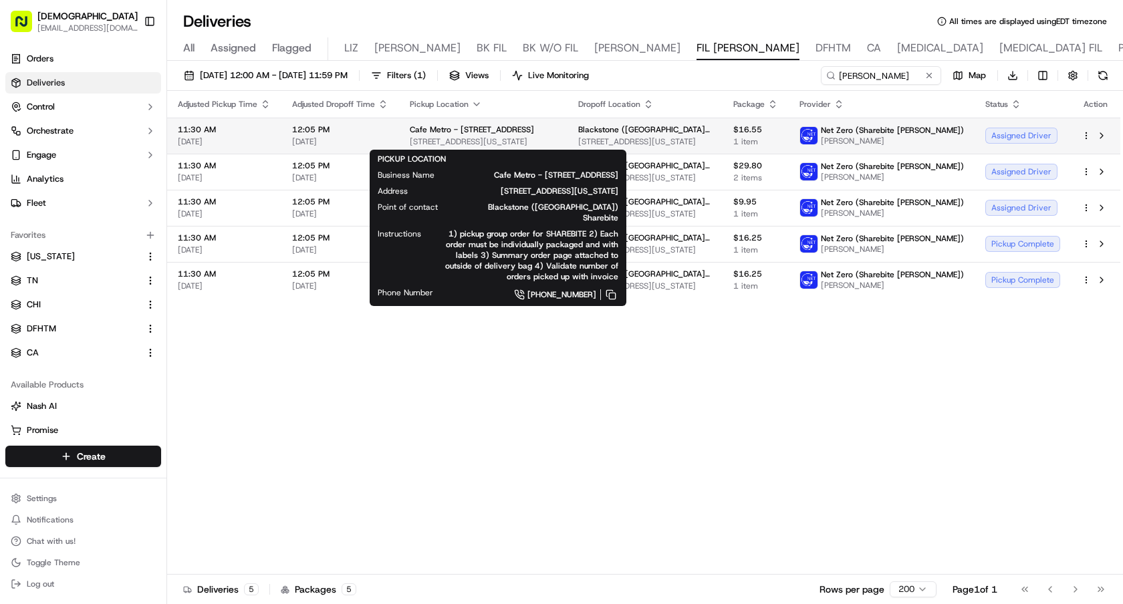
drag, startPoint x: 583, startPoint y: 138, endPoint x: 409, endPoint y: 141, distance: 174.5
click at [410, 141] on span "[STREET_ADDRESS][US_STATE]" at bounding box center [483, 141] width 147 height 11
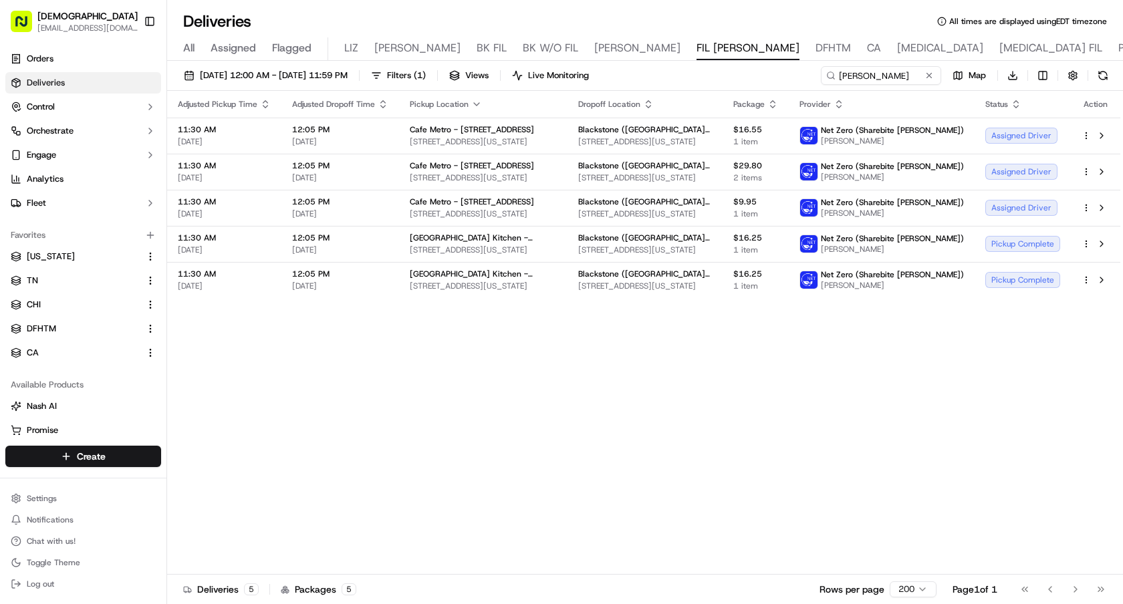
copy span "[STREET_ADDRESS][US_STATE]"
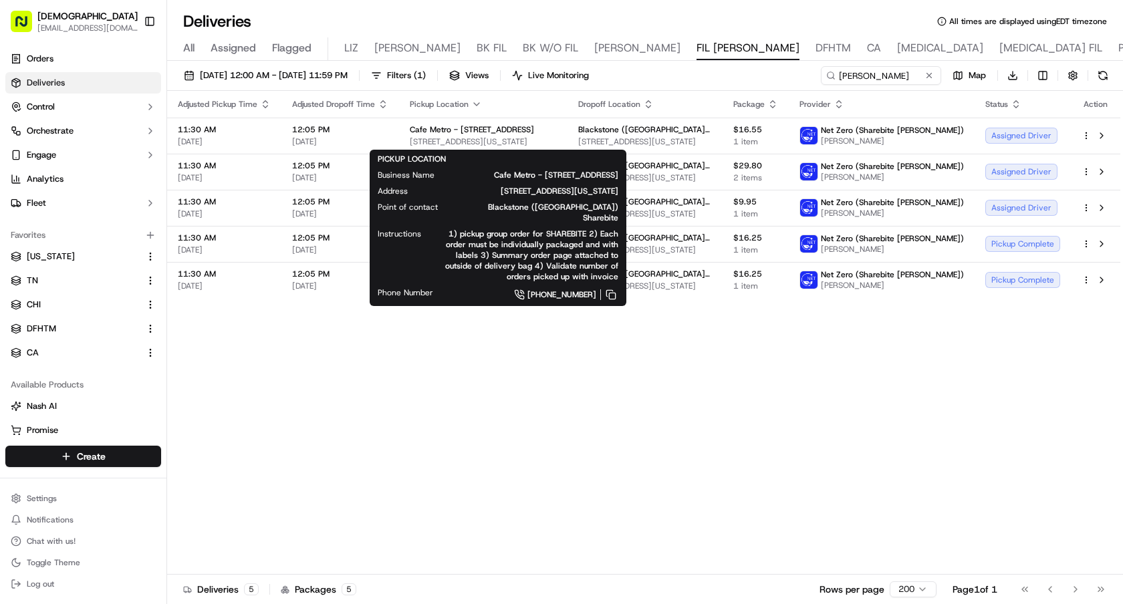
click at [800, 407] on div "Adjusted Pickup Time Adjusted Dropoff Time Pickup Location Dropoff Location Pac…" at bounding box center [643, 333] width 953 height 484
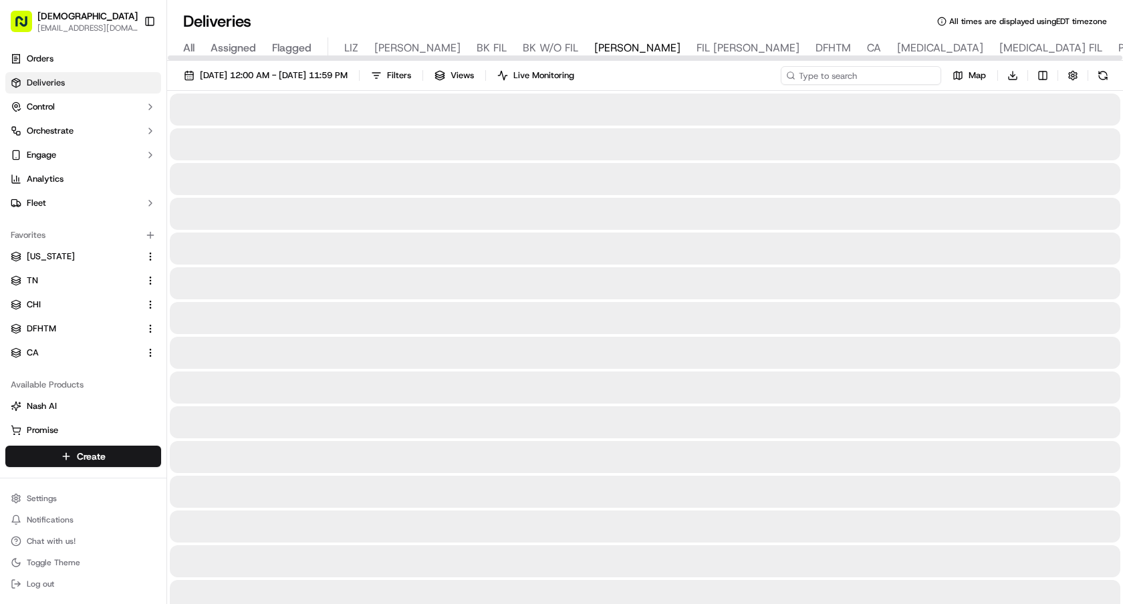
click at [923, 70] on input at bounding box center [861, 75] width 160 height 19
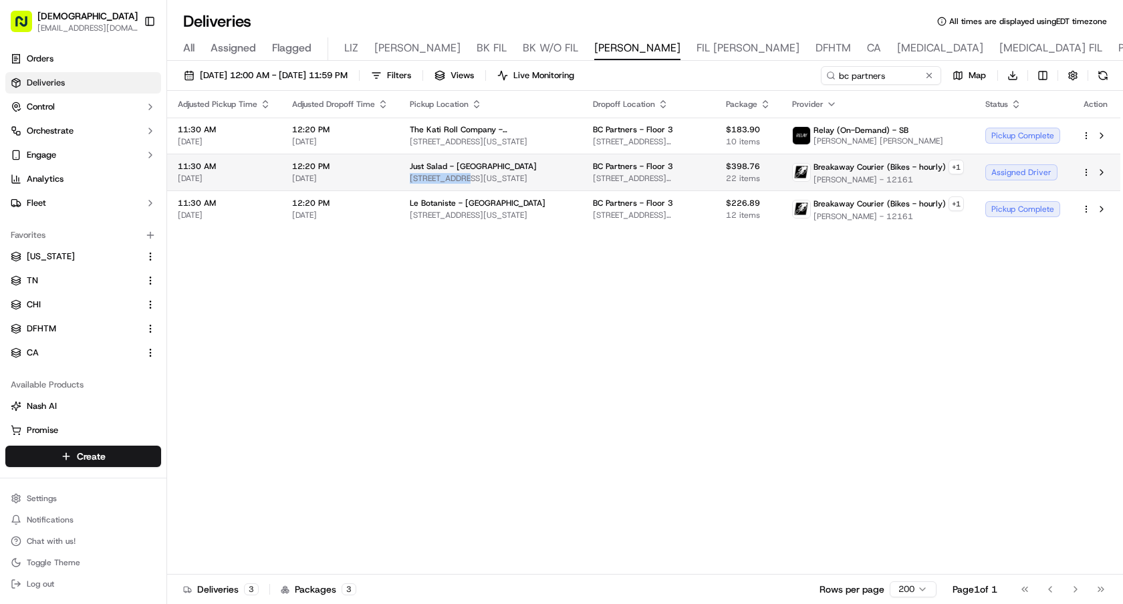
drag, startPoint x: 403, startPoint y: 181, endPoint x: 461, endPoint y: 181, distance: 57.5
click at [461, 181] on td "Just [GEOGRAPHIC_DATA][STREET_ADDRESS][US_STATE]" at bounding box center [490, 172] width 183 height 37
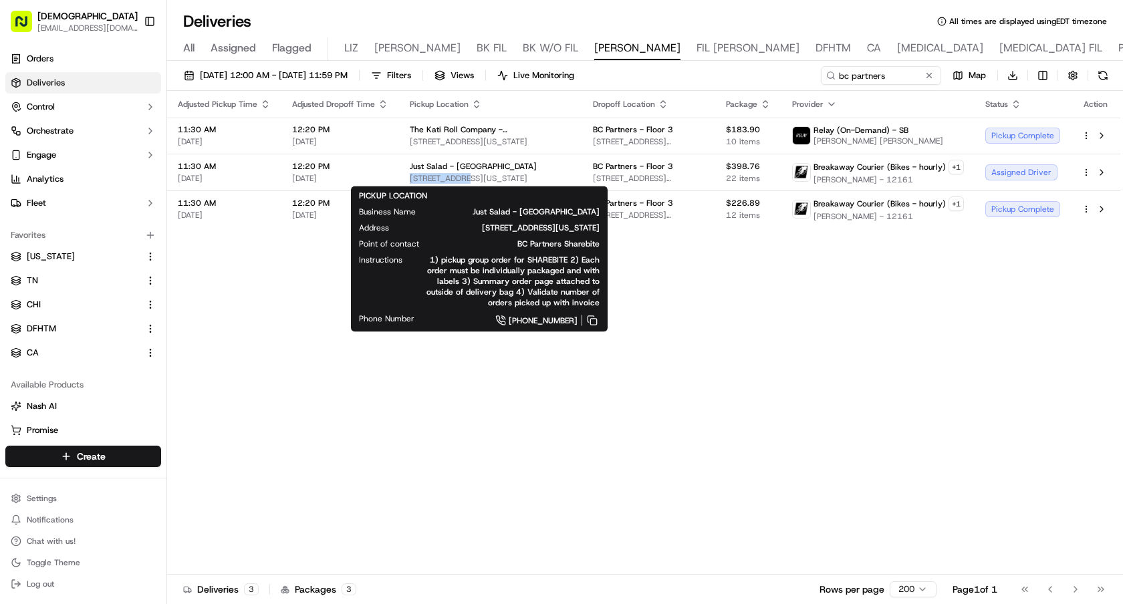
copy span "663 [GEOGRAPHIC_DATA]"
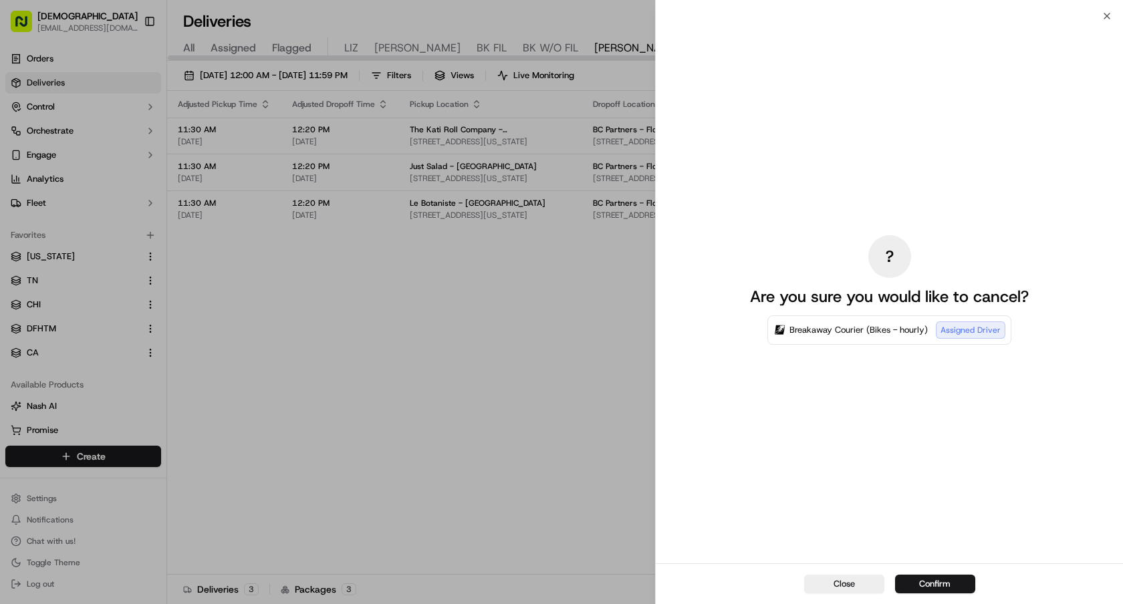
click at [872, 72] on div "? Are you sure you would like to cancel? Breakaway Courier (Bikes - hourly) Ass…" at bounding box center [889, 290] width 467 height 548
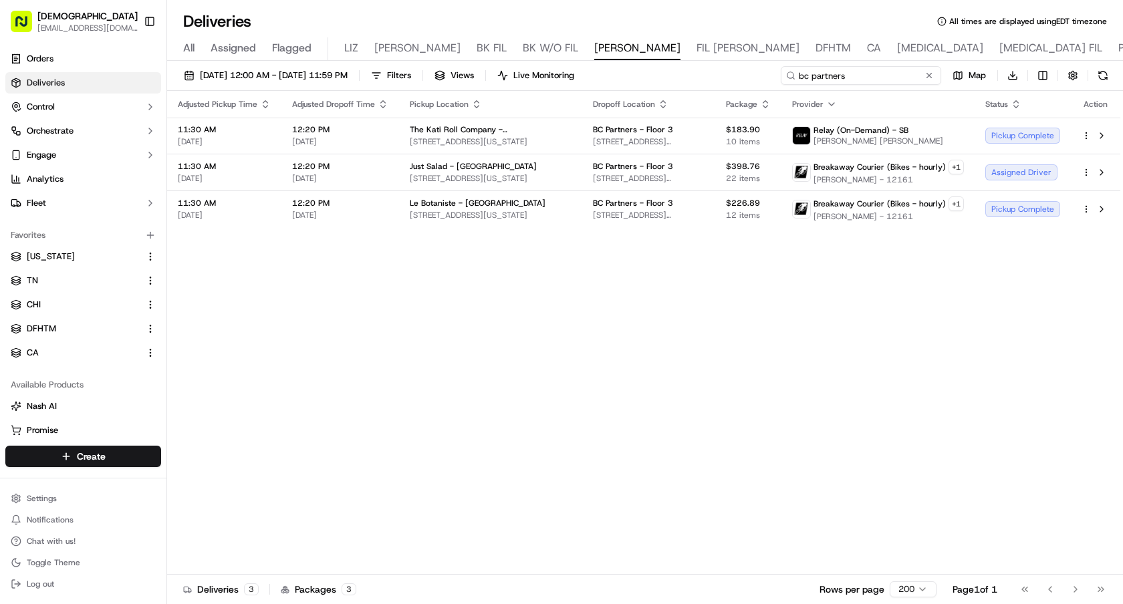
drag, startPoint x: 888, startPoint y: 79, endPoint x: 666, endPoint y: 62, distance: 222.6
click at [668, 62] on div "[DATE] 12:00 AM - [DATE] 11:59 PM Filters Views Live Monitoring bc partners Map…" at bounding box center [645, 334] width 956 height 546
paste input "663 [GEOGRAPHIC_DATA]"
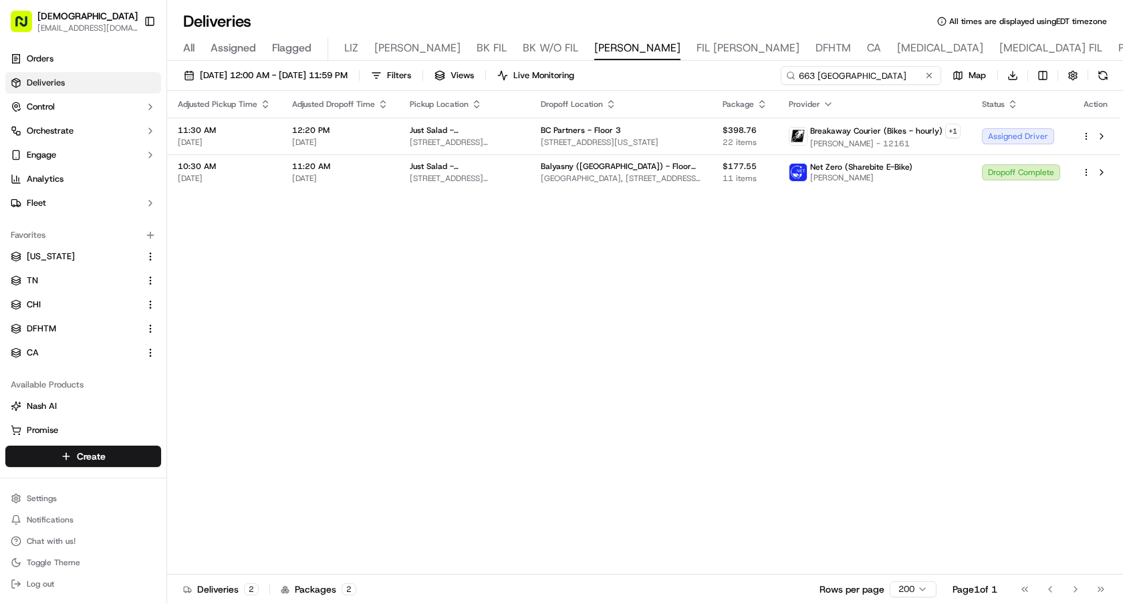
drag, startPoint x: 811, startPoint y: 73, endPoint x: 725, endPoint y: 75, distance: 86.3
click at [743, 73] on div "09/19/2025 12:00 AM - 09/19/2025 11:59 PM Filters Views Live Monitoring 663 Lex…" at bounding box center [645, 78] width 956 height 25
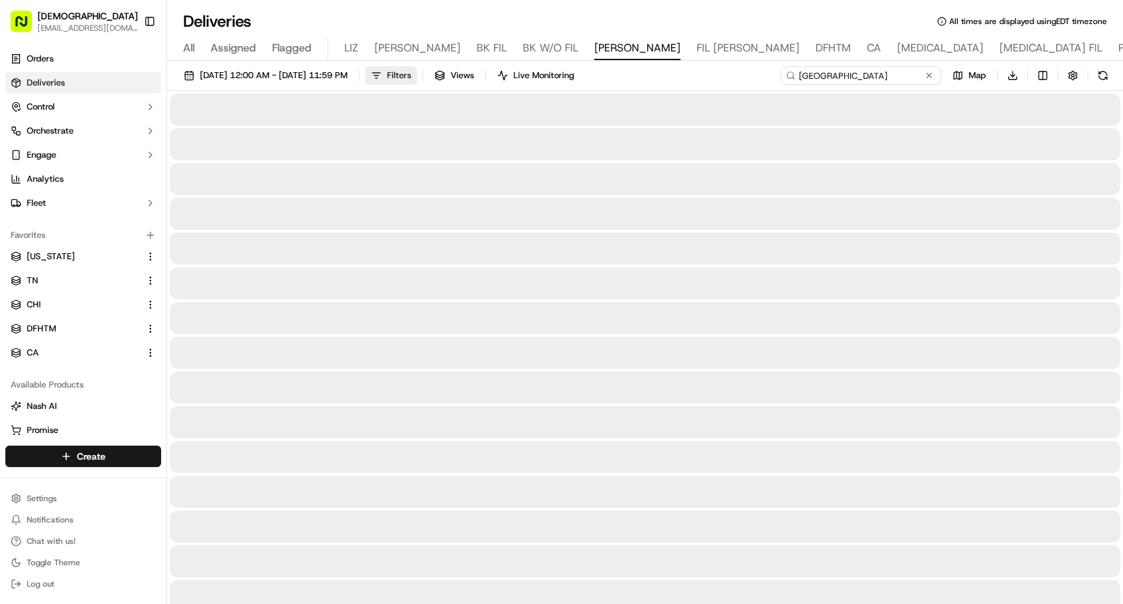
click at [411, 76] on span "Filters" at bounding box center [399, 76] width 24 height 12
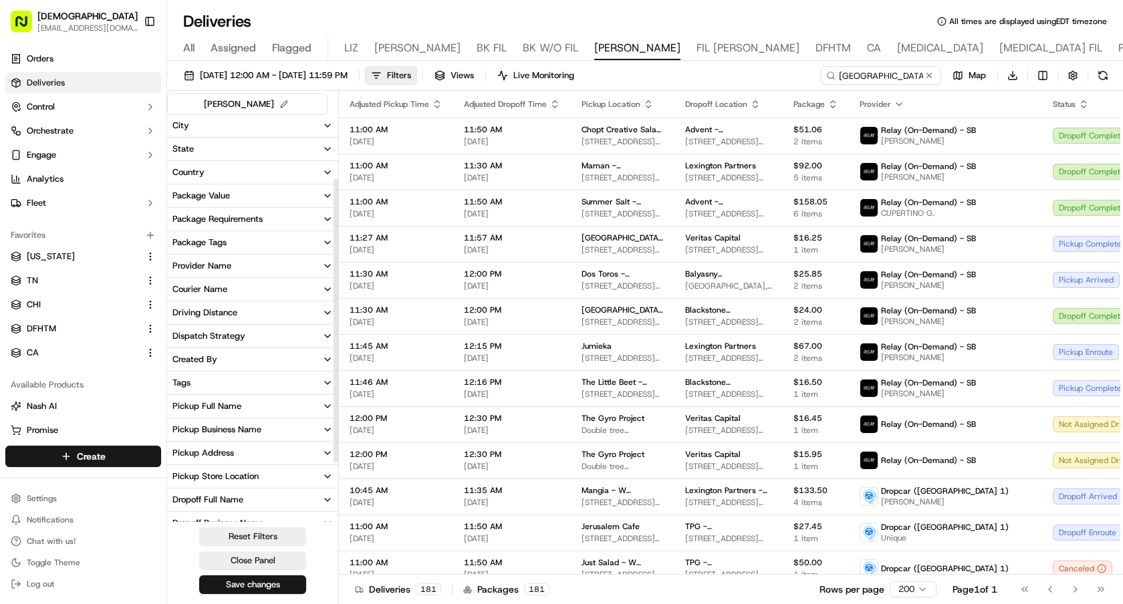
scroll to position [92, 0]
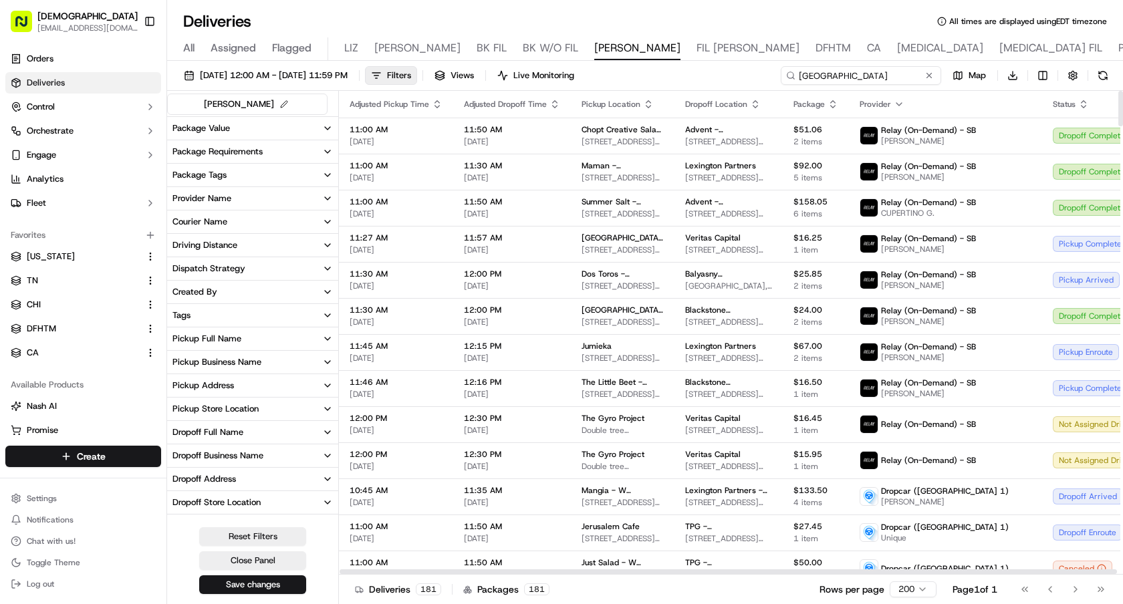
drag, startPoint x: 902, startPoint y: 77, endPoint x: 689, endPoint y: 70, distance: 212.7
click at [691, 70] on div "09/19/2025 12:00 AM - 09/19/2025 11:59 PM Filters Views Live Monitoring Lexingt…" at bounding box center [645, 78] width 956 height 25
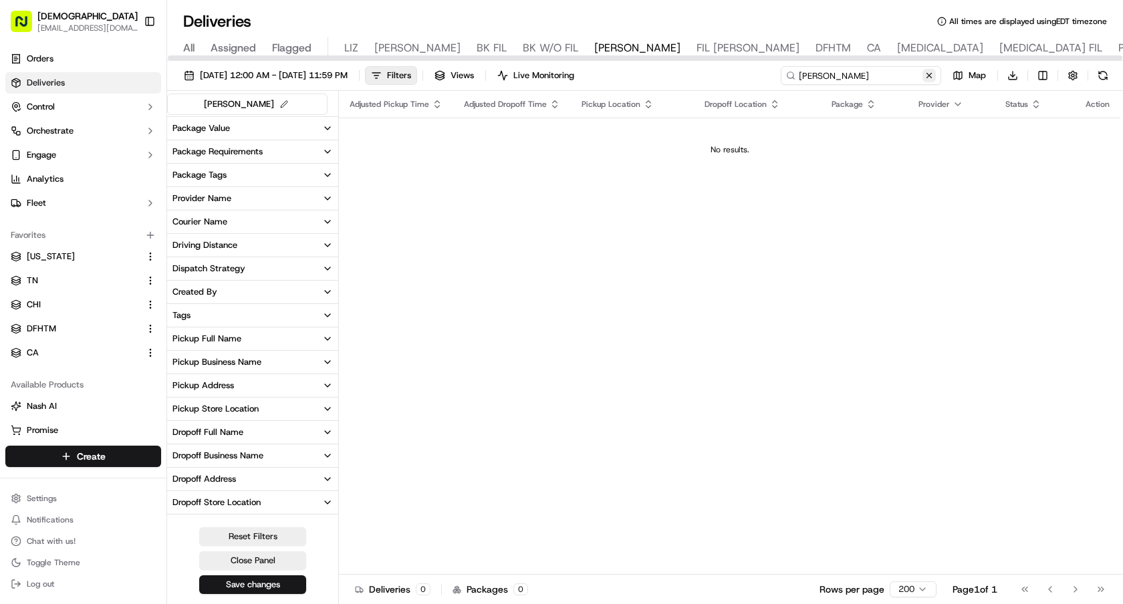
type input "pesce"
click at [930, 70] on button at bounding box center [929, 75] width 13 height 13
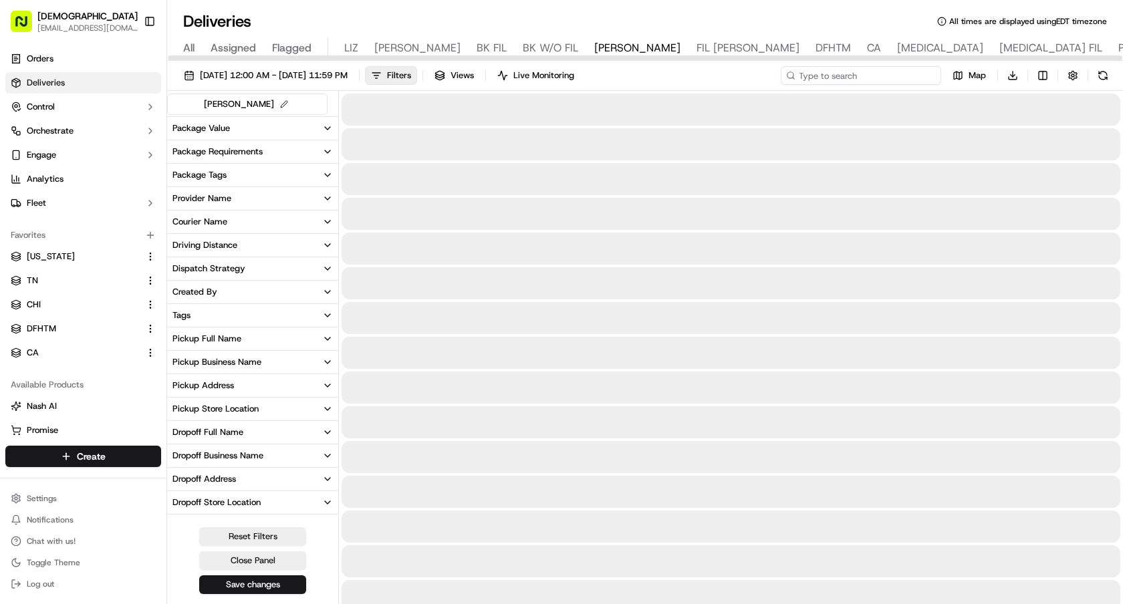
click at [921, 71] on input at bounding box center [861, 75] width 160 height 19
type input "lexington"
click at [271, 481] on button "Dropoff Address" at bounding box center [252, 479] width 171 height 23
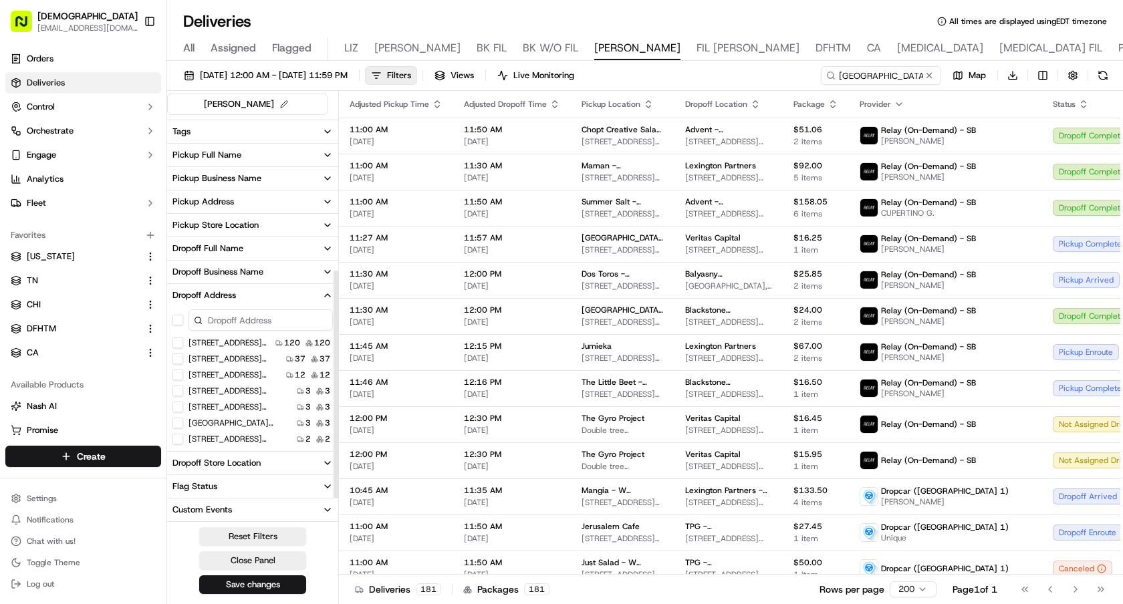
scroll to position [278, 0]
click at [251, 197] on button "Pickup Address" at bounding box center [252, 199] width 171 height 23
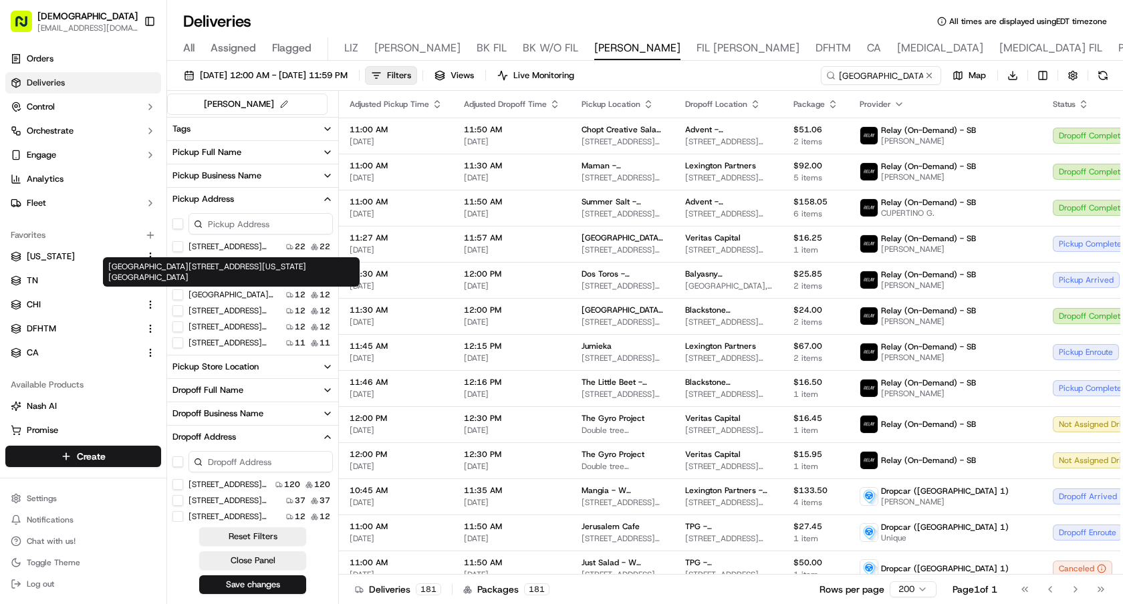
click at [239, 297] on label "599 Lexington Avenue, 599 Lexington Ave, New York, NY 10022, USA" at bounding box center [232, 294] width 86 height 11
click at [183, 297] on USA "599 Lexington Avenue, 599 Lexington Ave, New York, NY 10022, USA" at bounding box center [177, 294] width 11 height 11
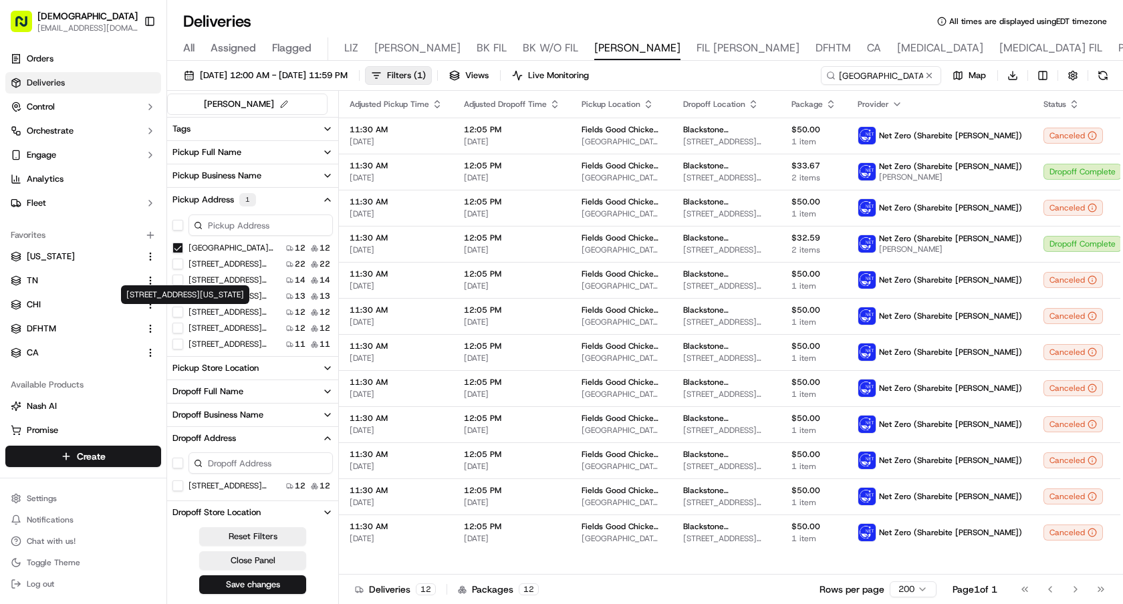
click at [231, 314] on label "643 Lexington Avenue, New York, NY 10022-4502, USA" at bounding box center [232, 312] width 86 height 11
click at [183, 314] on USA "643 Lexington Avenue, New York, NY 10022-4502, USA" at bounding box center [177, 312] width 11 height 11
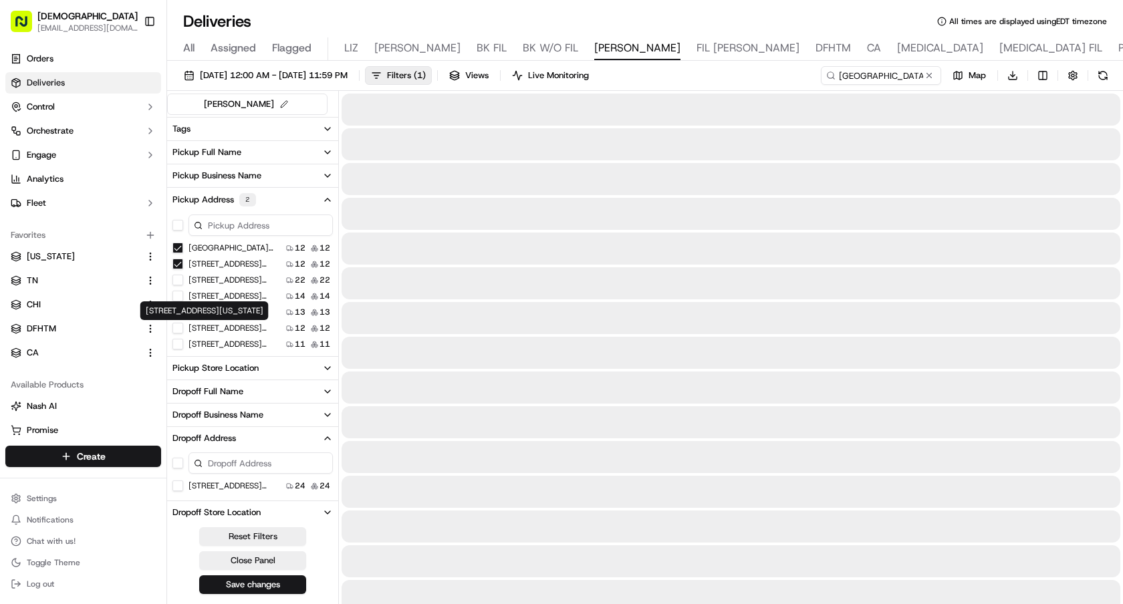
click at [227, 331] on label "475 Lexington Ave, New York, NY 10017, USA" at bounding box center [232, 328] width 86 height 11
click at [183, 331] on USA "475 Lexington Ave, New York, NY 10017, USA" at bounding box center [177, 328] width 11 height 11
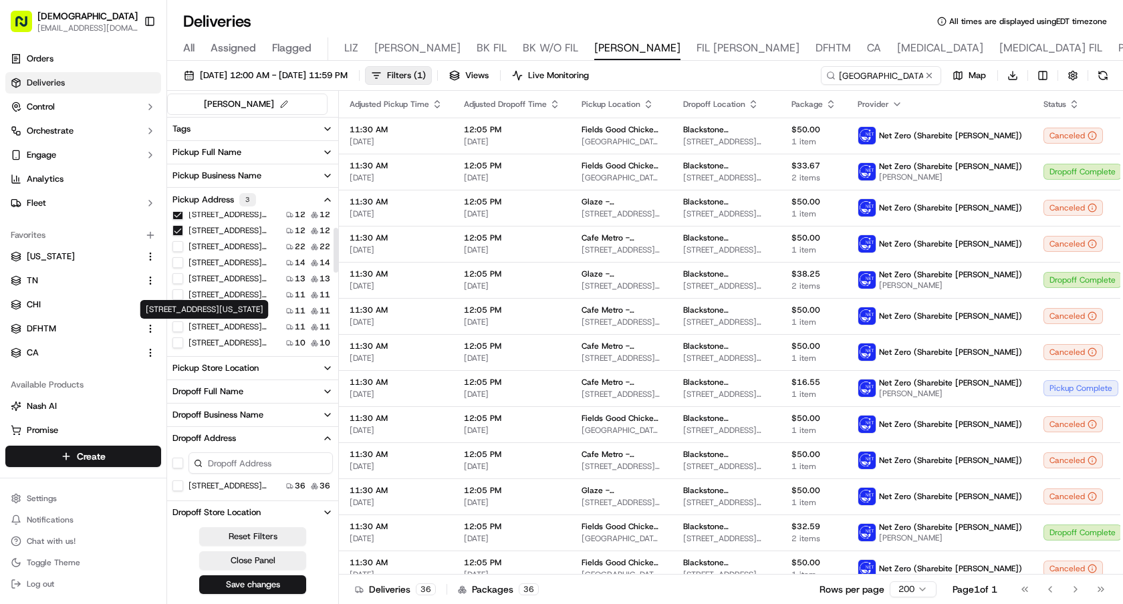
scroll to position [58, 0]
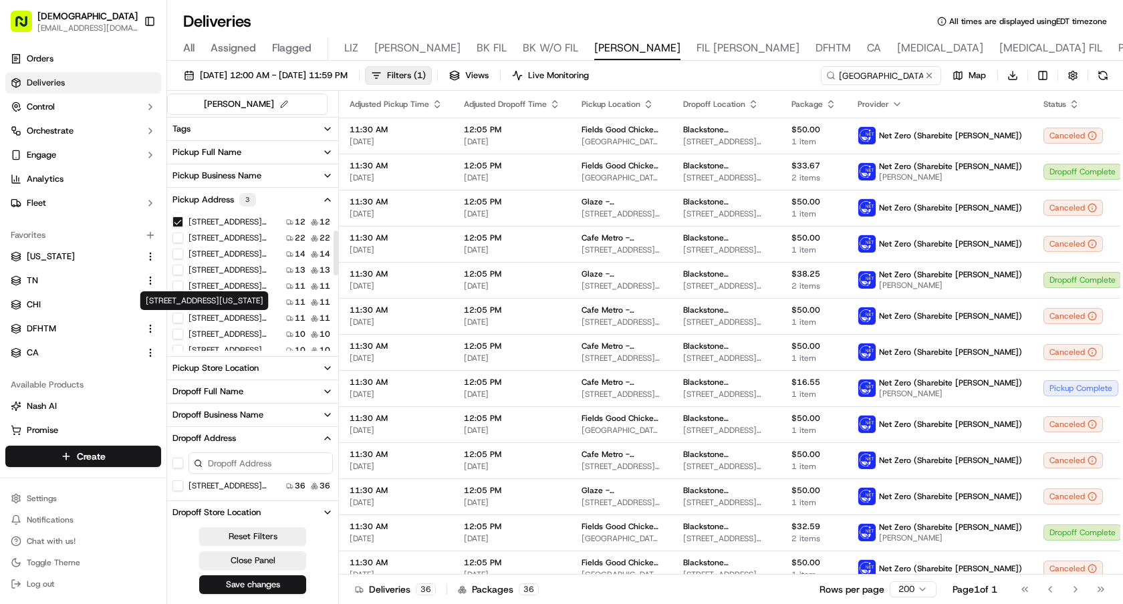
click at [233, 317] on label "520 Lexington Ave, New York, NY 10017, USA" at bounding box center [232, 318] width 86 height 11
click at [183, 317] on USA "520 Lexington Ave, New York, NY 10017, USA" at bounding box center [177, 318] width 11 height 11
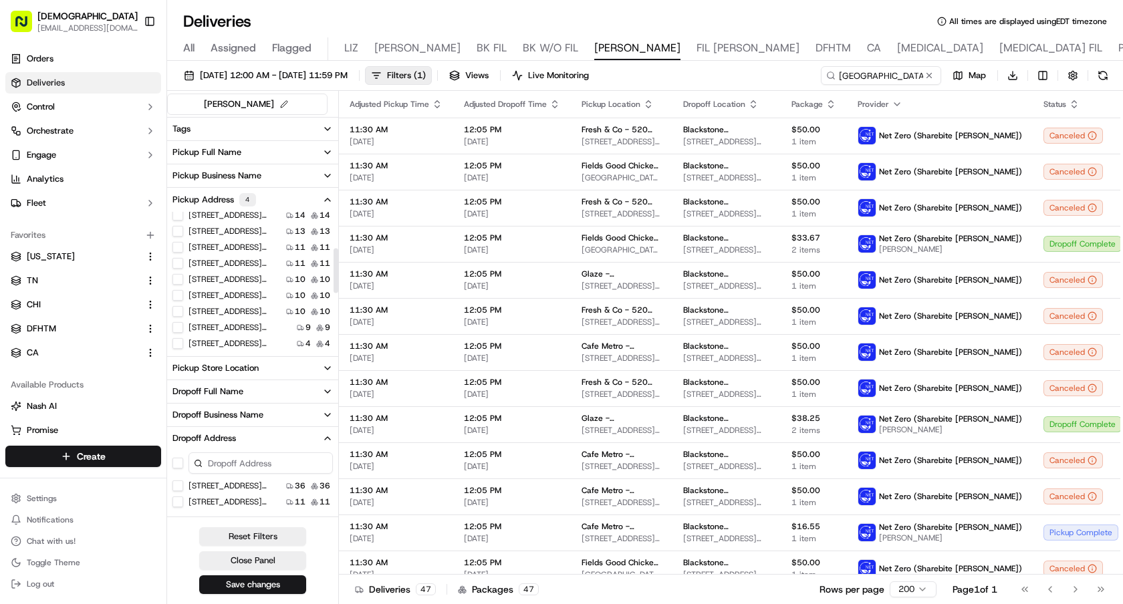
scroll to position [130, 0]
click at [257, 308] on label "709 Lexington Ave, New York, NY 10022, USA" at bounding box center [232, 310] width 86 height 11
click at [183, 308] on USA "709 Lexington Ave, New York, NY 10022, USA" at bounding box center [177, 310] width 11 height 11
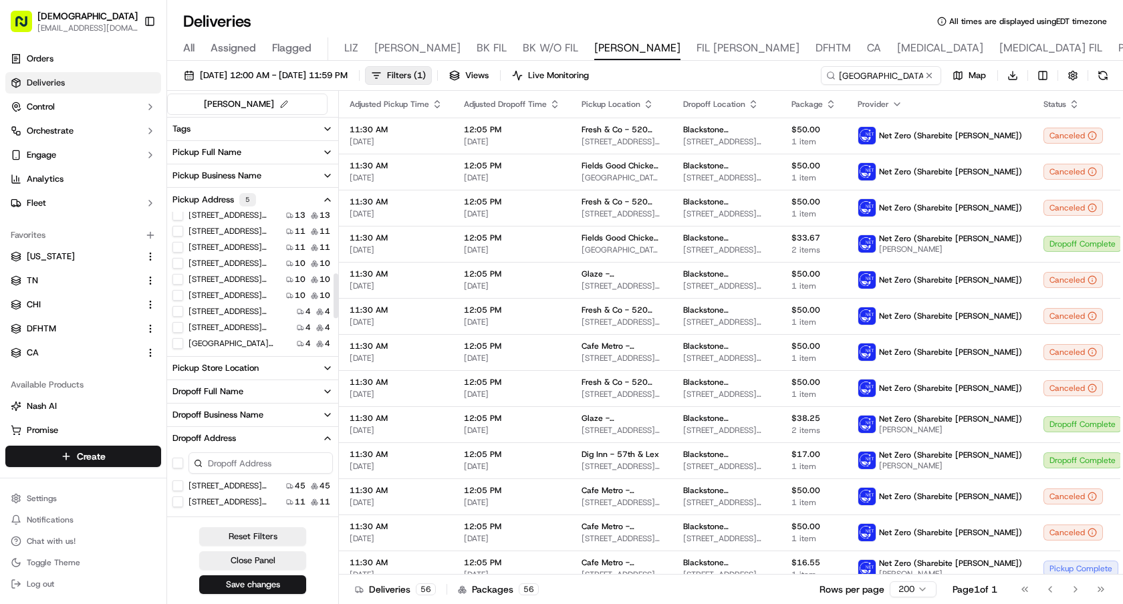
scroll to position [191, 0]
click at [231, 313] on label "663 Lexington Ave, New York, NY 10022, USA" at bounding box center [232, 313] width 86 height 11
click at [183, 313] on USA "663 Lexington Ave, New York, NY 10022, USA" at bounding box center [177, 313] width 11 height 11
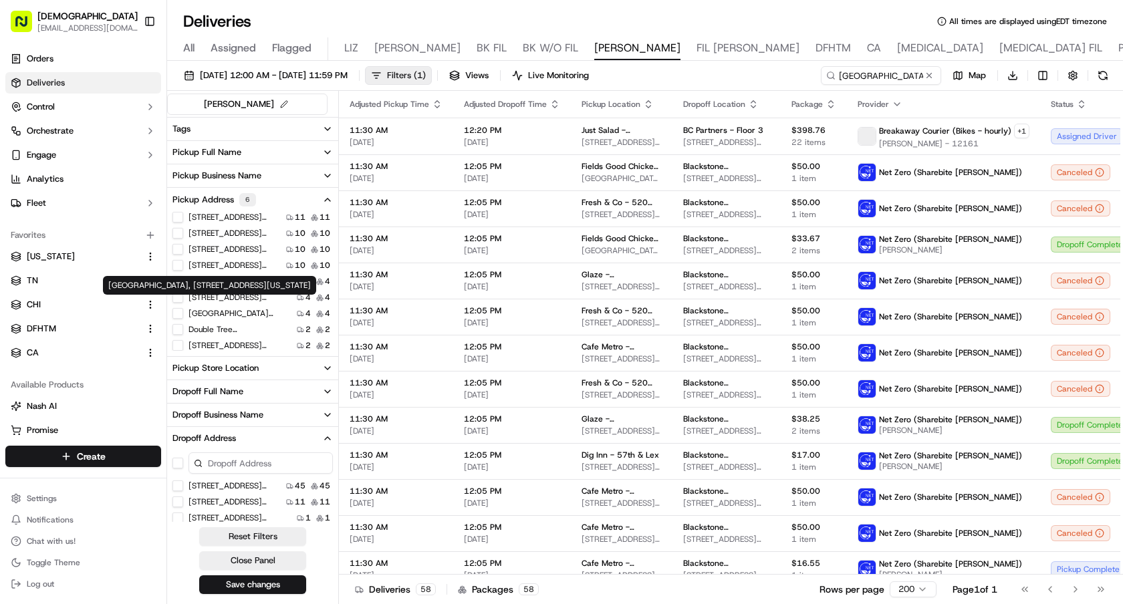
click at [426, 80] on span "Filters ( 1 )" at bounding box center [406, 76] width 39 height 12
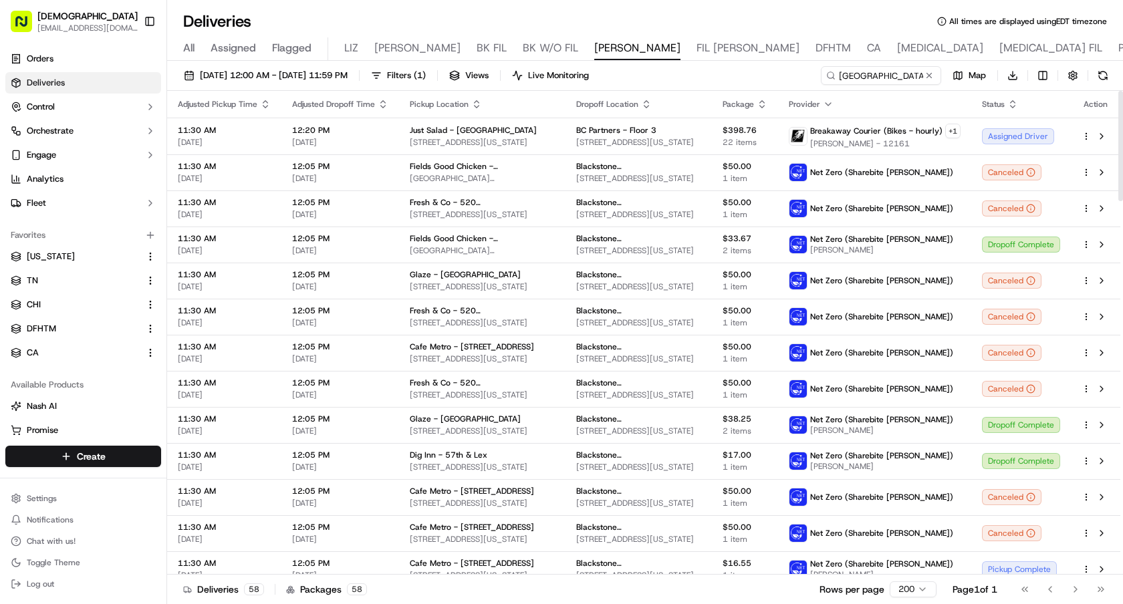
click at [646, 102] on div "Dropoff Location" at bounding box center [638, 104] width 125 height 11
click at [641, 104] on icon "button" at bounding box center [646, 104] width 11 height 11
click at [657, 151] on button "Dropoff Location Name (A-Z)" at bounding box center [640, 158] width 136 height 16
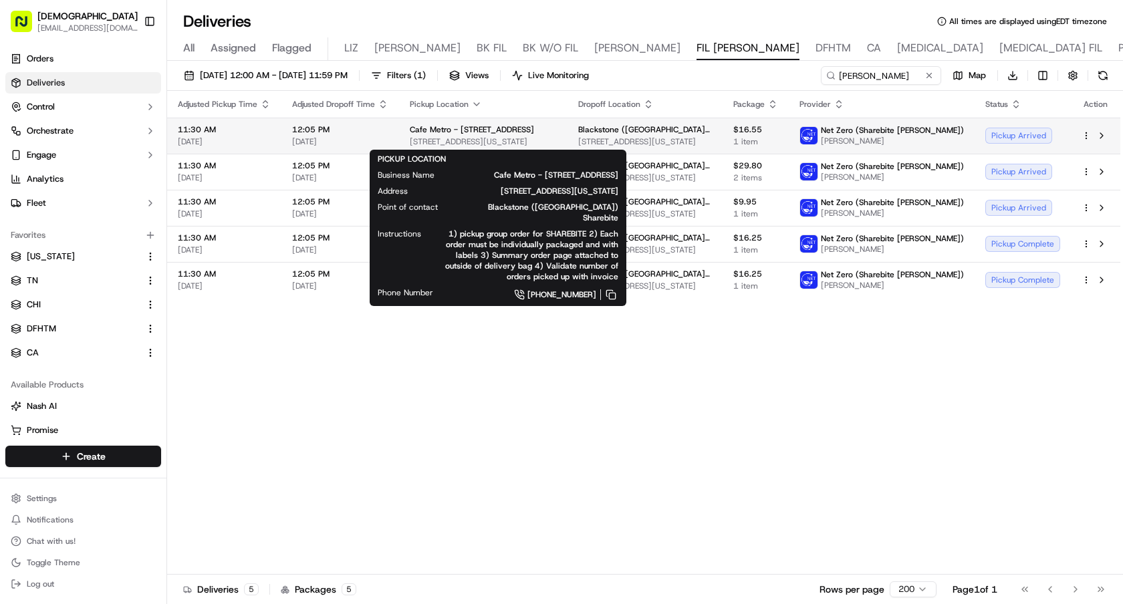
drag, startPoint x: 582, startPoint y: 144, endPoint x: 407, endPoint y: 143, distance: 174.5
click at [407, 143] on td "Cafe Metro - 475 Lexington Ave 475 Lexington Ave, New York, NY 10017, USA" at bounding box center [483, 136] width 168 height 36
copy span "[STREET_ADDRESS][US_STATE]"
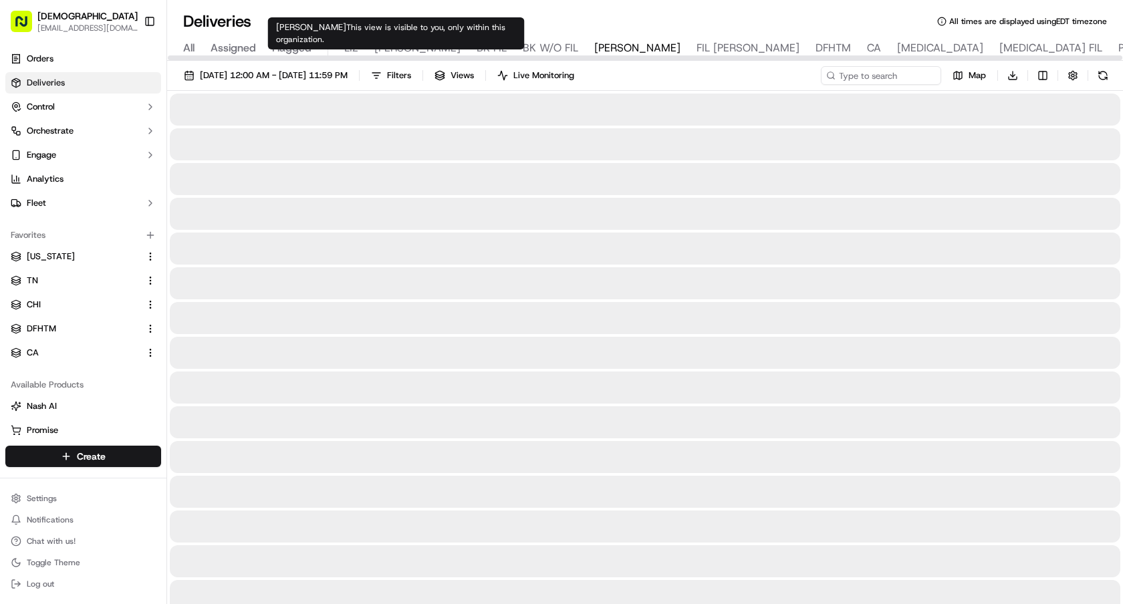
click at [477, 47] on span "BK FIL" at bounding box center [492, 48] width 30 height 16
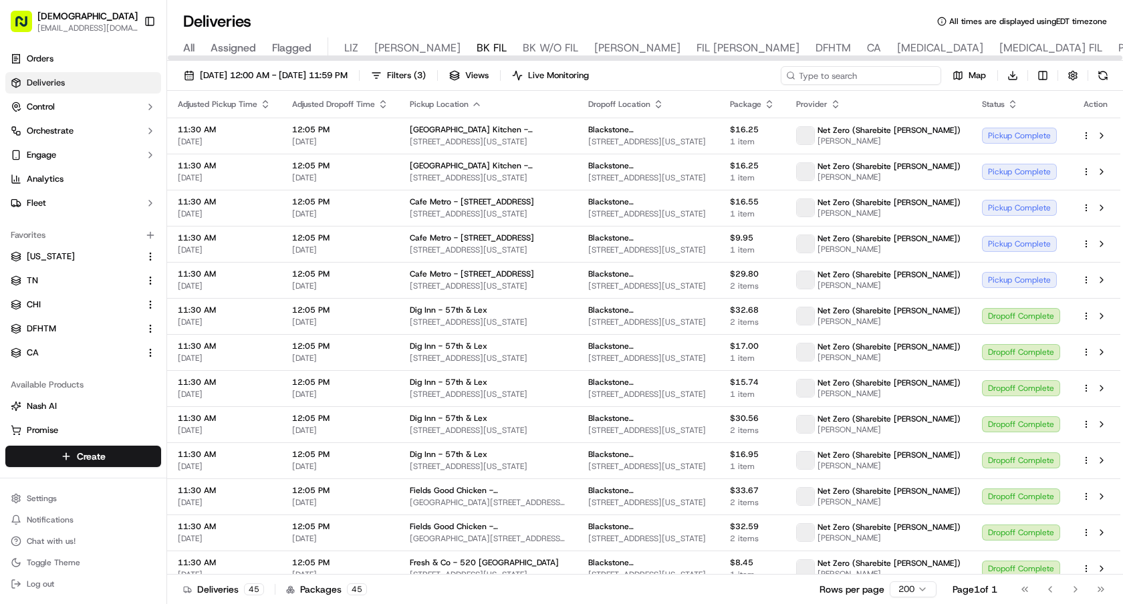
click at [862, 76] on input at bounding box center [861, 75] width 160 height 19
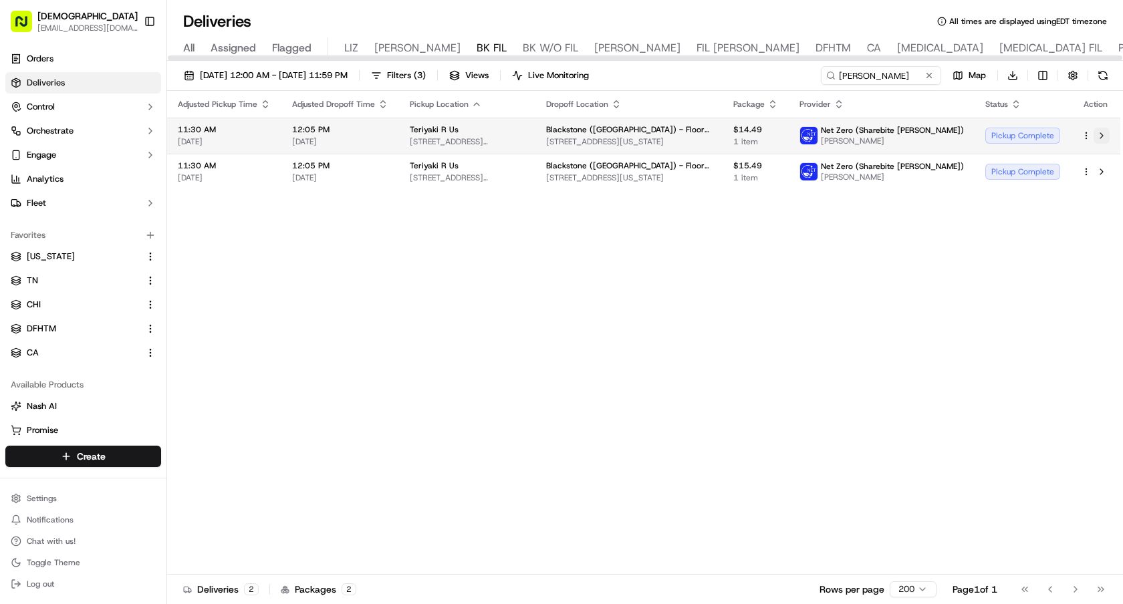
click at [1105, 138] on button at bounding box center [1102, 136] width 16 height 16
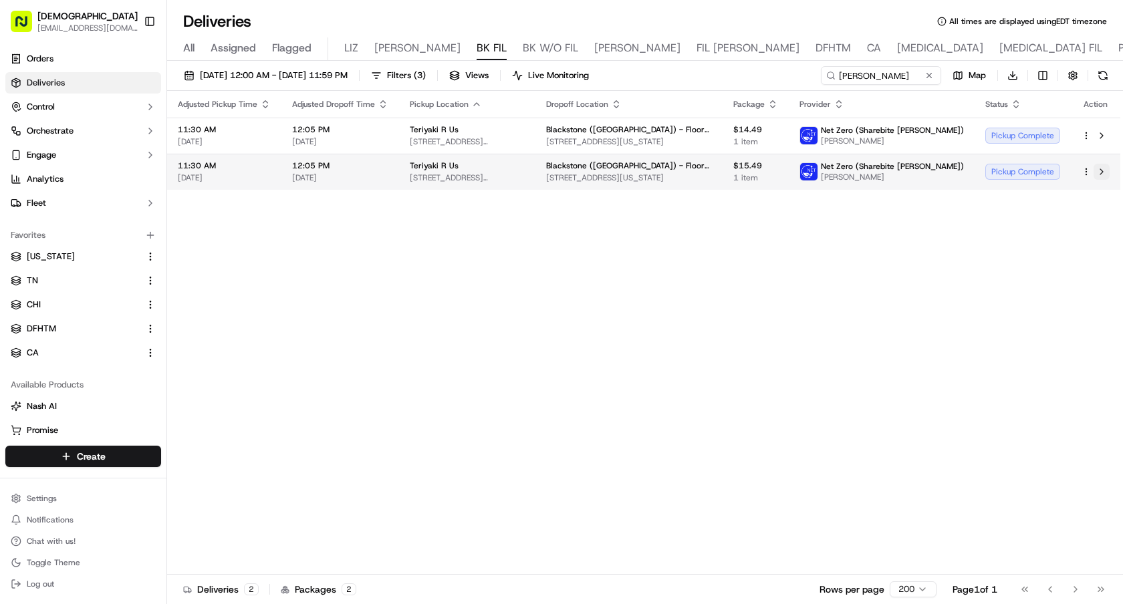
click at [1102, 172] on button at bounding box center [1102, 172] width 16 height 16
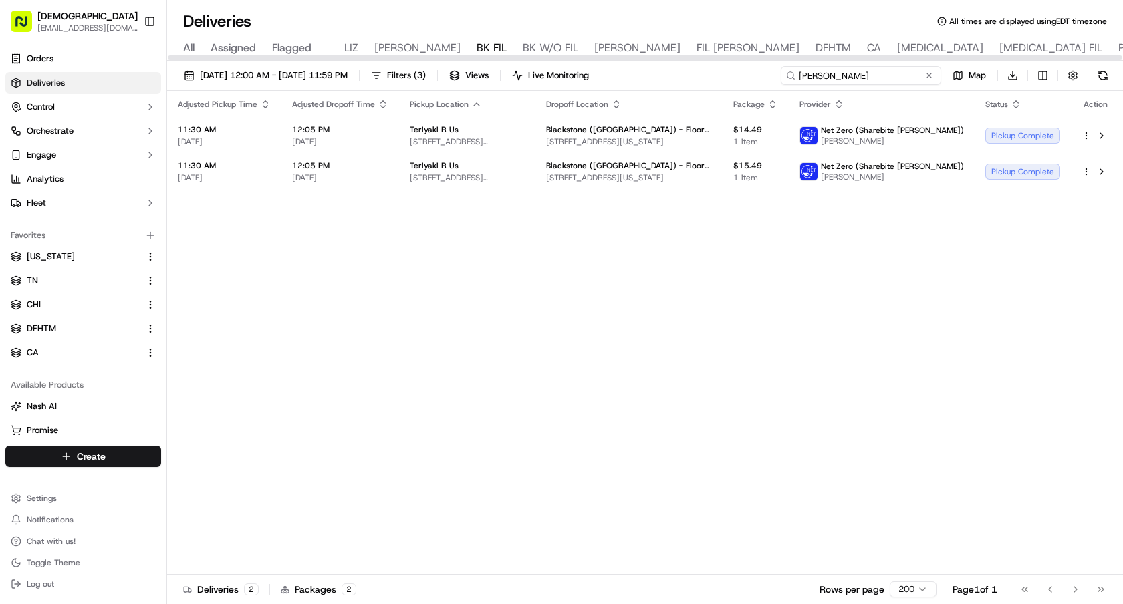
drag, startPoint x: 872, startPoint y: 74, endPoint x: 663, endPoint y: 74, distance: 209.3
click at [668, 74] on div "[DATE] 12:00 AM - [DATE] 11:59 PM Filters ( 3 ) Views Live Monitoring [PERSON_N…" at bounding box center [645, 78] width 956 height 25
type input "601 Lex"
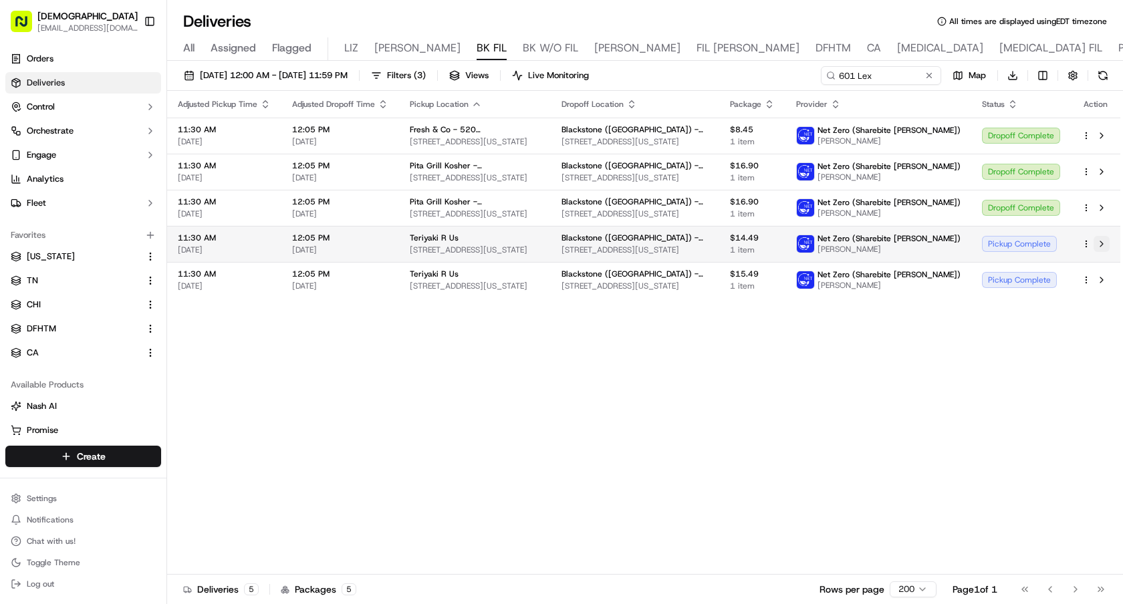
click at [1104, 240] on button at bounding box center [1102, 244] width 16 height 16
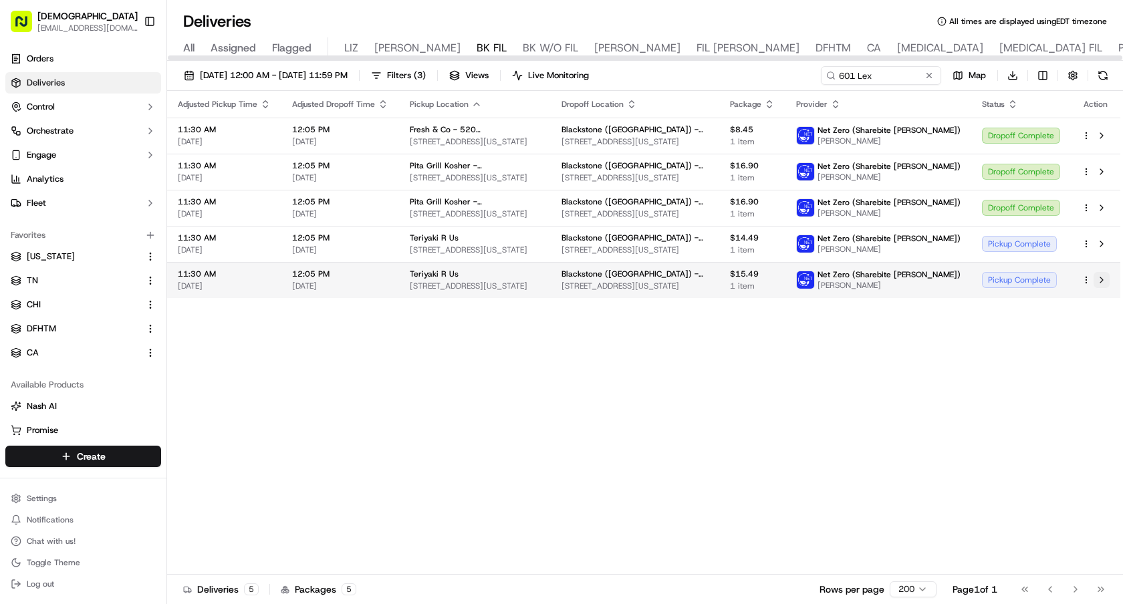
click at [1102, 277] on button at bounding box center [1102, 280] width 16 height 16
